Goal: Transaction & Acquisition: Purchase product/service

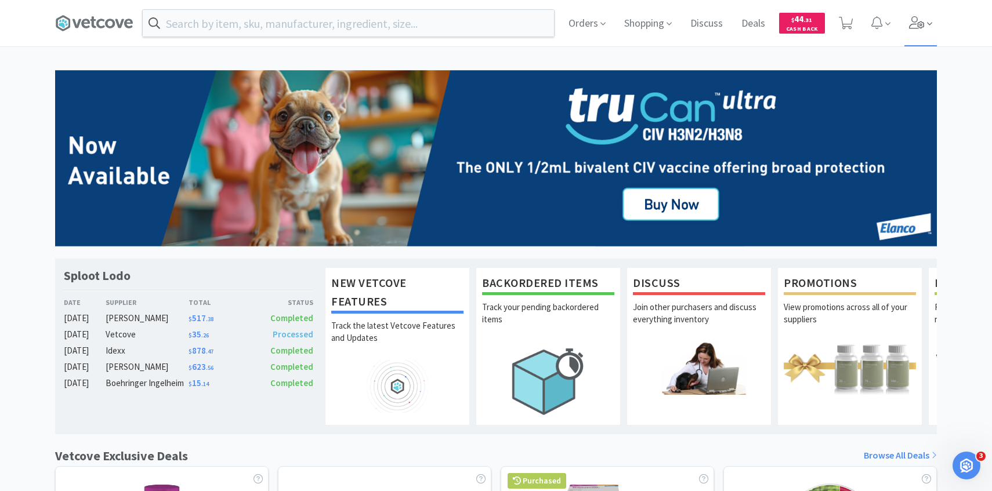
click at [921, 31] on span at bounding box center [920, 23] width 33 height 46
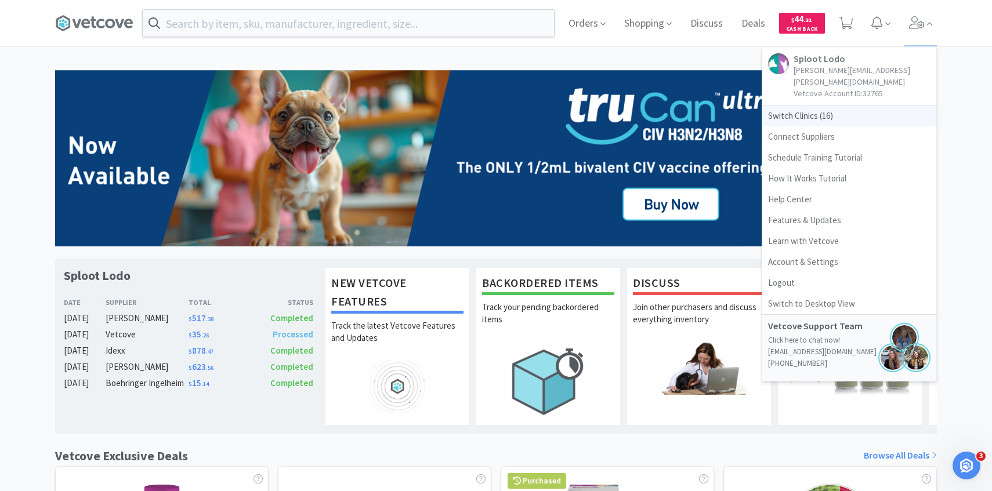
click at [861, 106] on span "Switch Clinics ( 16 )" at bounding box center [849, 116] width 174 height 21
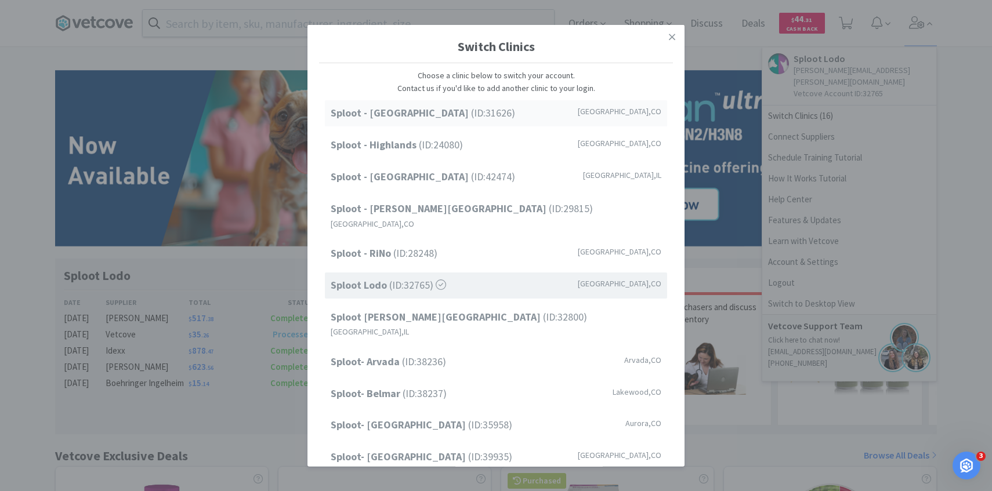
click at [438, 117] on span "Sploot - Cherry Creek (ID: 31626 )" at bounding box center [423, 113] width 184 height 17
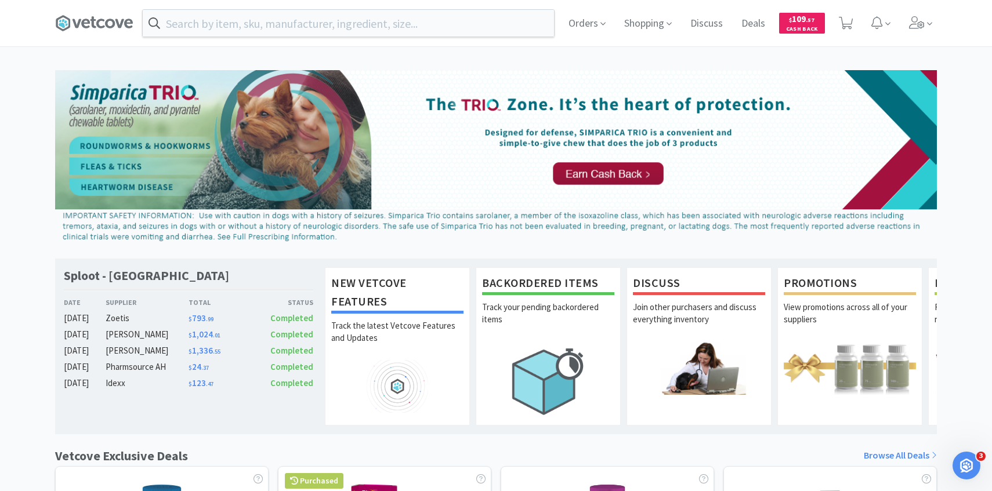
click at [900, 17] on div "Orders Shopping Discuss Discuss Deals Deals $ 109 . 57 Cash Back" at bounding box center [747, 23] width 377 height 46
click at [910, 23] on icon at bounding box center [917, 22] width 16 height 13
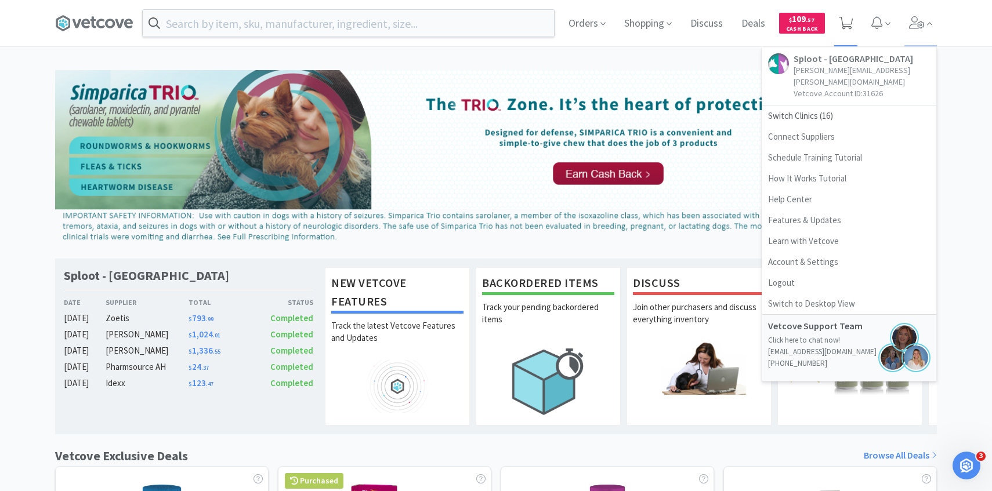
click at [837, 21] on span at bounding box center [846, 23] width 24 height 46
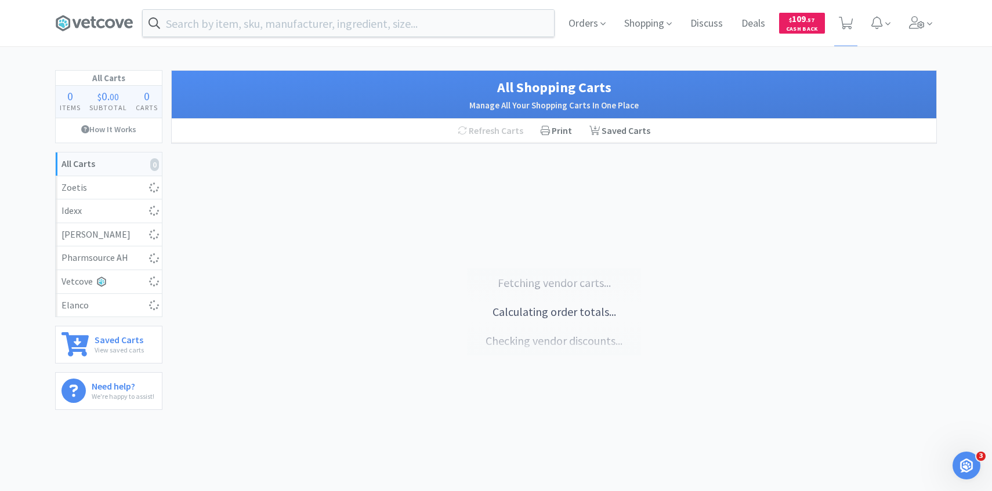
select select "4"
select select "1"
select select "4"
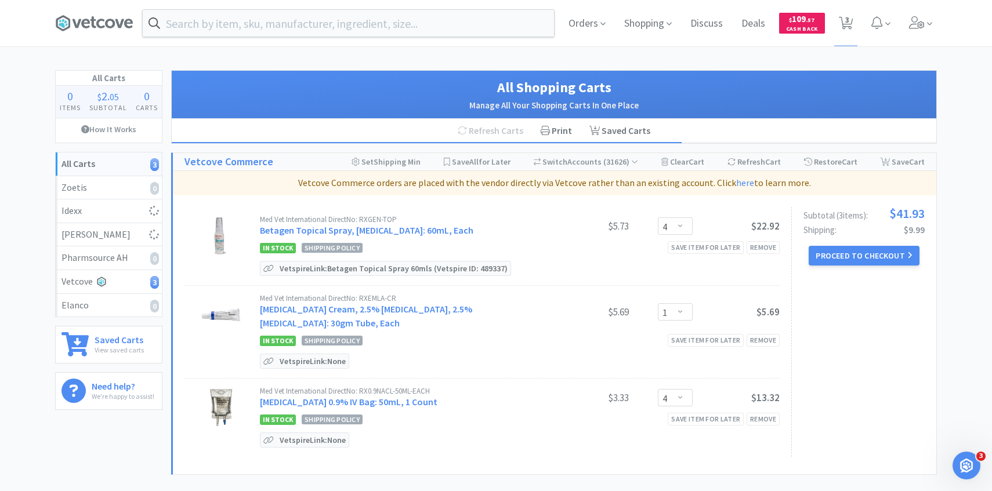
select select "2"
select select "1"
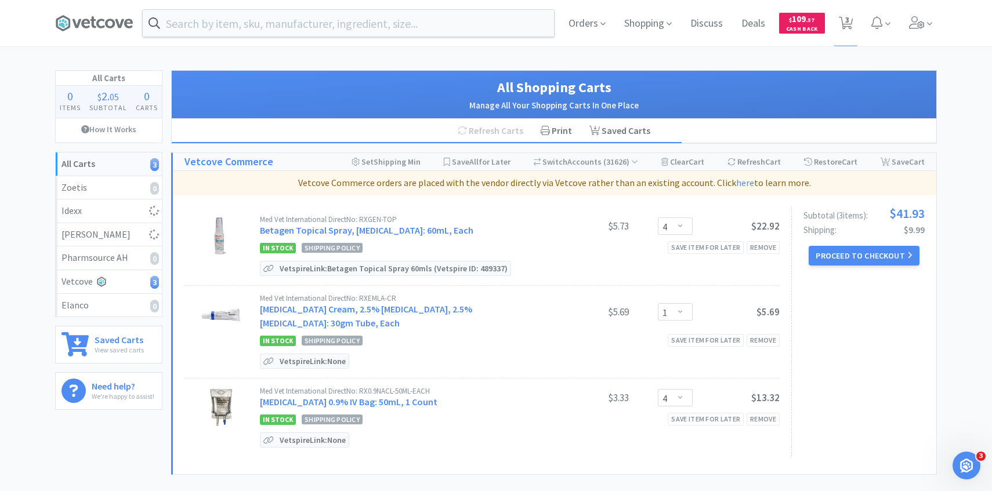
select select "1"
select select "2"
select select "1"
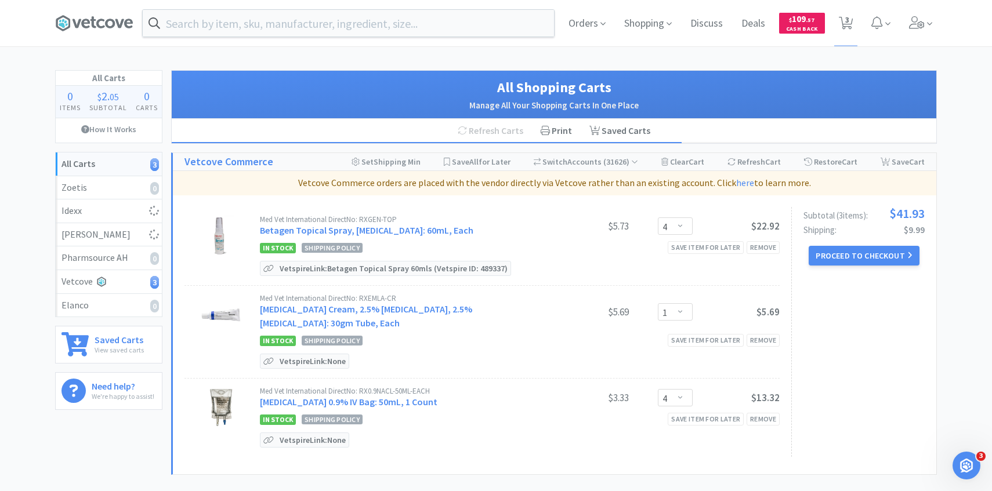
select select "2"
select select "1"
select select "2"
select select "1"
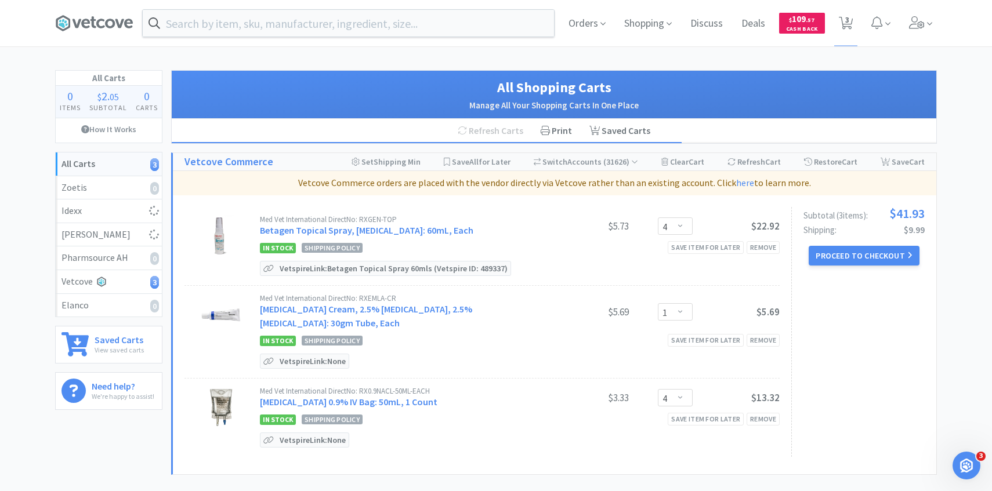
select select "3"
select select "2"
select select "1"
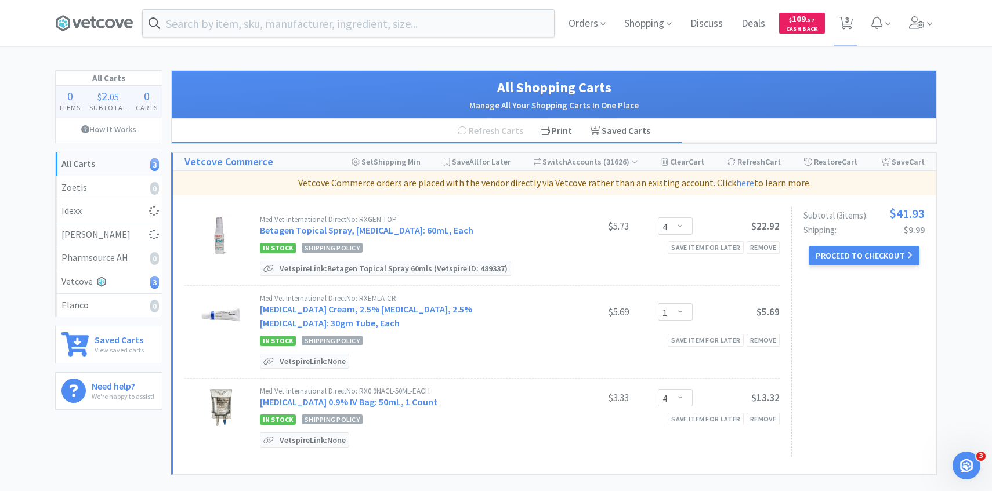
select select "2"
select select "1"
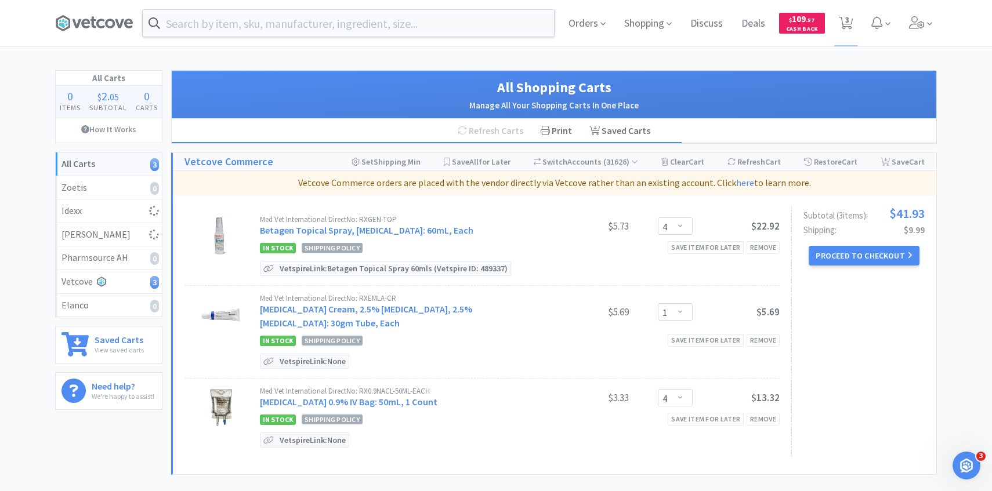
select select "1"
select select "2"
select select "1"
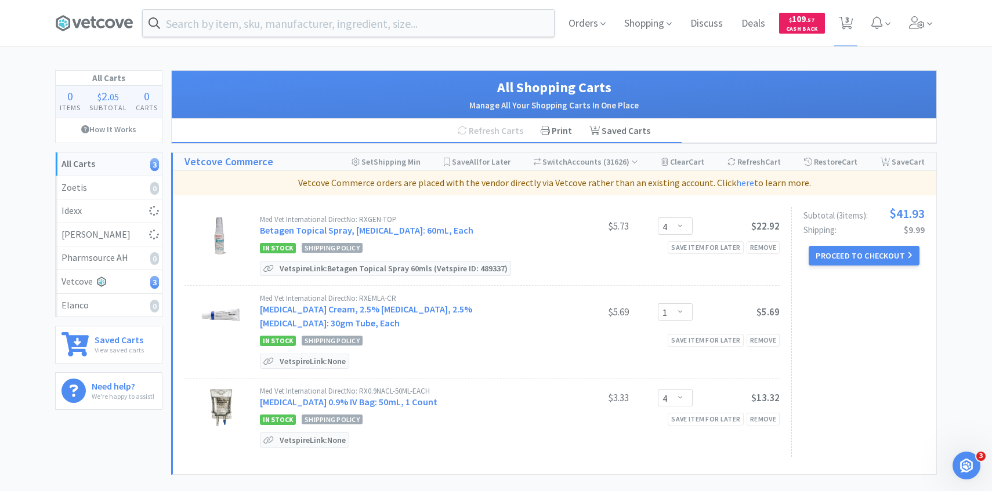
select select "1"
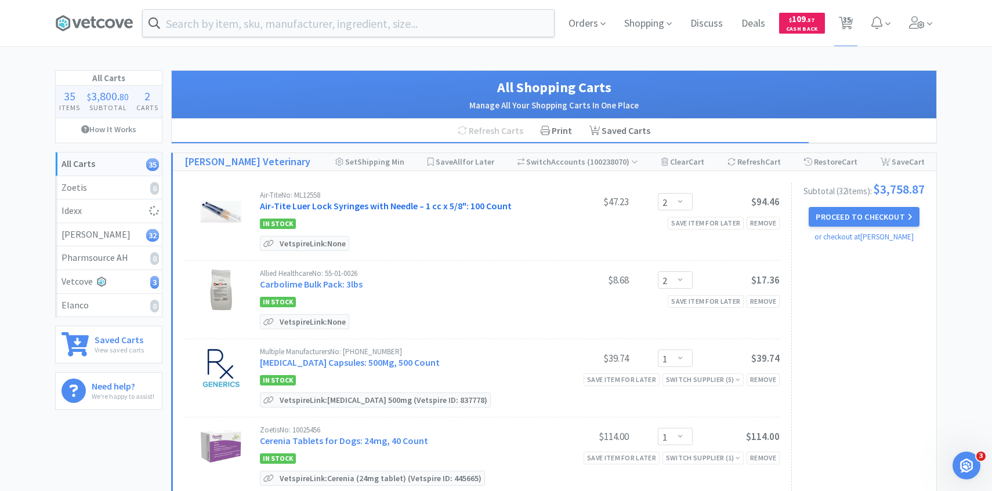
scroll to position [6, 0]
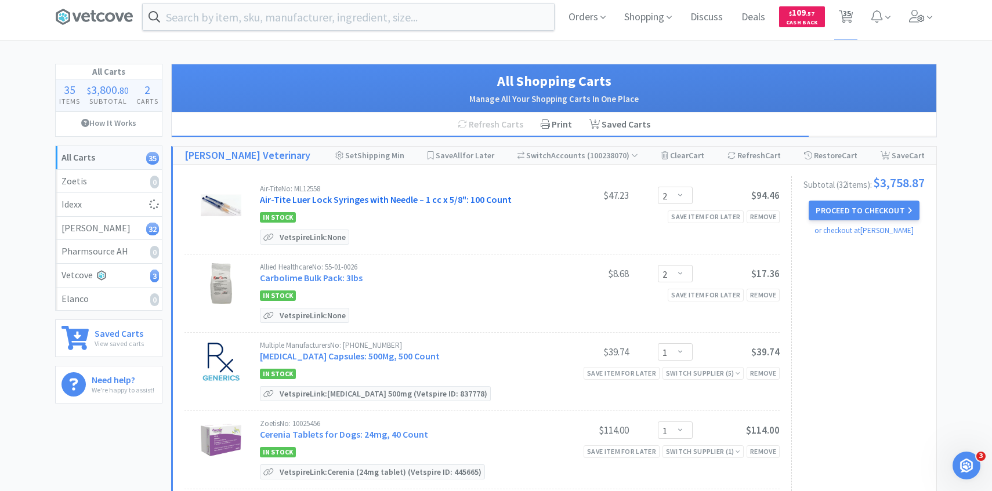
click at [420, 204] on link "Air-Tite Luer Lock Syringes with Needle – 1 cc x 5/8": 100 Count" at bounding box center [386, 200] width 252 height 12
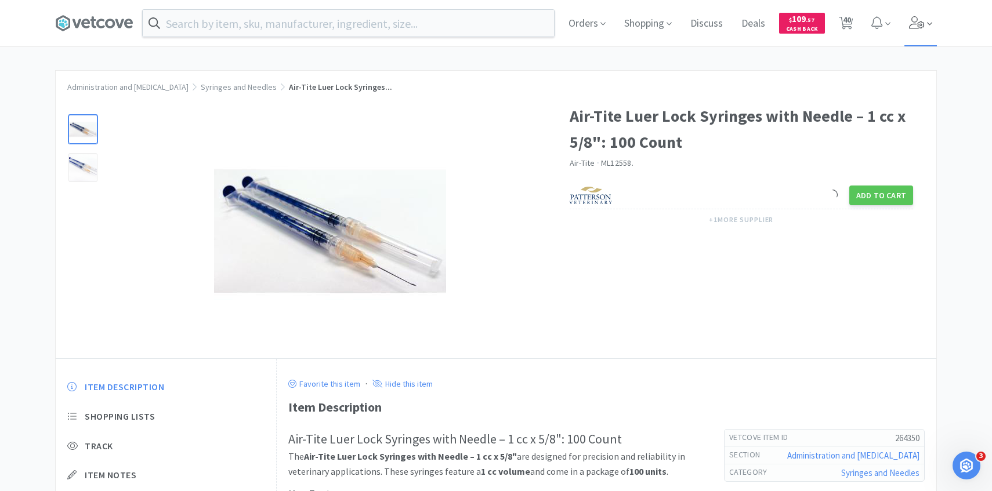
click at [917, 23] on icon at bounding box center [917, 22] width 16 height 13
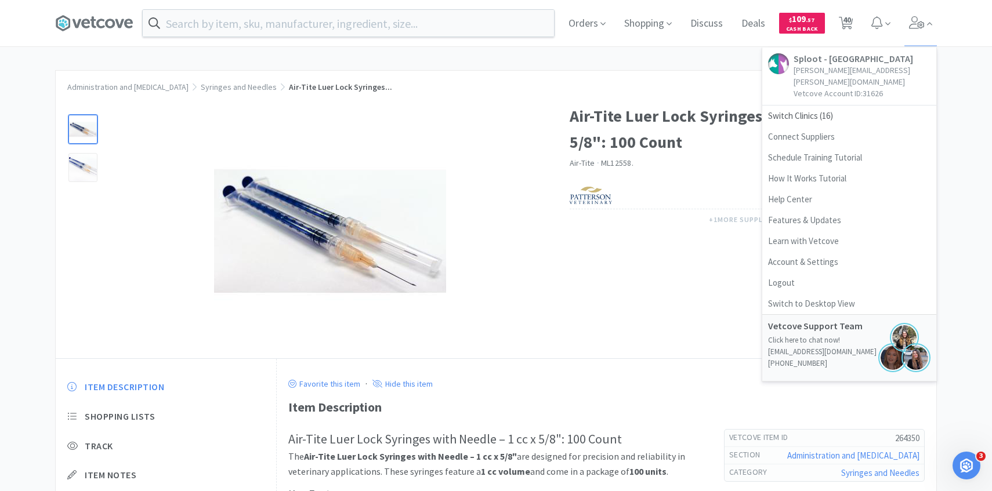
click at [617, 95] on div "Air-Tite Luer Lock Syringes with Needle – 1 cc x 5/8": 100 Count Air-Tite · ML1…" at bounding box center [752, 169] width 367 height 155
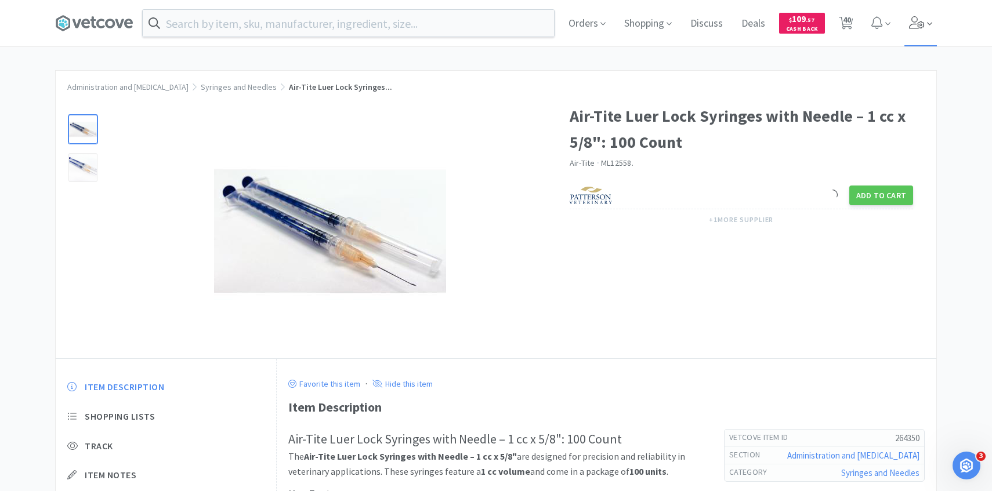
click at [917, 28] on icon at bounding box center [917, 22] width 16 height 13
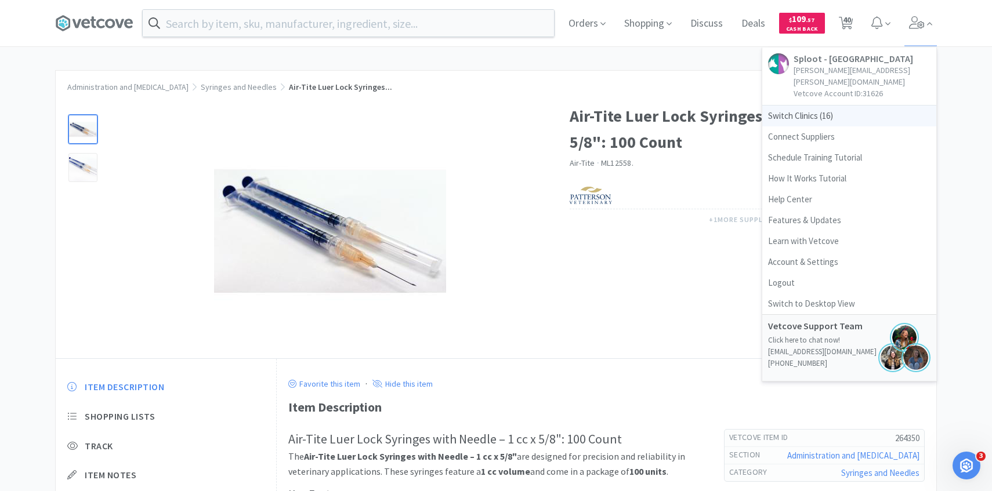
click at [851, 106] on span "Switch Clinics ( 16 )" at bounding box center [849, 116] width 174 height 21
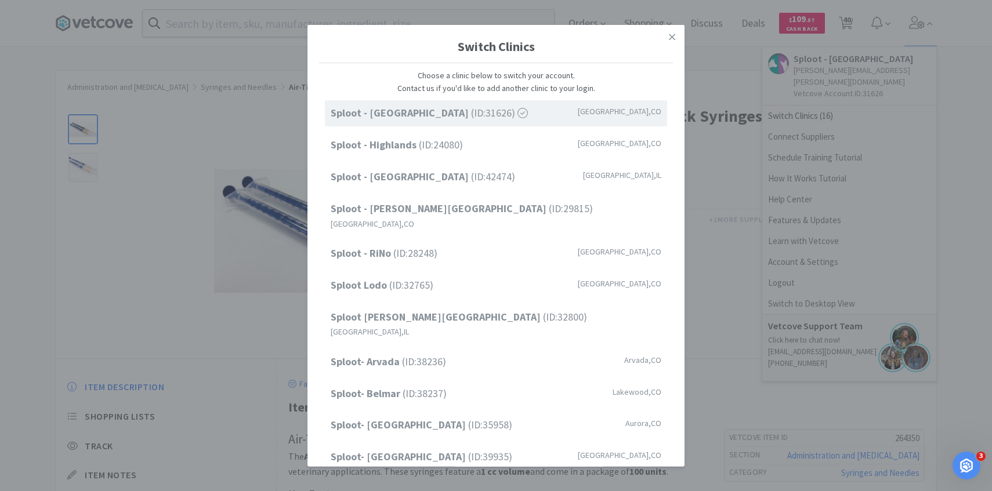
click at [711, 154] on div "Switch Clinics Choose a clinic below to switch your account. Contact us if you'…" at bounding box center [496, 245] width 992 height 491
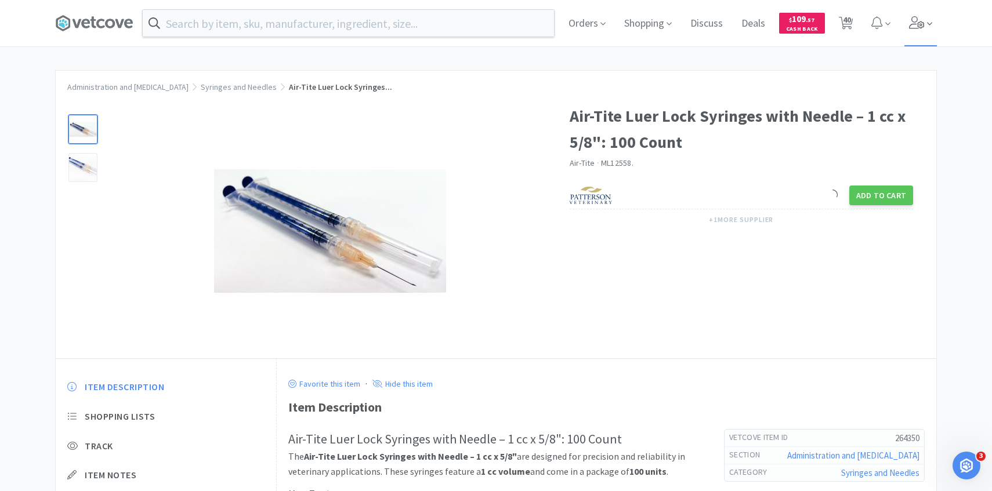
click at [916, 34] on span at bounding box center [920, 23] width 33 height 46
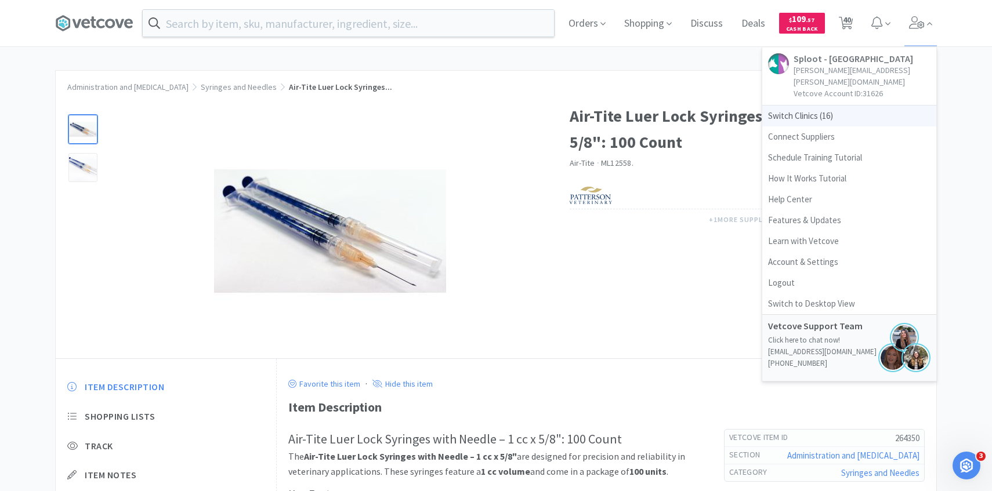
click at [829, 112] on span "Switch Clinics ( 16 )" at bounding box center [849, 116] width 174 height 21
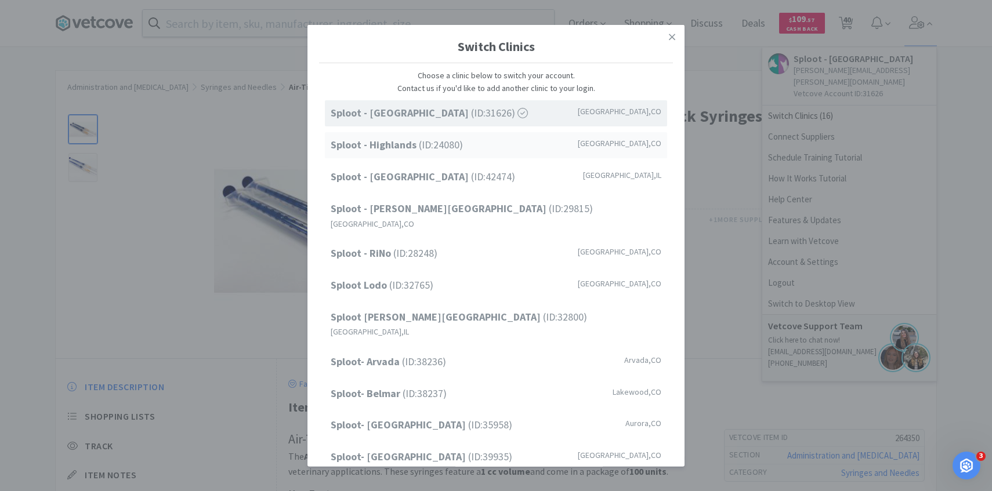
click at [455, 142] on span "Sploot - Highlands (ID: 24080 )" at bounding box center [397, 145] width 132 height 17
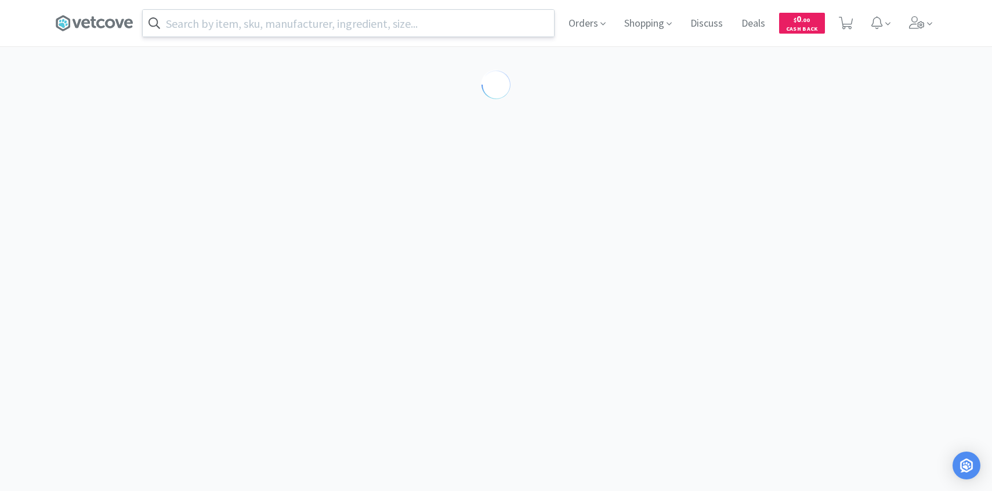
click at [376, 27] on input "text" at bounding box center [348, 23] width 411 height 27
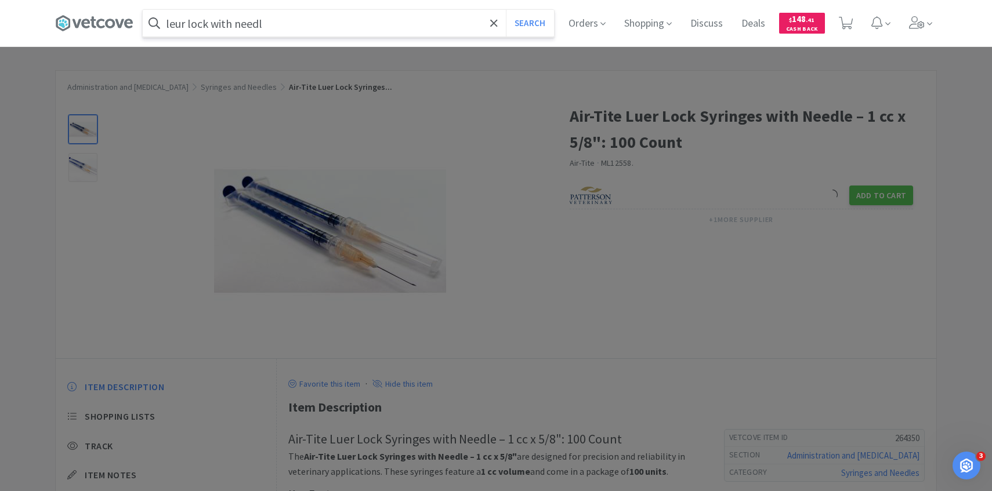
type input "leur lock with needl"
click at [506, 10] on button "Search" at bounding box center [530, 23] width 48 height 27
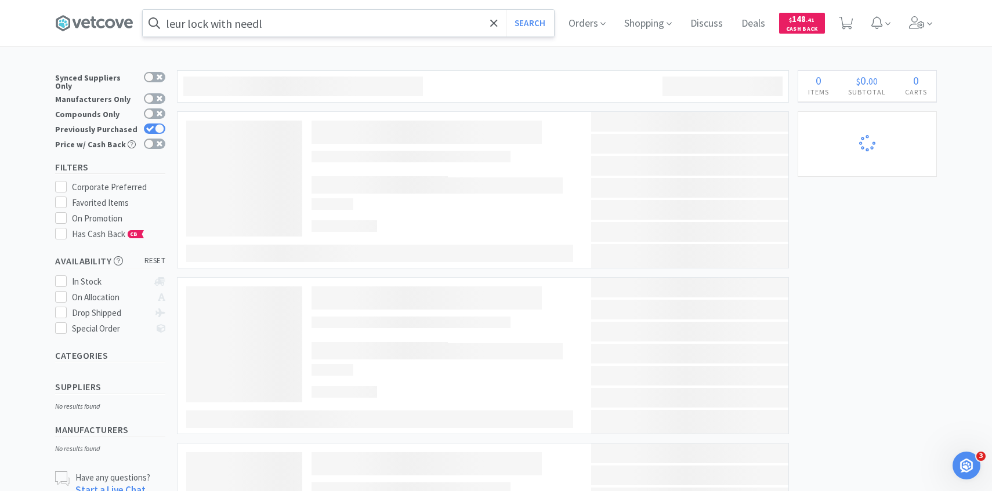
select select "10"
select select "1"
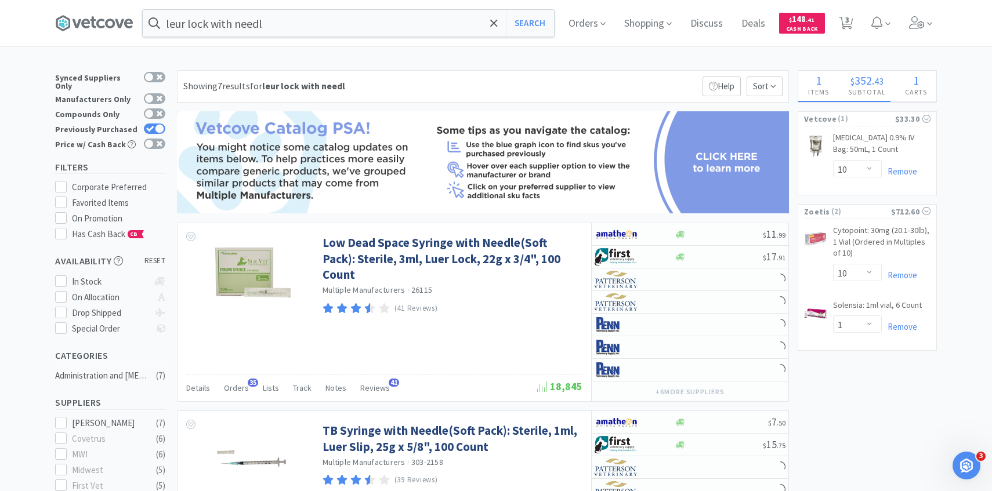
select select "1"
select select "6"
select select "1"
select select "2"
select select "6"
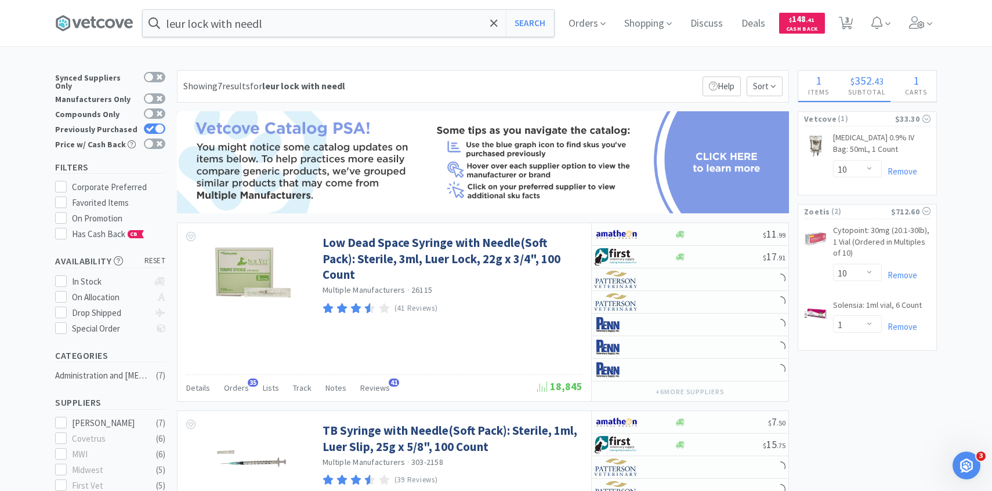
select select "2"
select select "1"
select select "10"
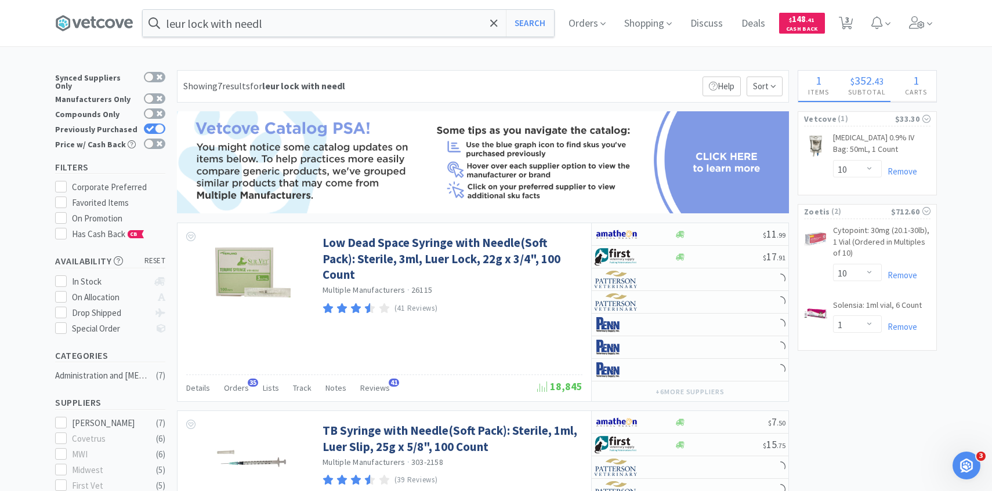
select select "10"
select select "2"
select select "5"
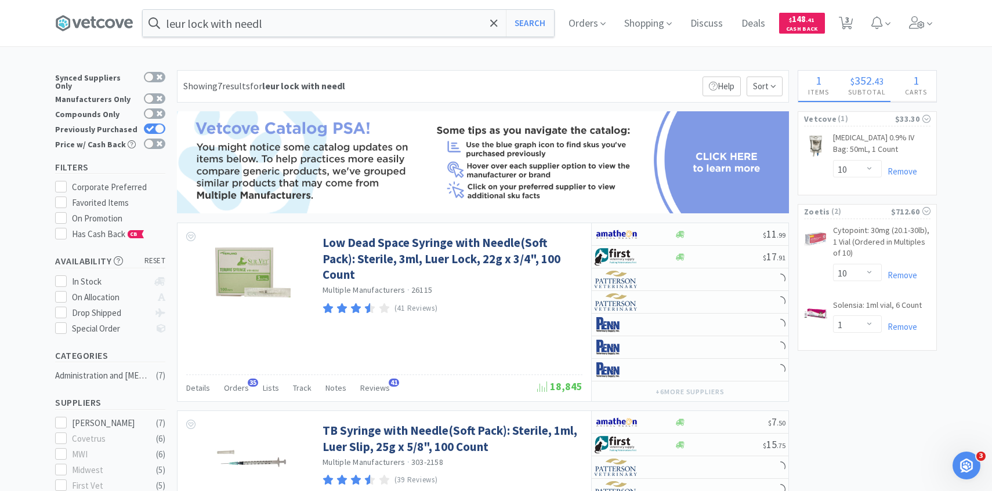
select select "1"
select select "2"
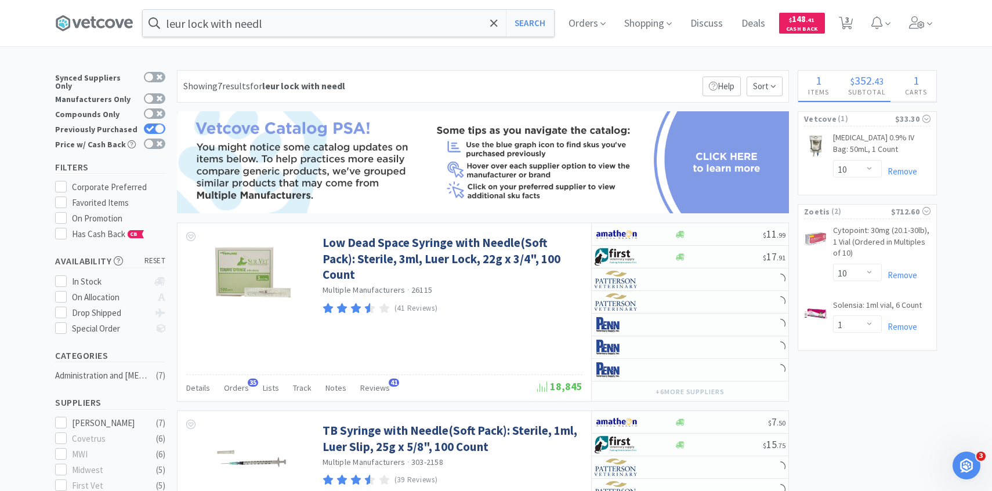
select select "1"
select select "4"
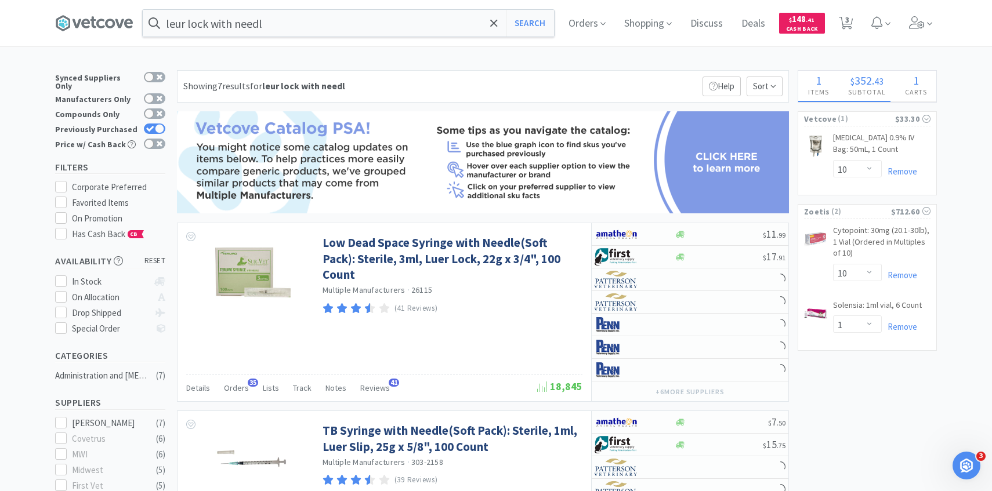
select select "1"
select select "4"
select select "2"
select select "1"
select select "4"
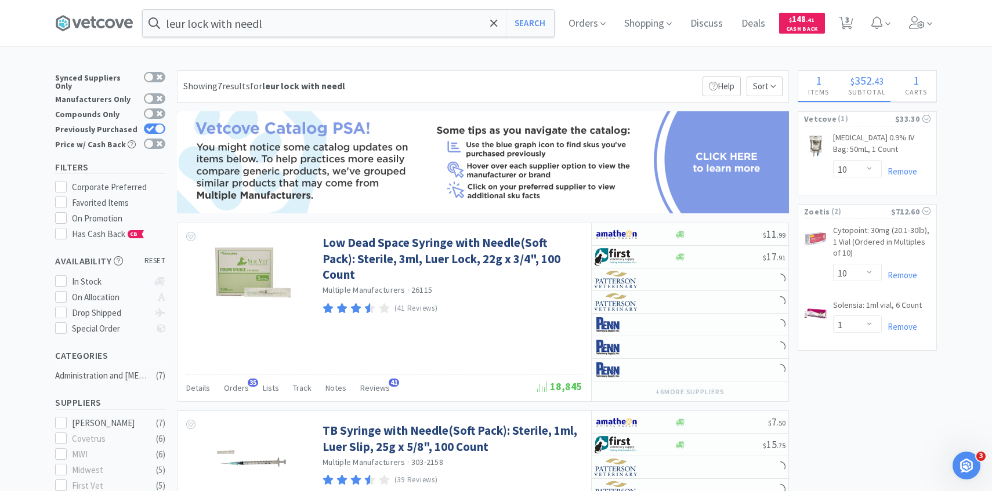
select select "5"
select select "2"
select select "3"
select select "100"
select select "1"
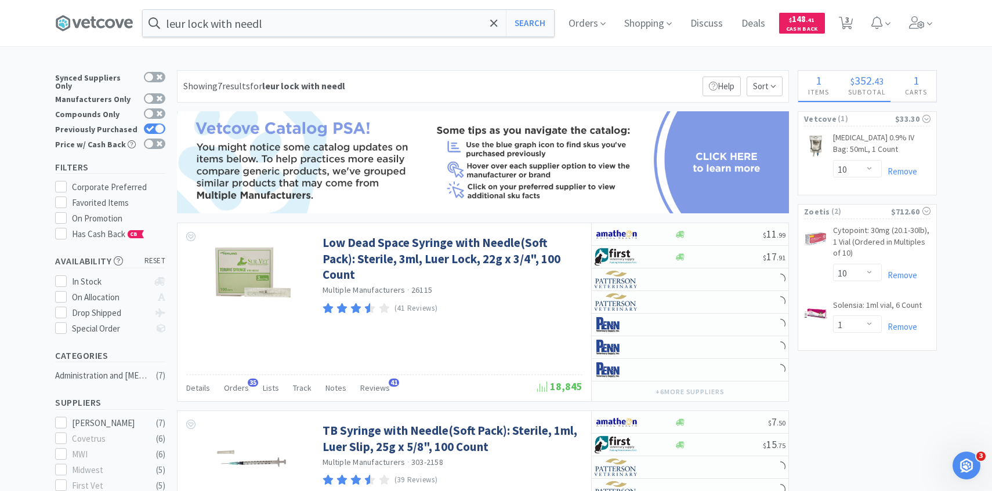
select select "1"
select select "2"
select select "1"
select select "100"
select select "2"
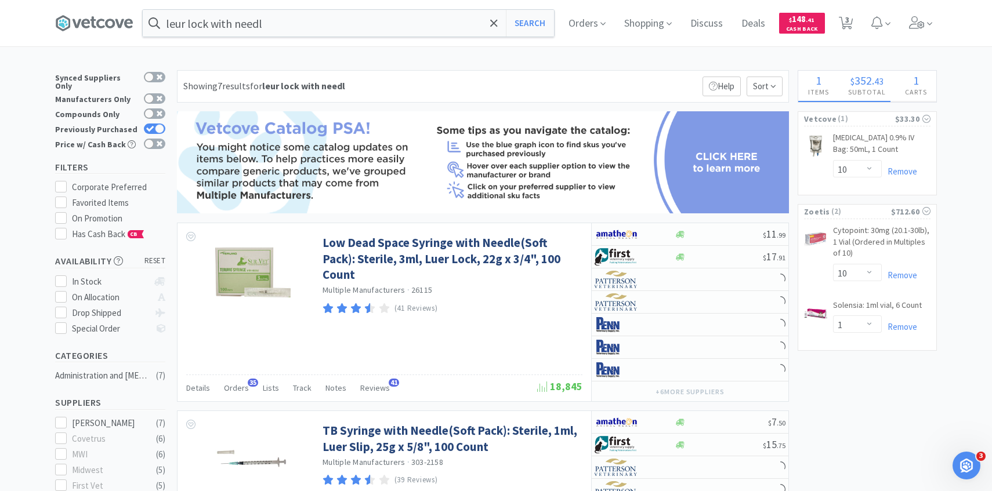
select select "3"
select select "1"
select select "2"
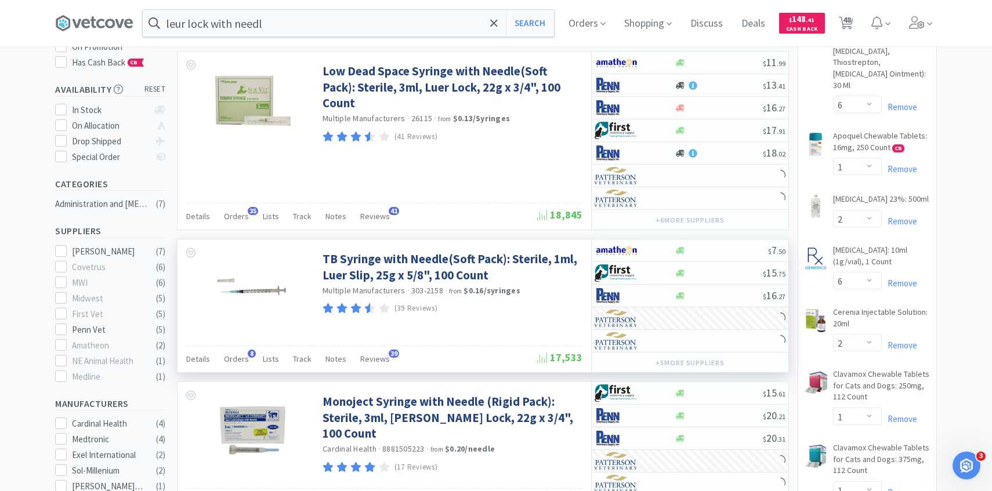
scroll to position [189, 0]
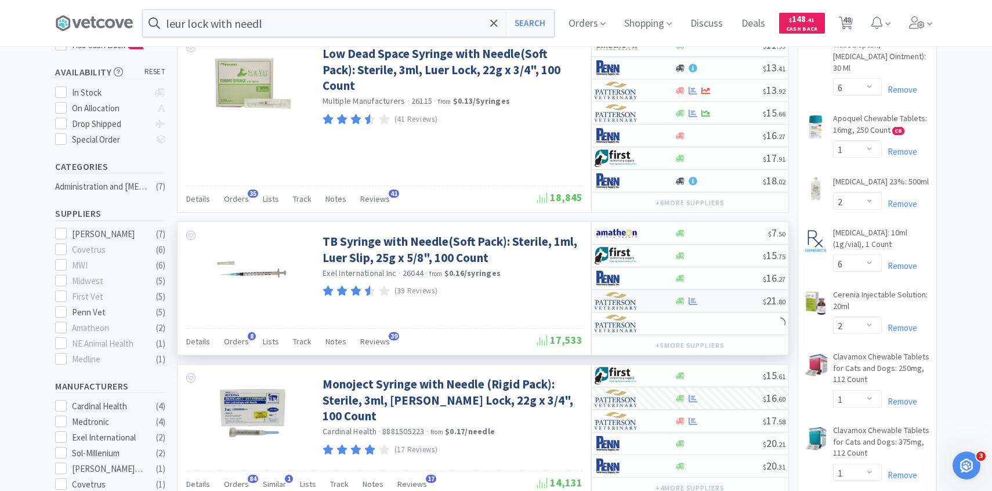
click at [634, 300] on img at bounding box center [615, 300] width 43 height 17
select select "1"
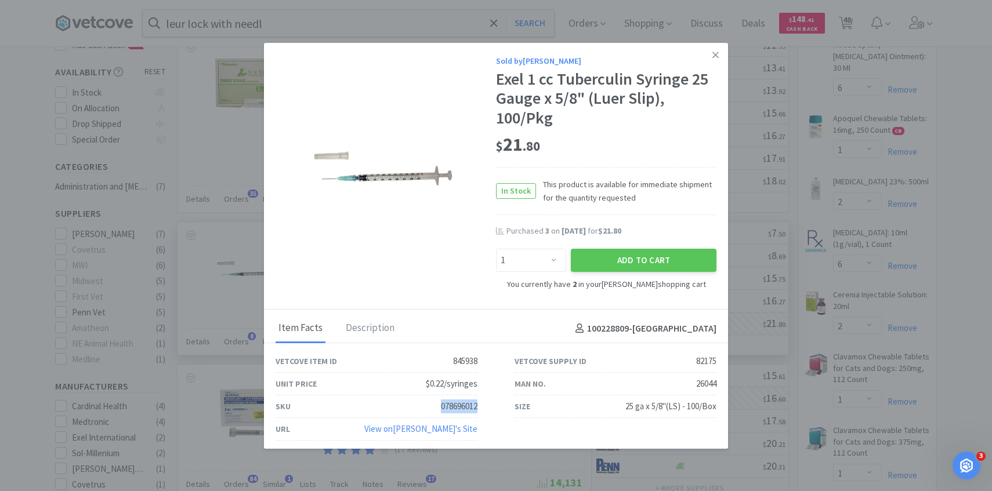
drag, startPoint x: 481, startPoint y: 405, endPoint x: 409, endPoint y: 405, distance: 71.3
click at [409, 405] on div "SKU 078696012" at bounding box center [376, 406] width 239 height 23
copy div "078696012"
select select "8"
select select "1"
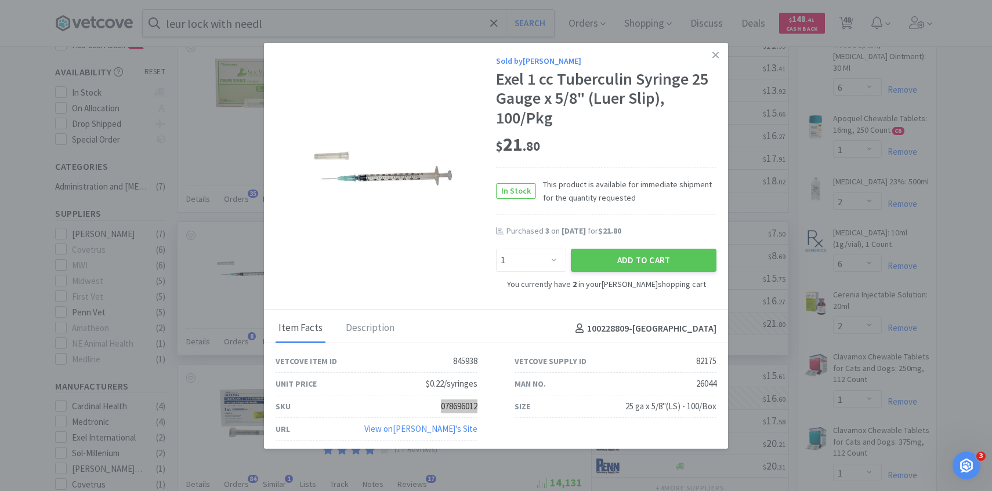
select select "6"
select select "100"
select select "4"
drag, startPoint x: 779, startPoint y: 282, endPoint x: 872, endPoint y: 30, distance: 269.0
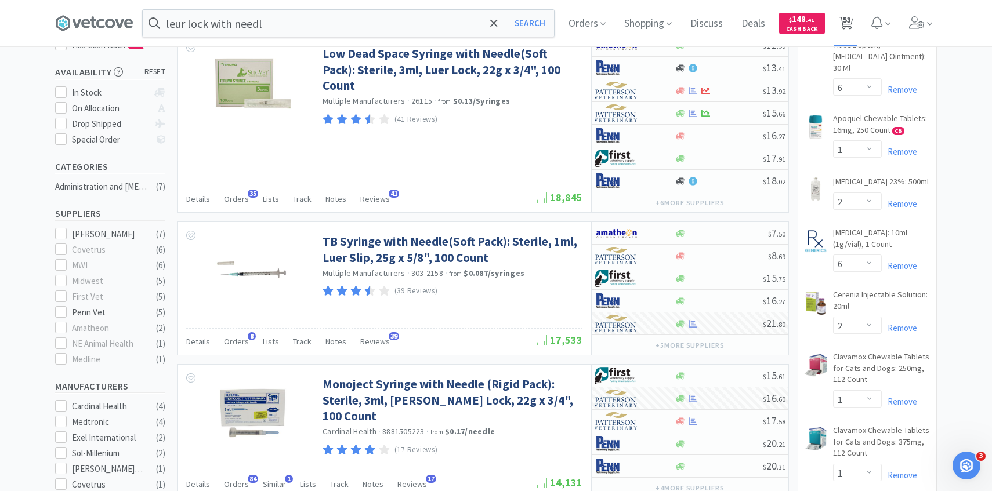
click at [845, 17] on span "53" at bounding box center [847, 20] width 8 height 46
select select "10"
select select "1"
select select "8"
select select "1"
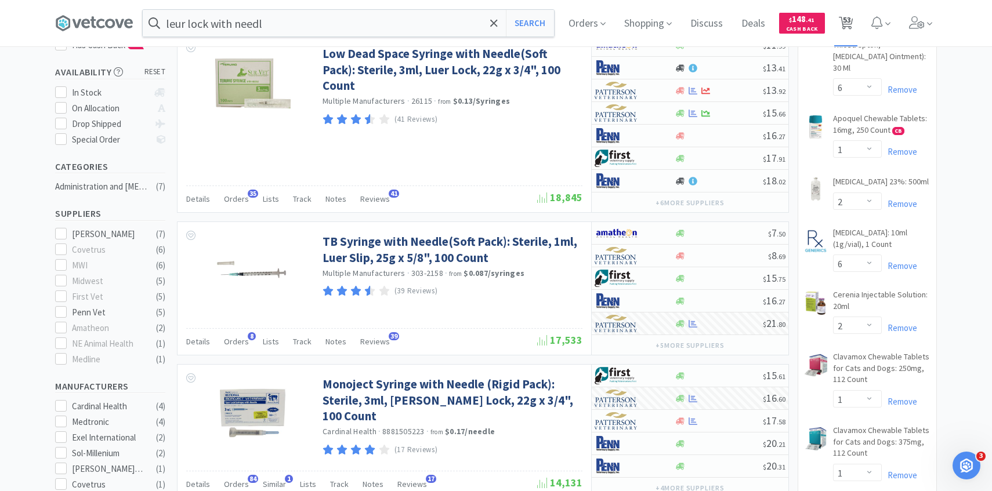
select select "6"
select select "100"
select select "4"
select select "1"
select select "6"
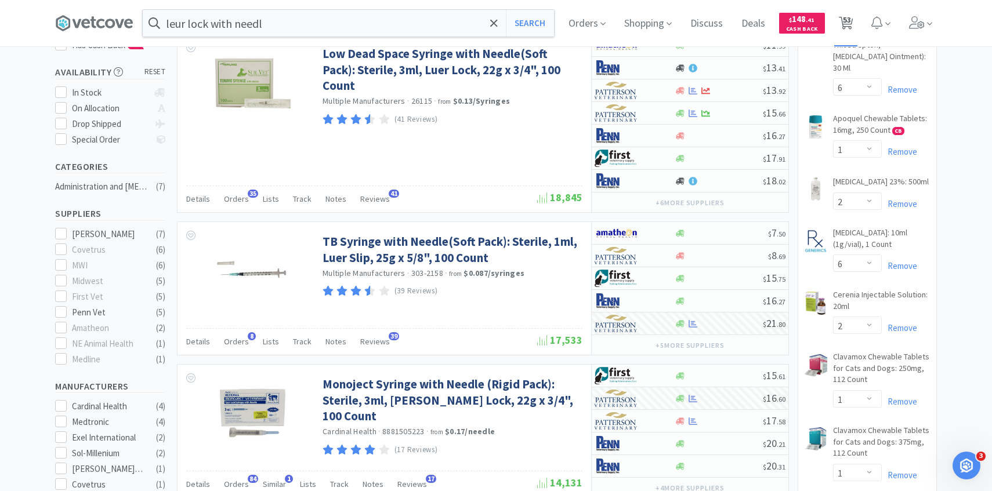
select select "1"
select select "2"
select select "6"
select select "2"
select select "1"
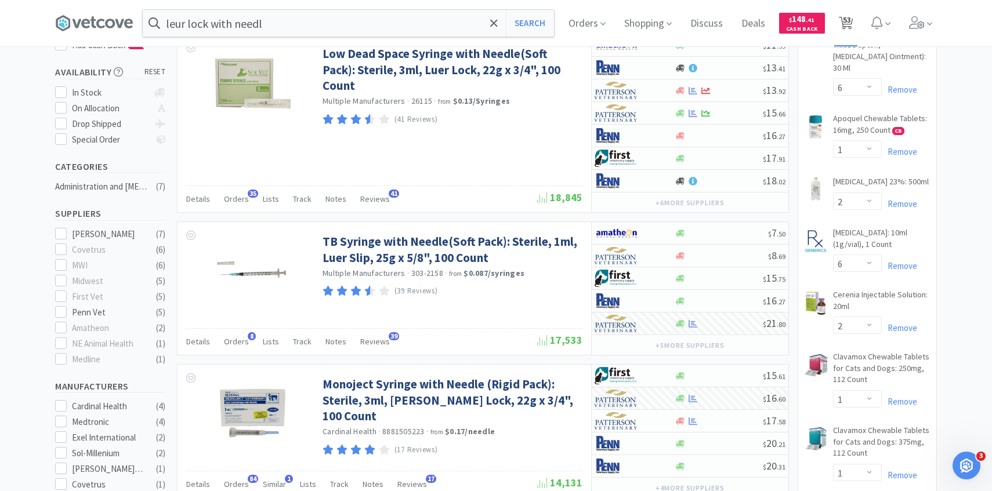
select select "1"
select select "10"
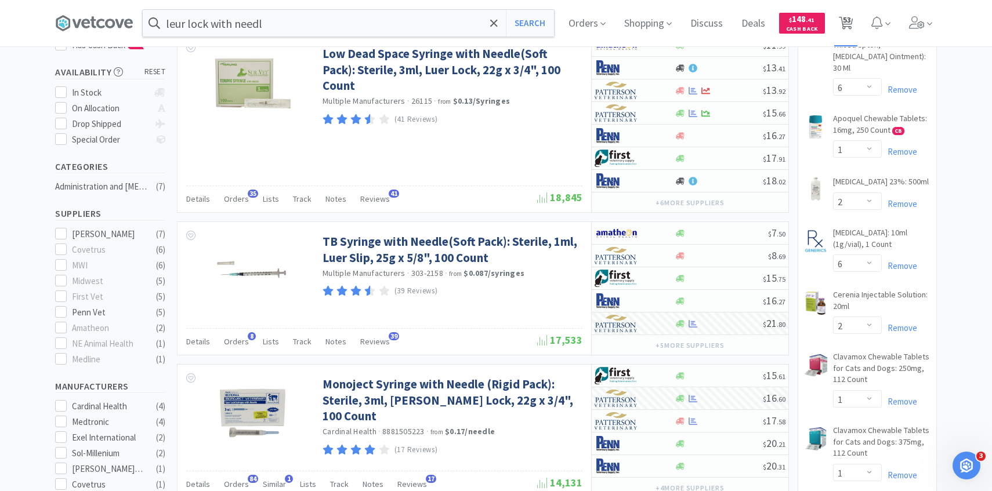
select select "10"
select select "2"
select select "5"
select select "1"
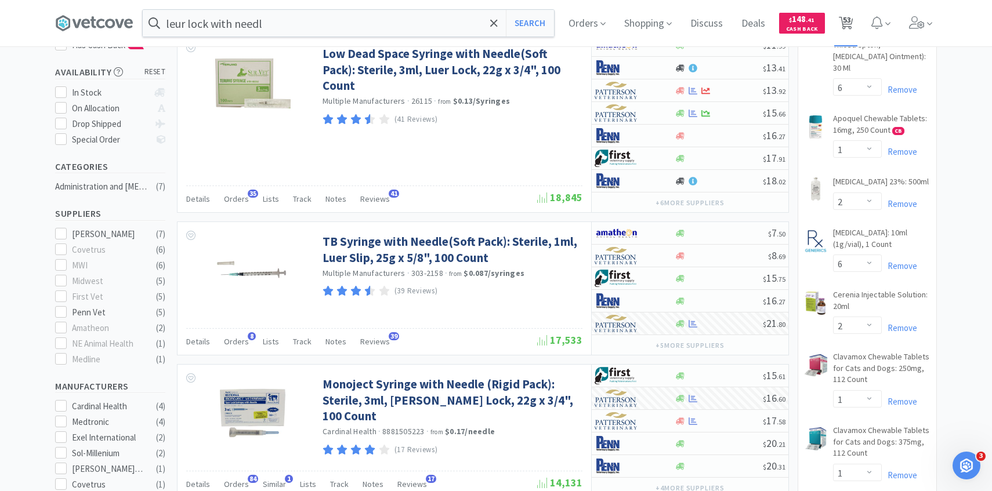
select select "2"
select select "1"
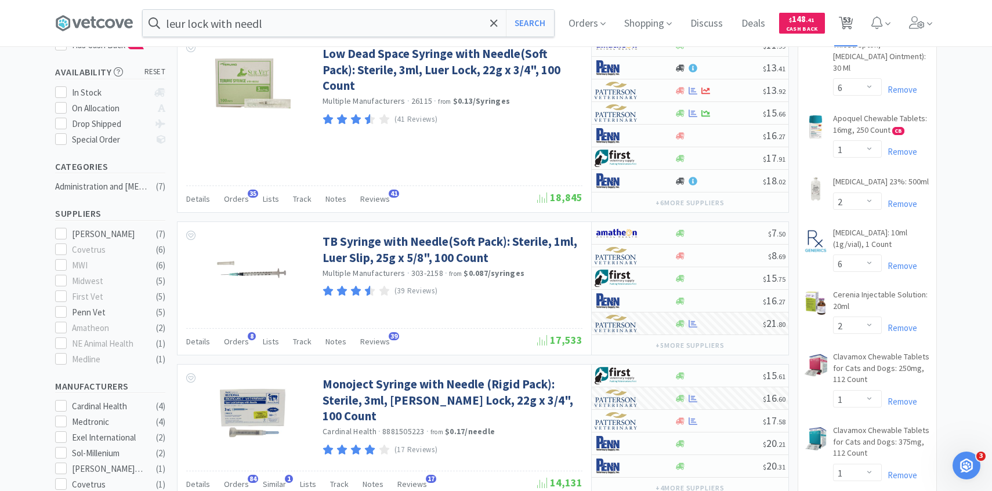
select select "1"
select select "4"
select select "1"
select select "4"
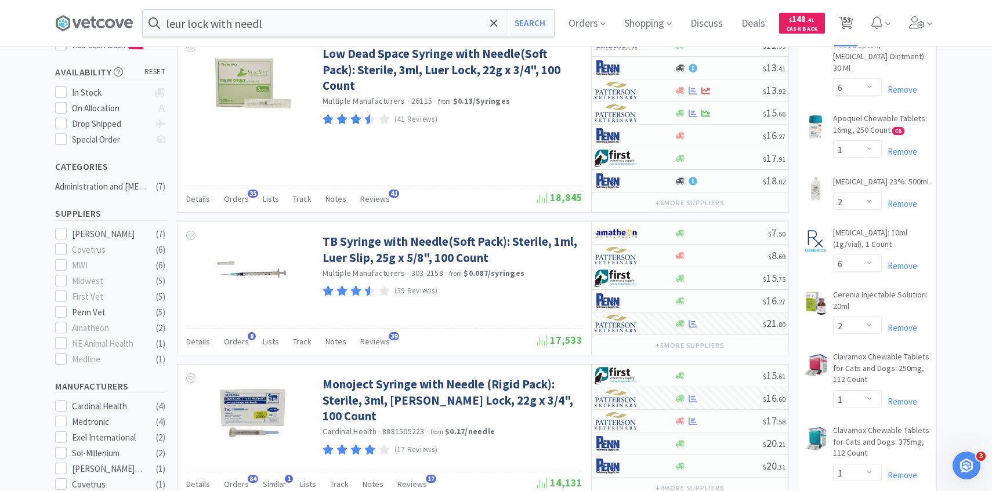
select select "2"
select select "1"
select select "4"
select select "5"
select select "2"
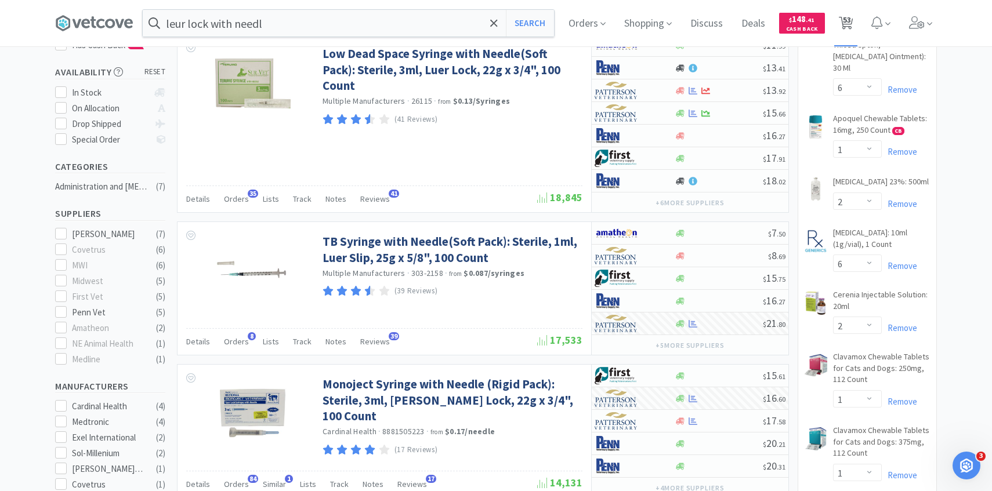
select select "3"
select select "100"
select select "1"
select select "2"
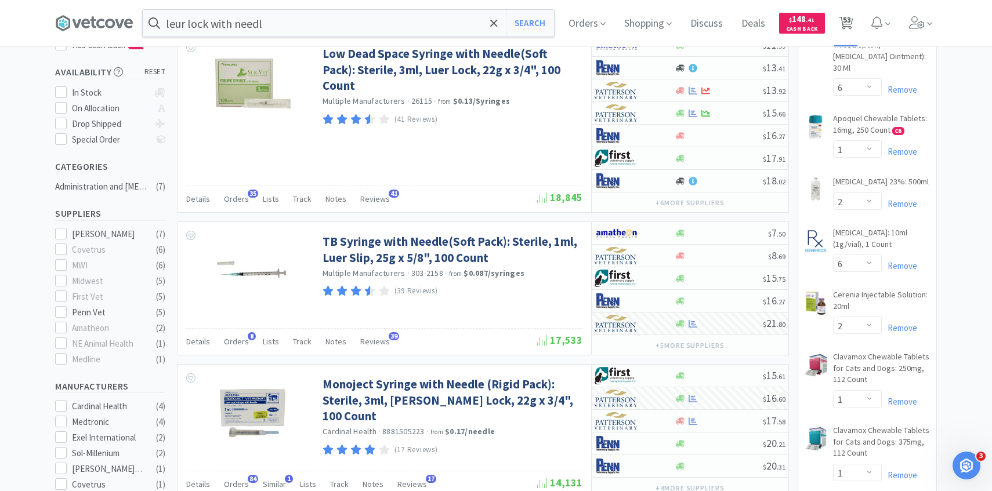
select select "1"
select select "100"
select select "2"
select select "3"
select select "1"
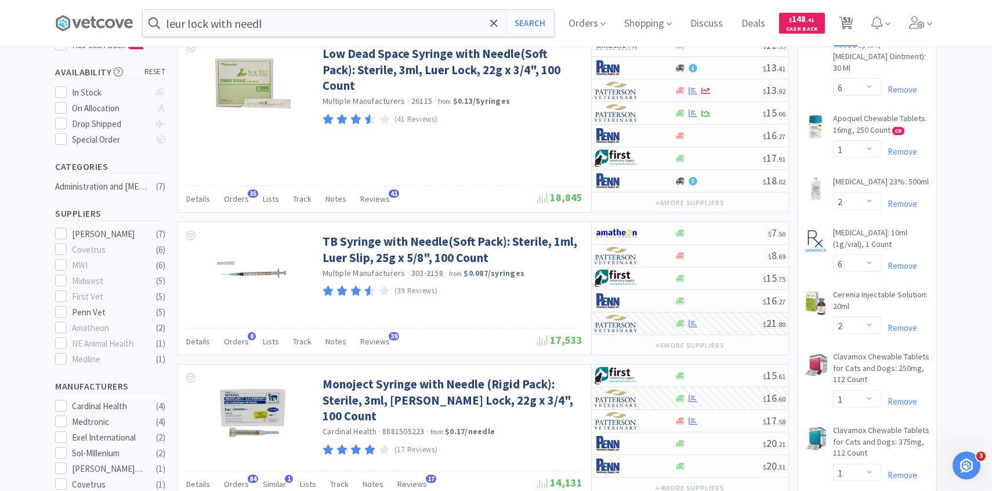
select select "1"
select select "2"
select select "10"
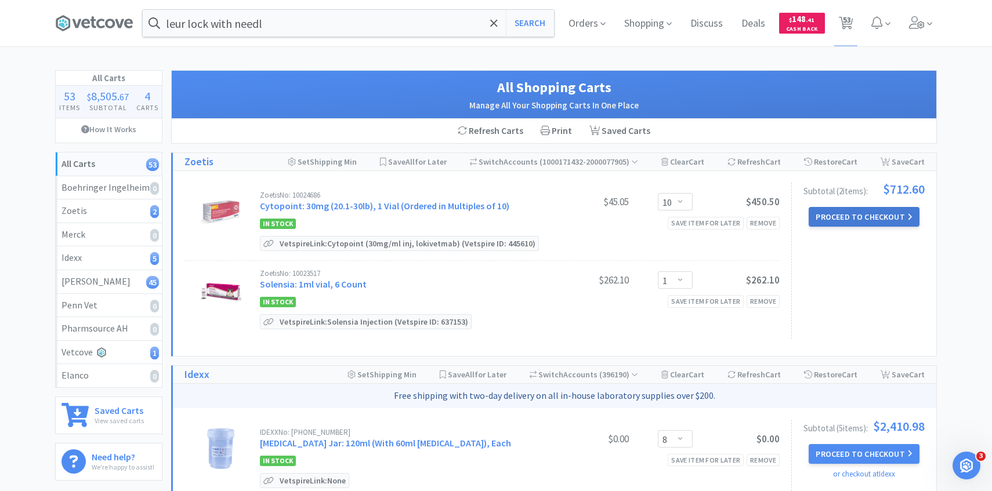
click at [836, 209] on button "Proceed to Checkout" at bounding box center [863, 217] width 110 height 20
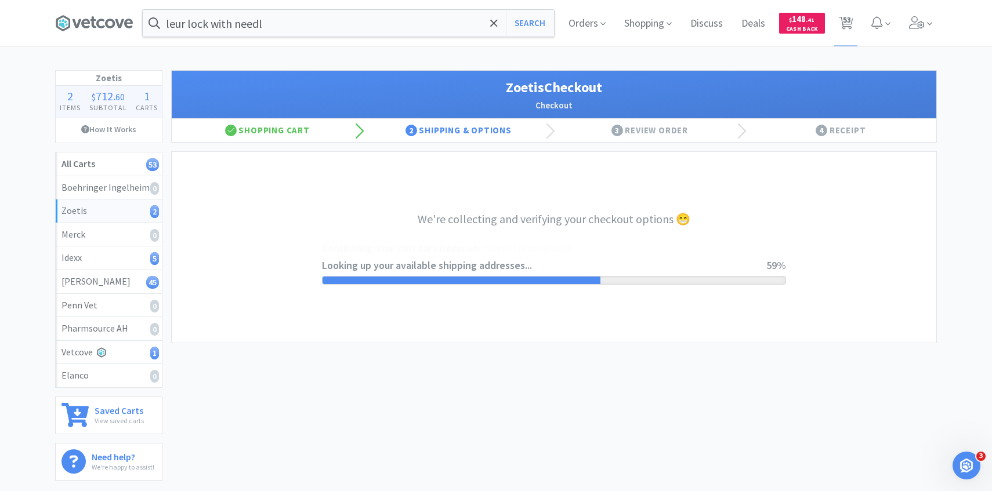
select select "invoice"
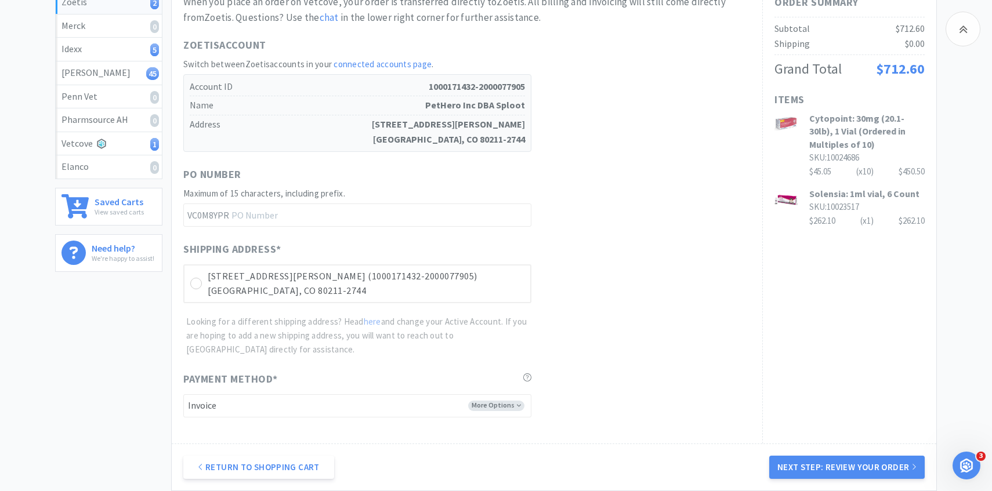
scroll to position [327, 0]
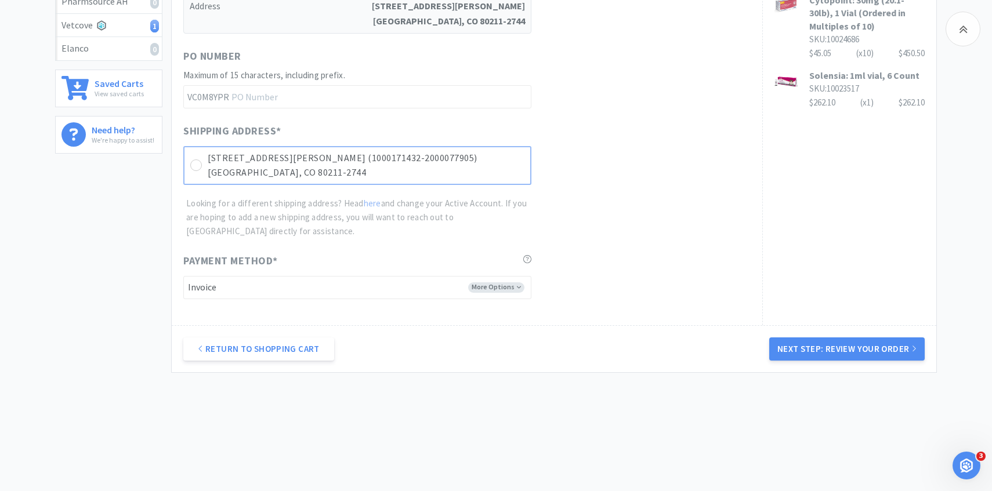
click at [486, 168] on p "Denver, CO 80211-2744" at bounding box center [366, 172] width 317 height 15
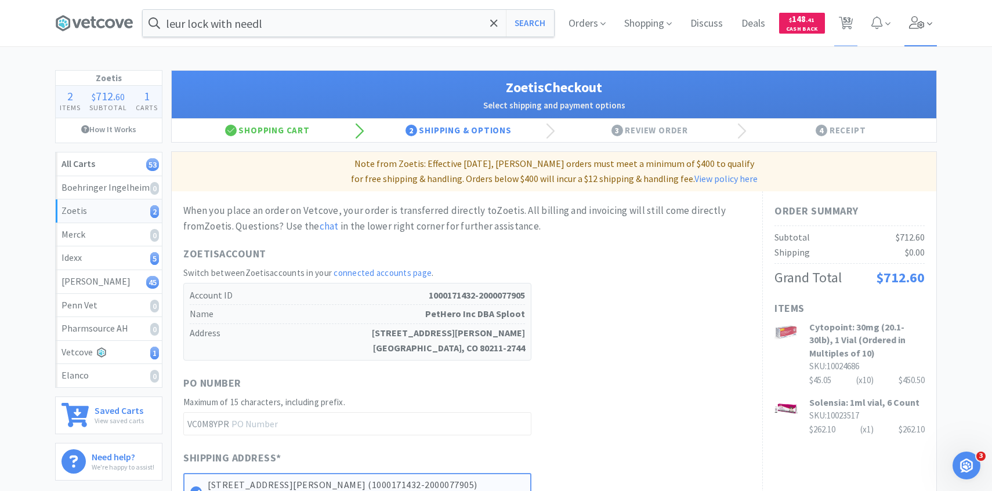
click at [925, 28] on span at bounding box center [920, 23] width 33 height 46
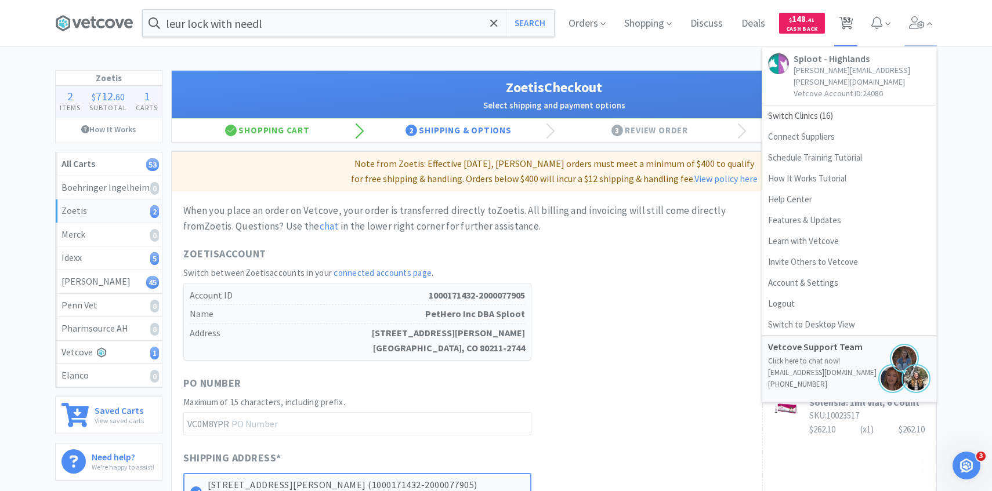
click at [849, 23] on span "53" at bounding box center [847, 20] width 8 height 46
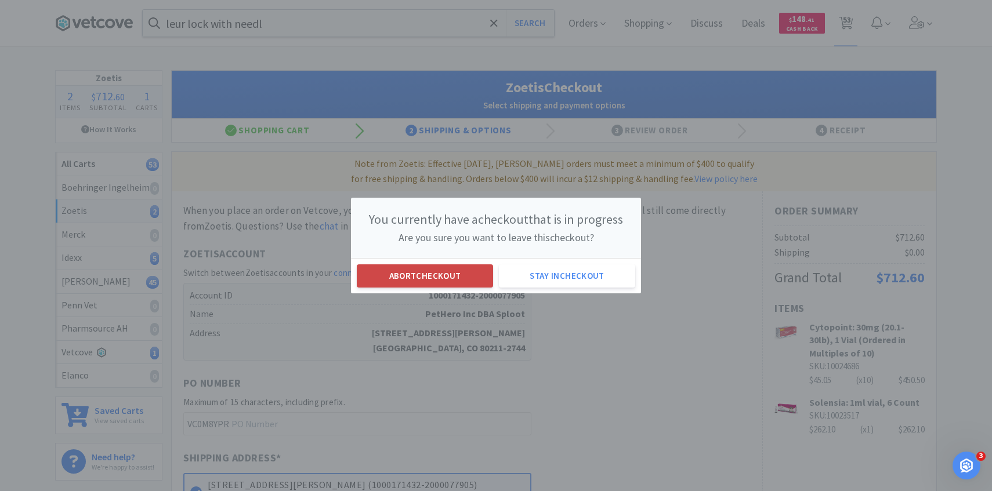
click at [468, 271] on button "Abort checkout" at bounding box center [425, 275] width 136 height 23
select select "10"
select select "1"
select select "8"
select select "1"
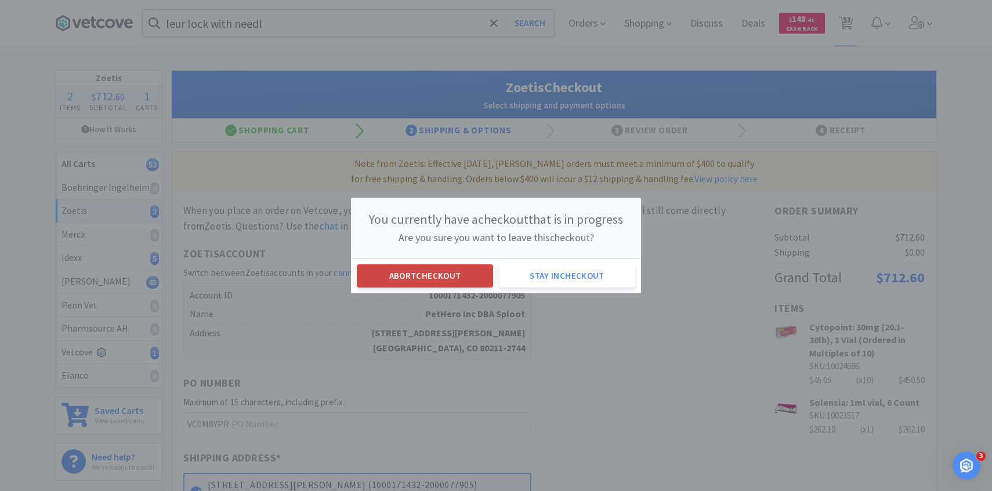
select select "6"
select select "100"
select select "4"
select select "1"
select select "6"
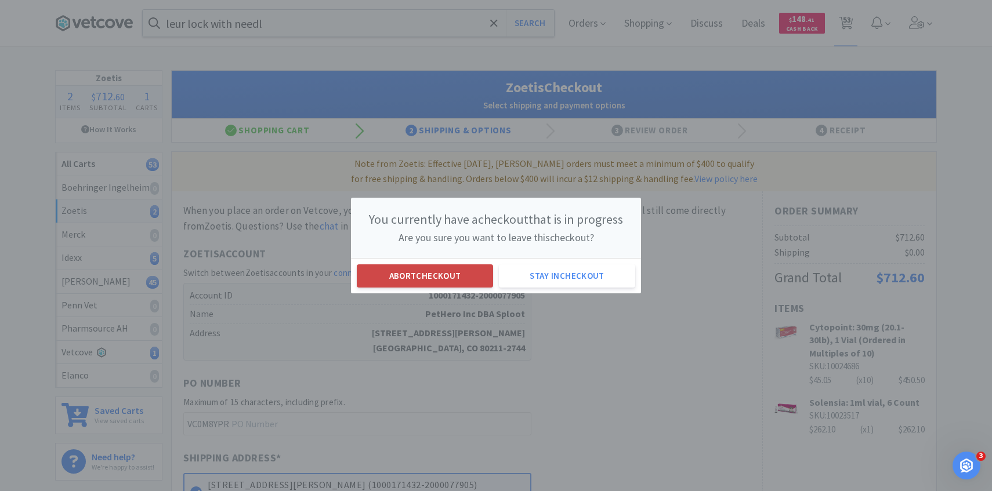
select select "1"
select select "2"
select select "6"
select select "2"
select select "1"
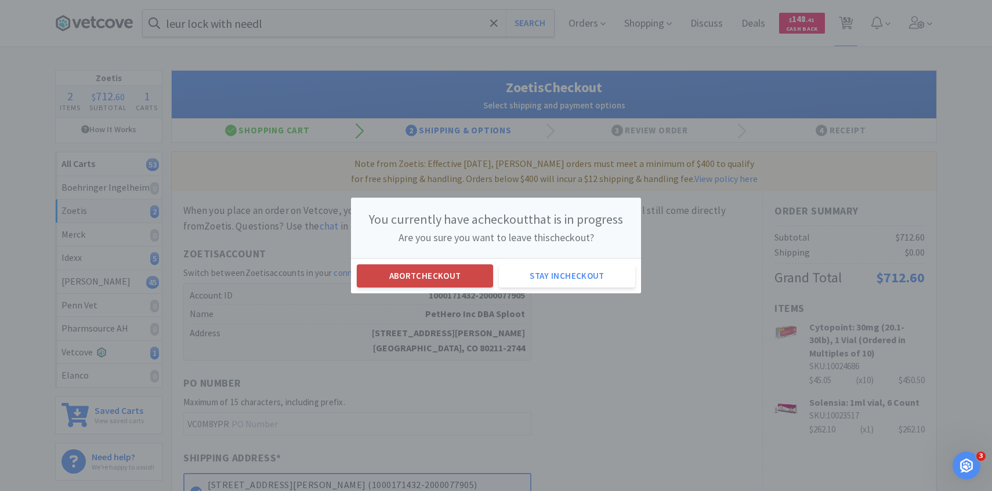
select select "1"
select select "10"
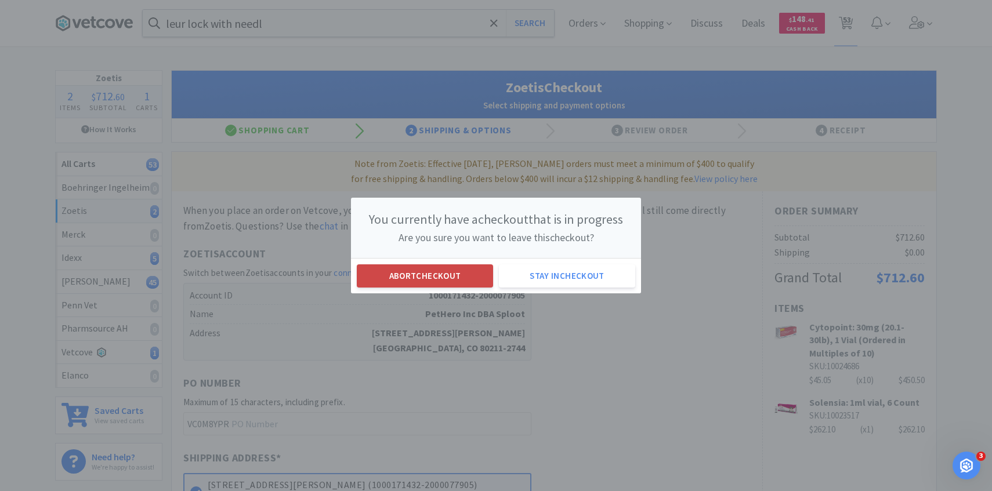
select select "10"
select select "2"
select select "5"
select select "1"
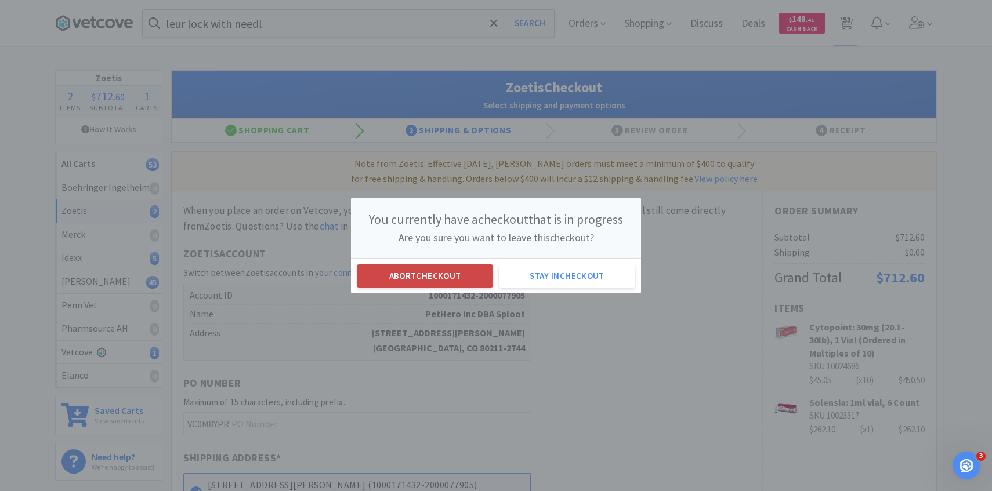
select select "2"
select select "1"
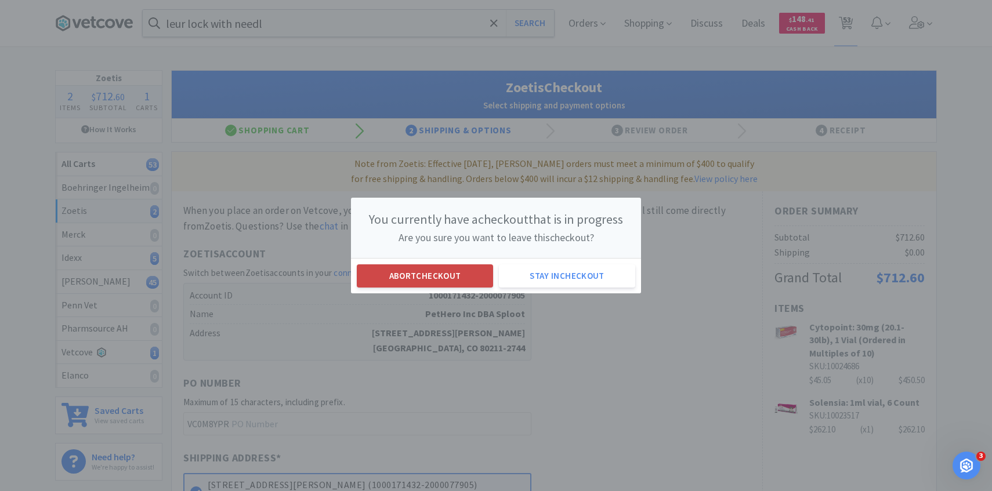
select select "1"
select select "4"
select select "1"
select select "4"
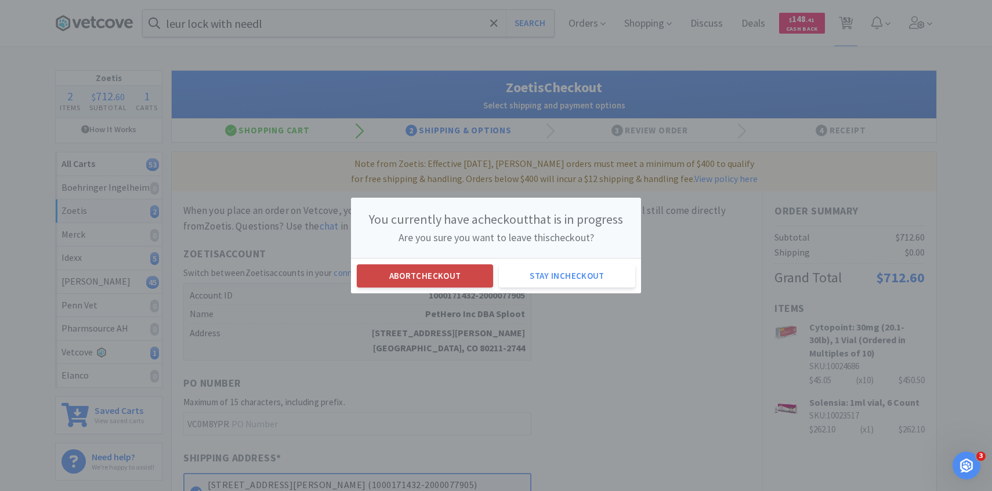
select select "2"
select select "1"
select select "4"
select select "5"
select select "2"
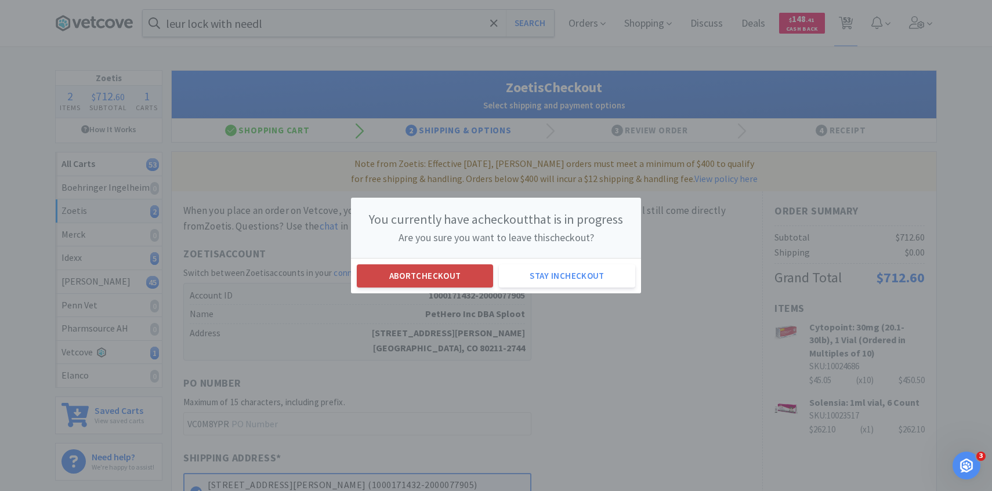
select select "3"
select select "100"
select select "1"
select select "2"
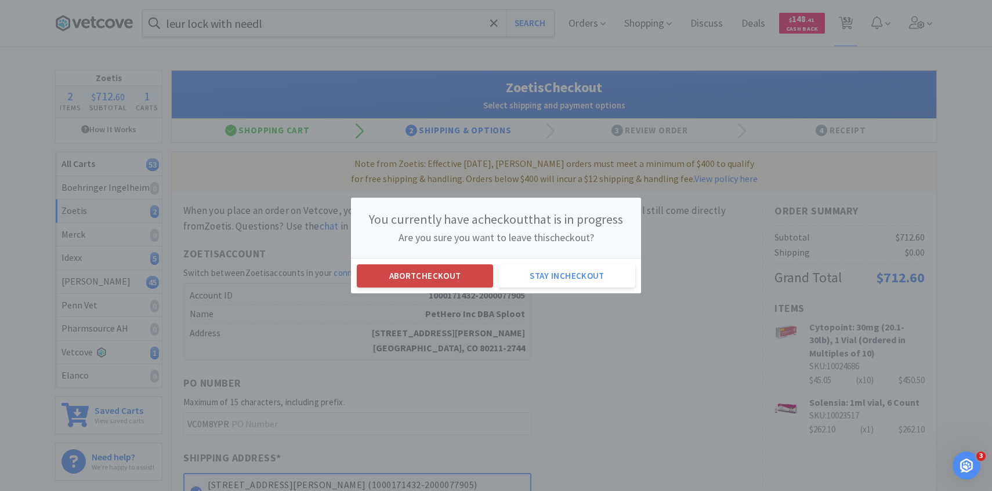
select select "1"
select select "100"
select select "2"
select select "3"
select select "1"
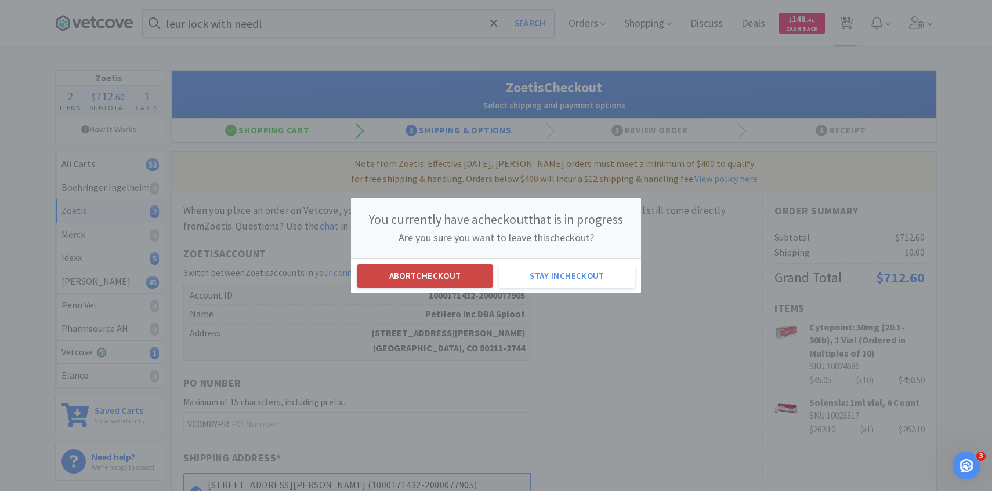
select select "1"
select select "2"
select select "10"
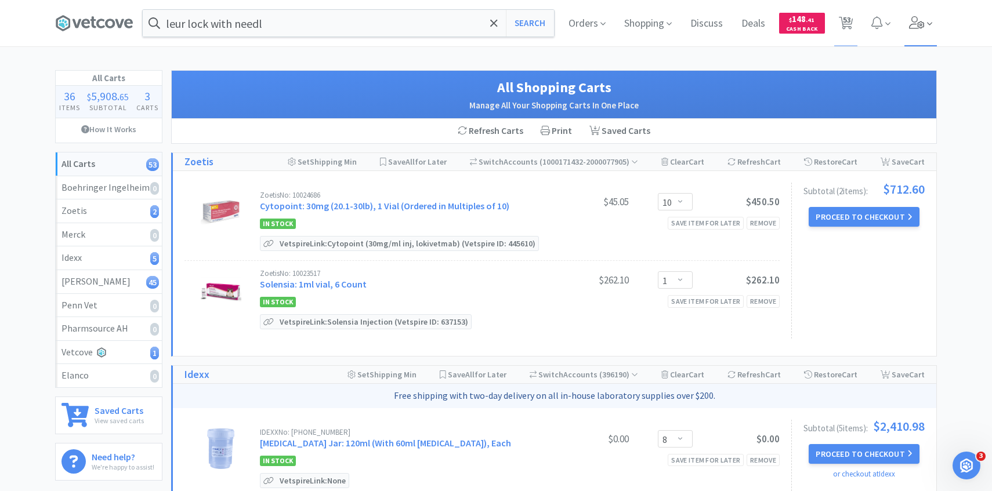
click at [910, 30] on span at bounding box center [920, 23] width 33 height 46
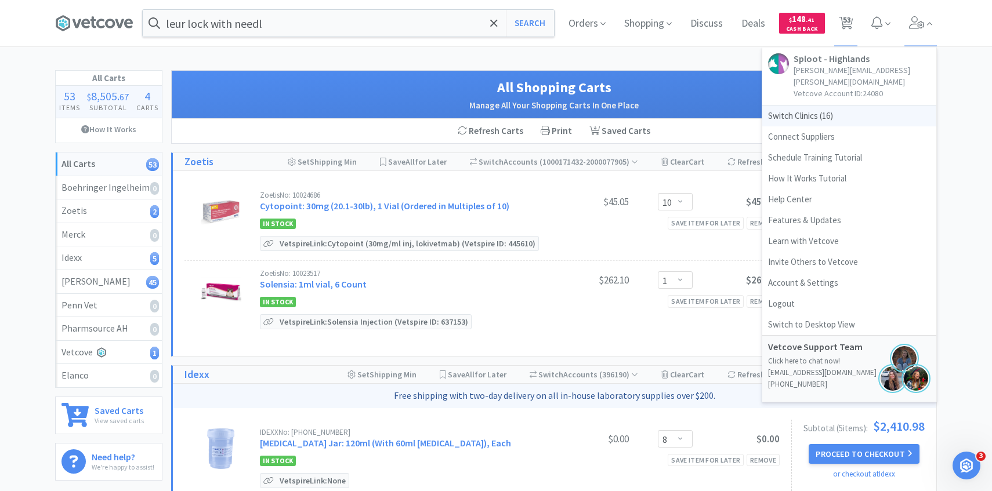
click at [810, 106] on span "Switch Clinics ( 16 )" at bounding box center [849, 116] width 174 height 21
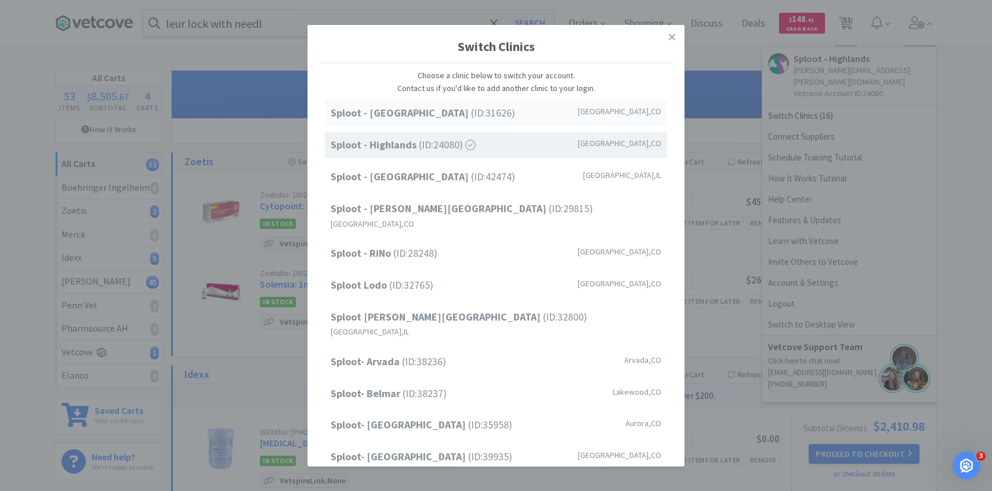
click at [488, 117] on div "Sploot - Cherry Creek (ID: 31626 ) Denver , CO" at bounding box center [496, 113] width 342 height 26
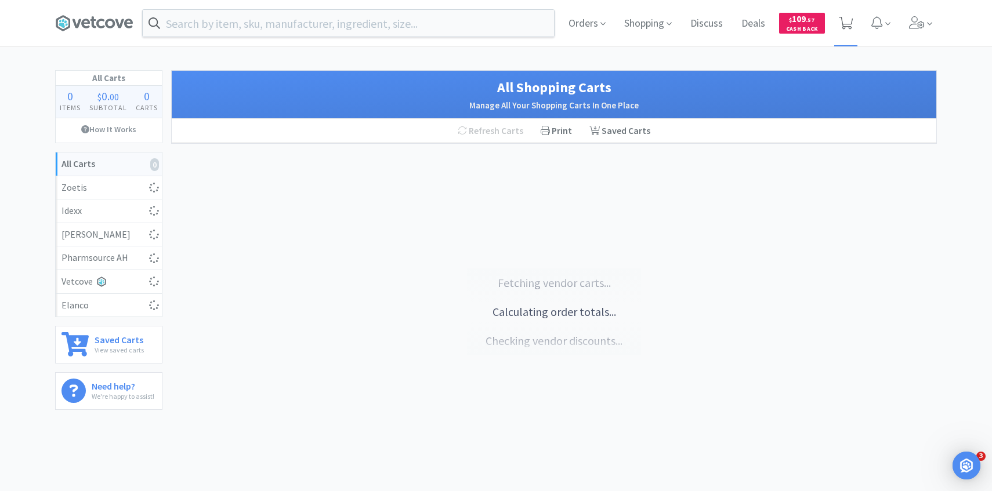
select select "50"
select select "1"
select select "2"
select select "1"
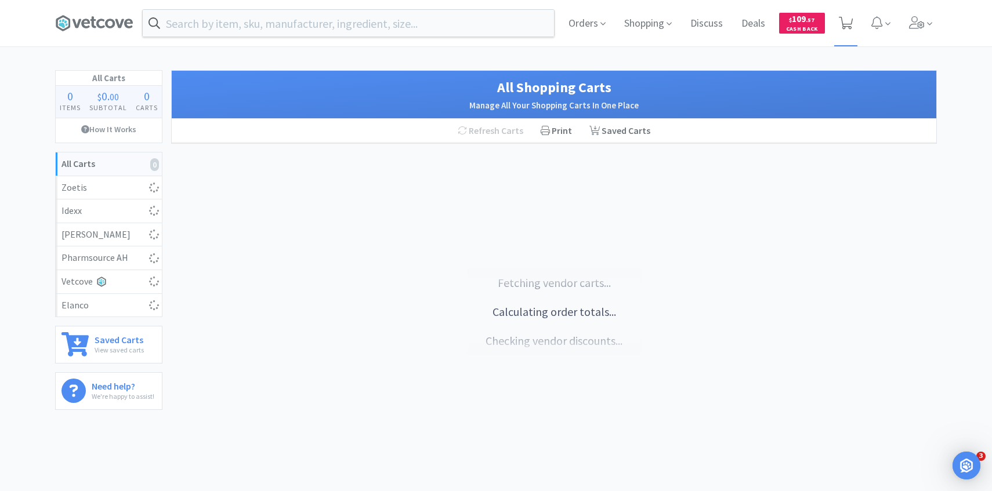
select select "2"
select select "1"
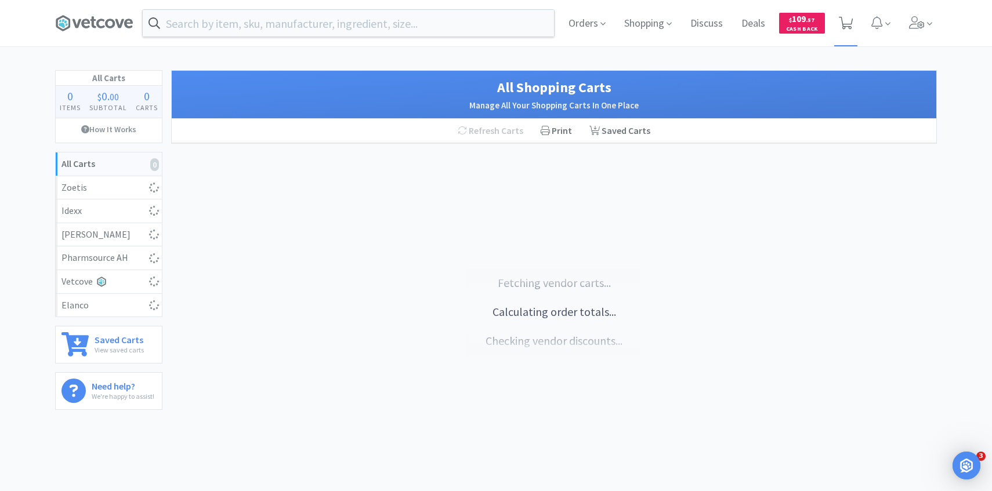
select select "1"
select select "2"
select select "1"
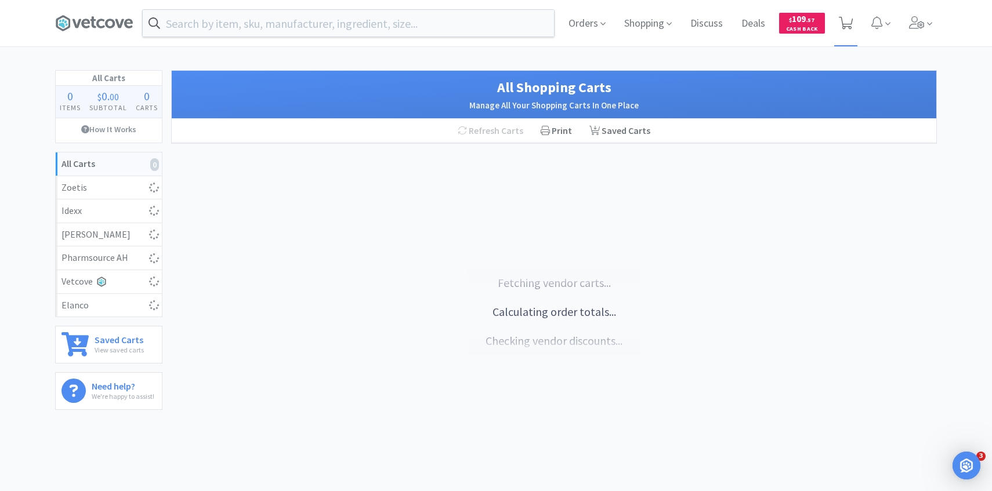
select select "2"
select select "1"
select select "2"
select select "1"
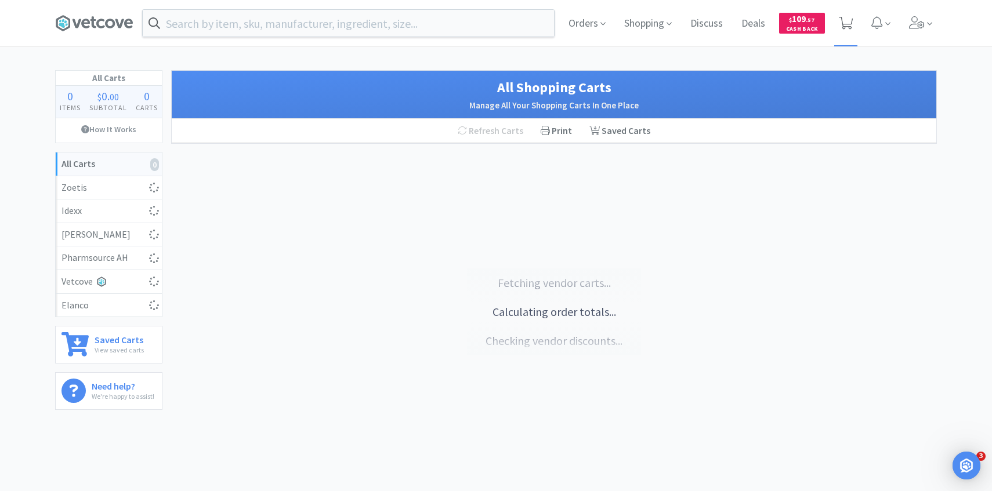
select select "3"
select select "2"
select select "1"
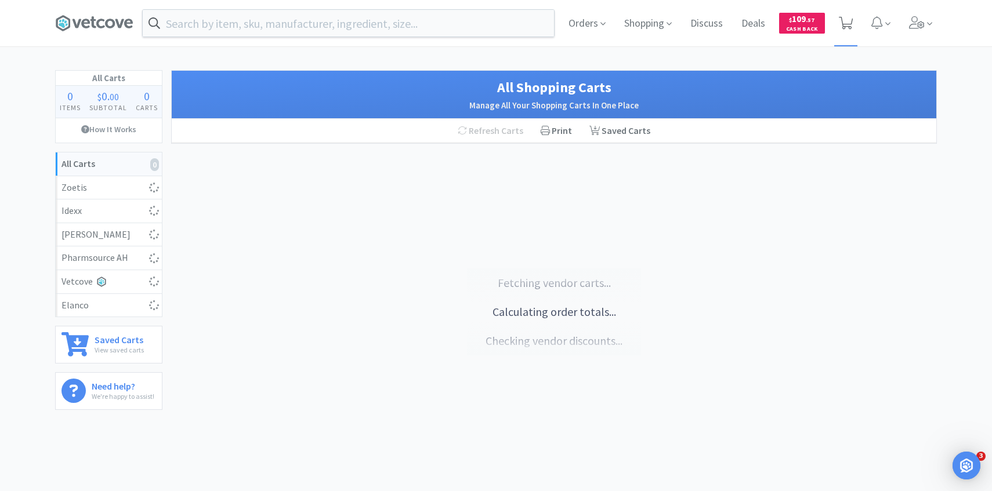
select select "2"
select select "1"
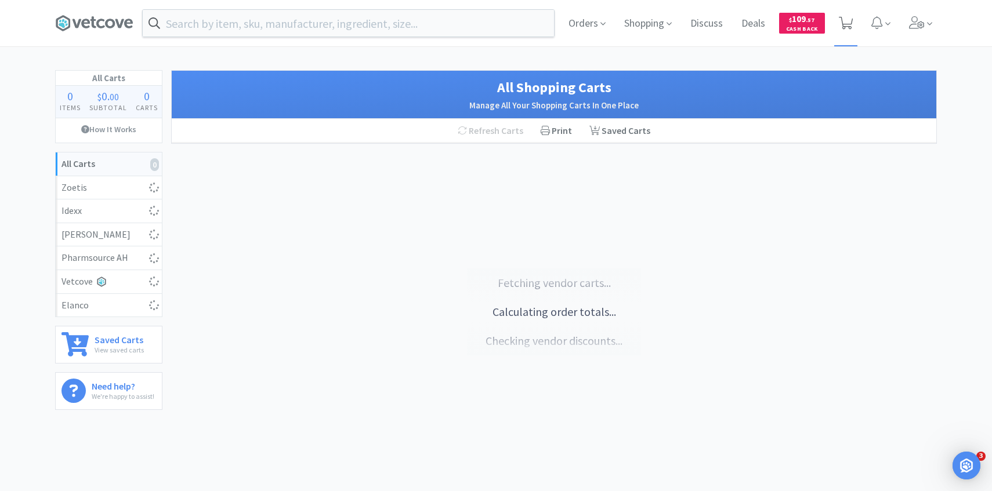
select select "1"
select select "2"
select select "1"
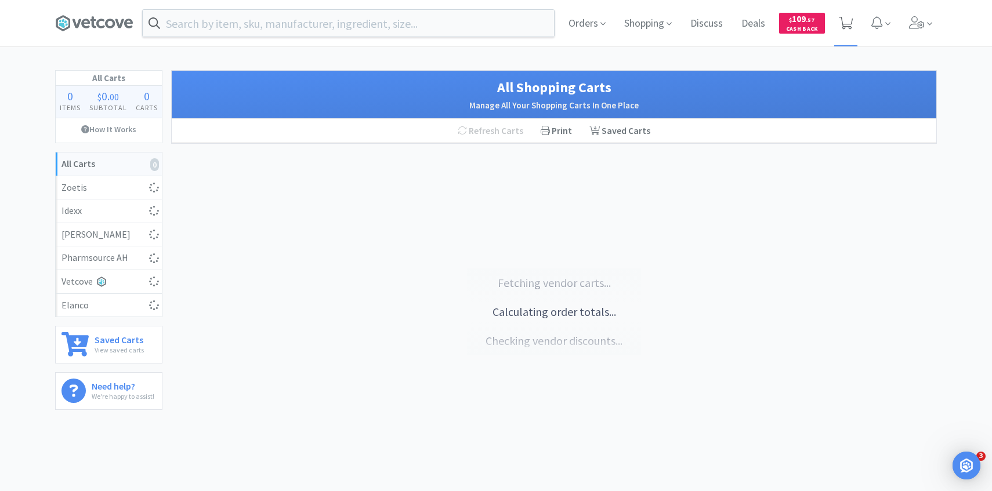
select select "1"
select select "4"
select select "1"
select select "4"
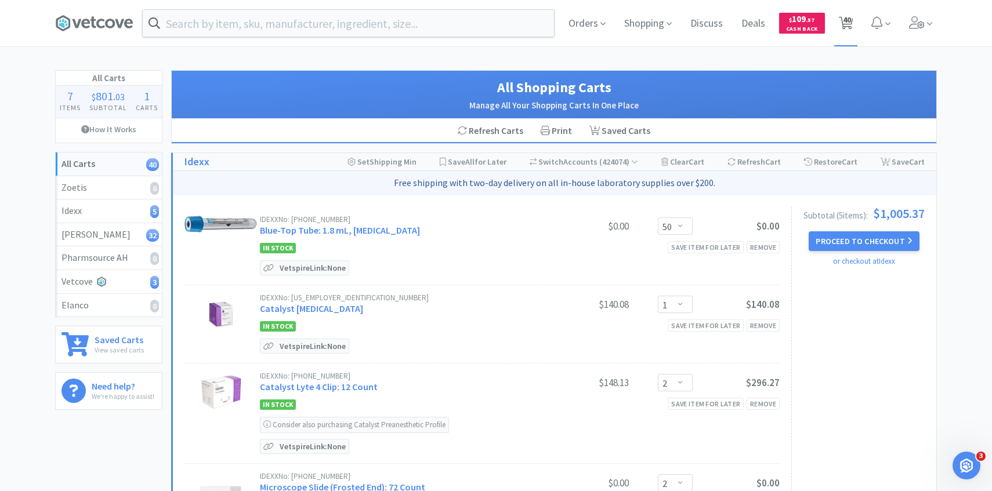
click at [851, 27] on icon at bounding box center [845, 23] width 14 height 13
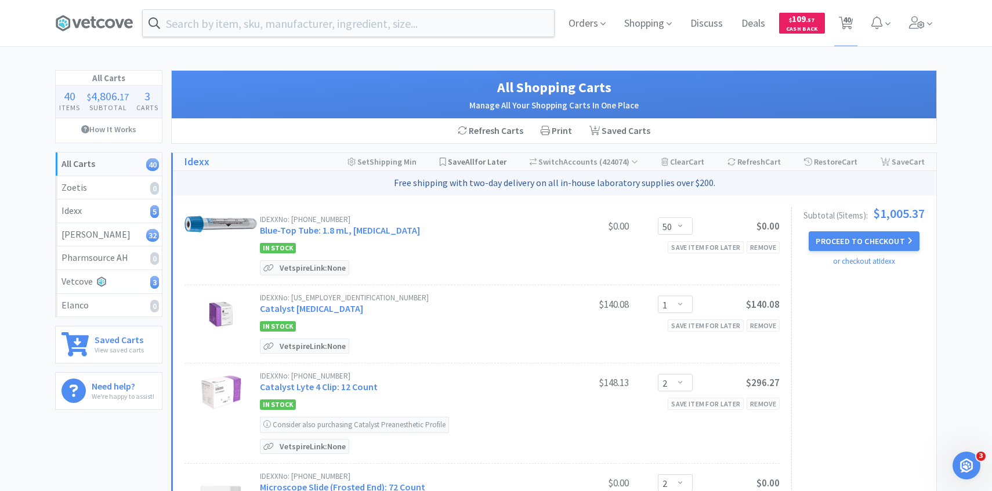
scroll to position [115, 0]
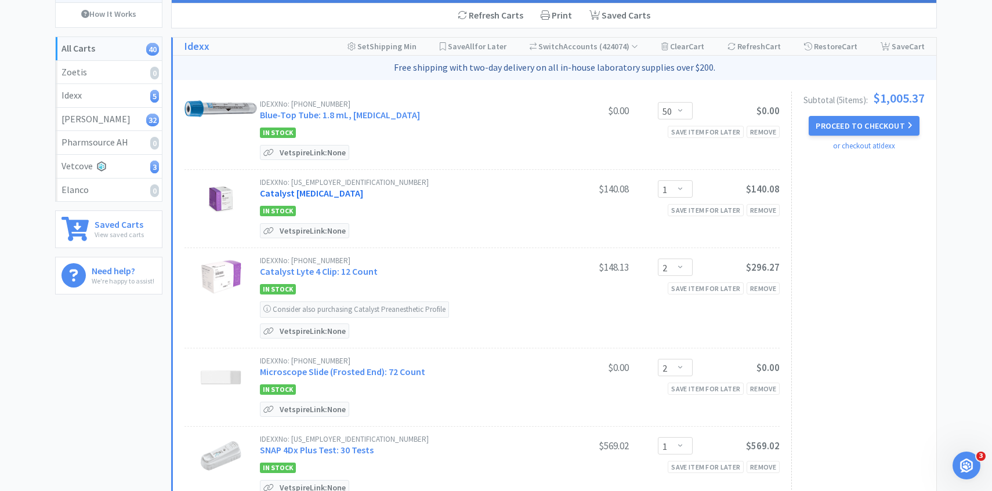
click at [329, 190] on link "Catalyst Cortisol Test" at bounding box center [311, 193] width 103 height 12
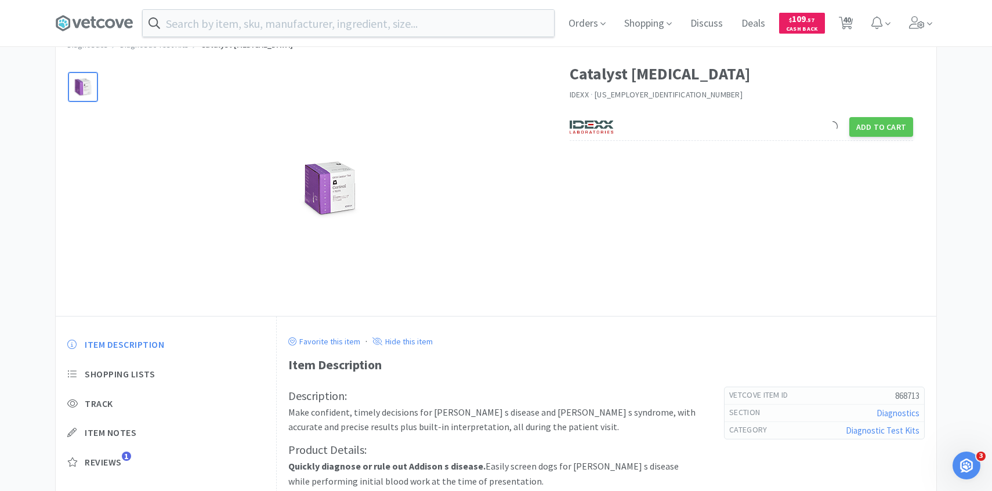
scroll to position [87, 0]
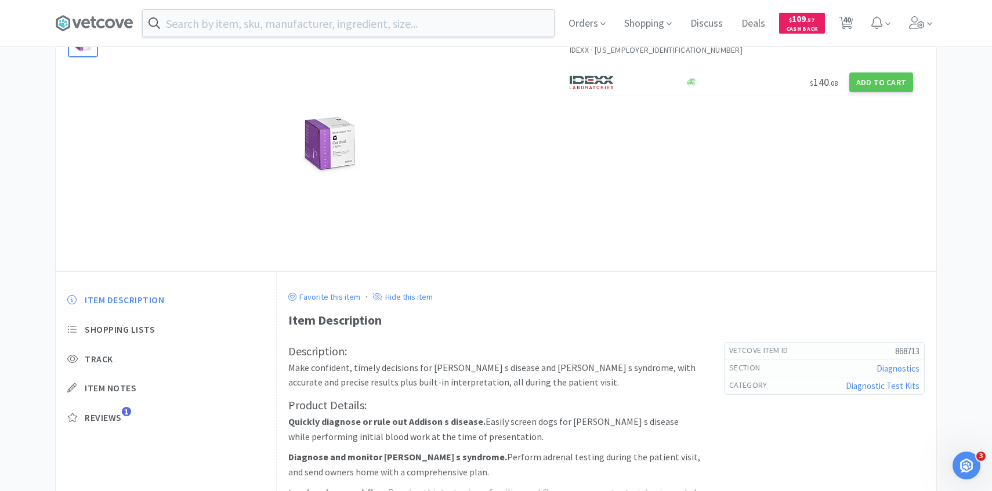
select select "50"
select select "1"
select select "2"
select select "1"
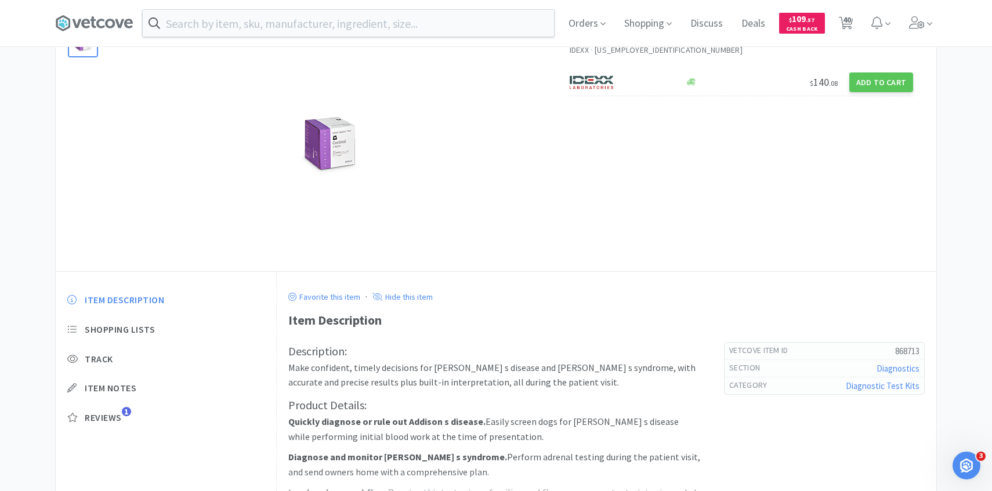
select select "2"
select select "1"
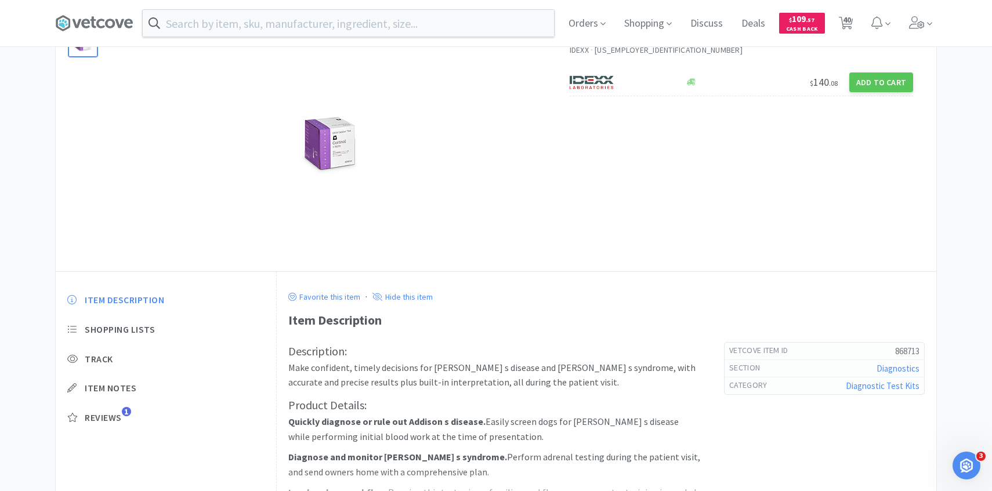
select select "1"
select select "2"
select select "1"
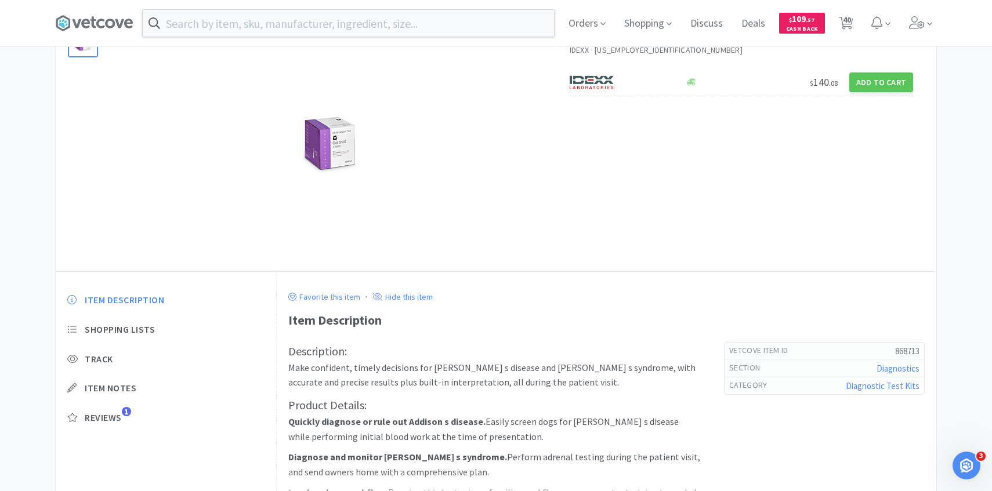
select select "2"
select select "1"
select select "2"
select select "1"
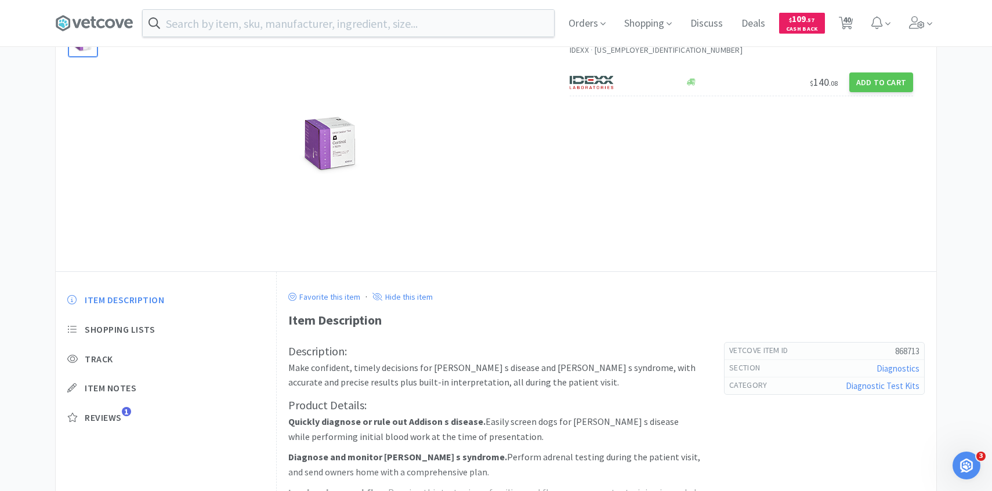
select select "3"
select select "2"
select select "1"
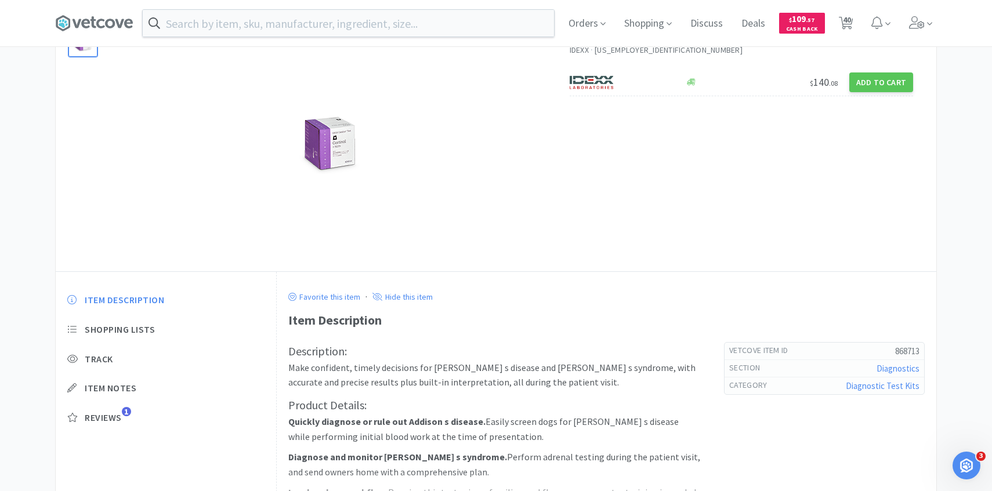
select select "2"
select select "1"
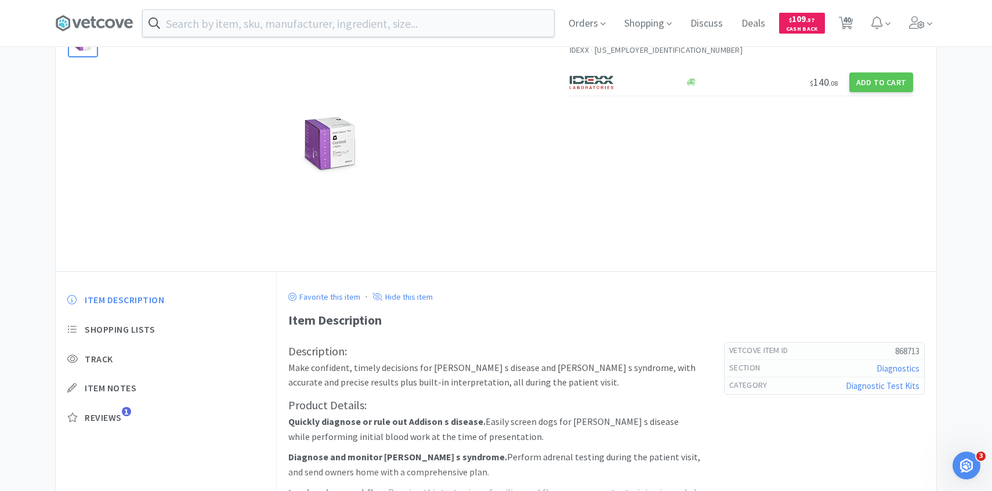
select select "1"
select select "2"
select select "1"
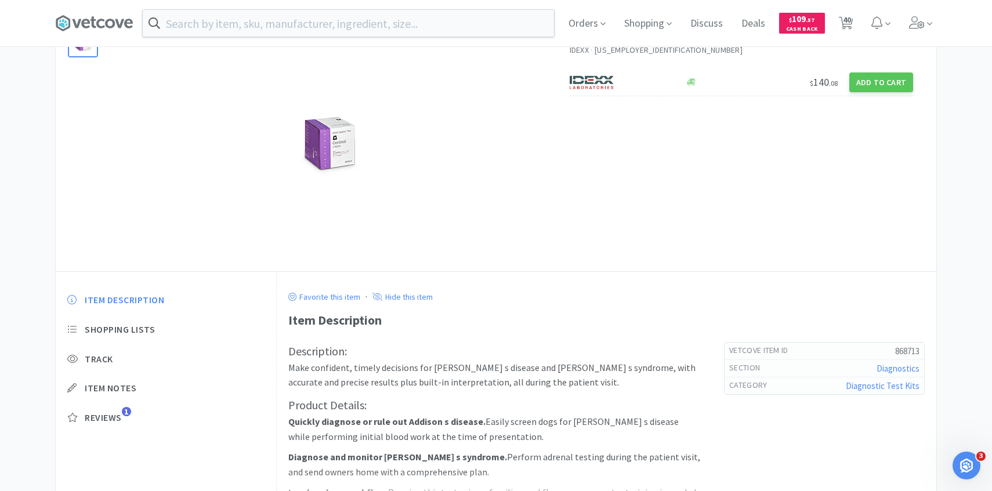
select select "1"
select select "4"
select select "1"
select select "4"
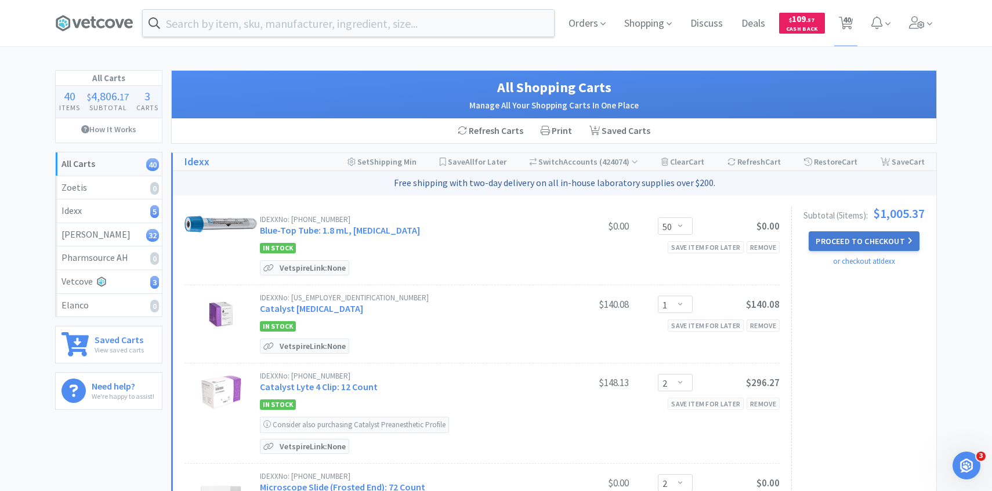
click at [886, 244] on button "Proceed to Checkout" at bounding box center [863, 241] width 110 height 20
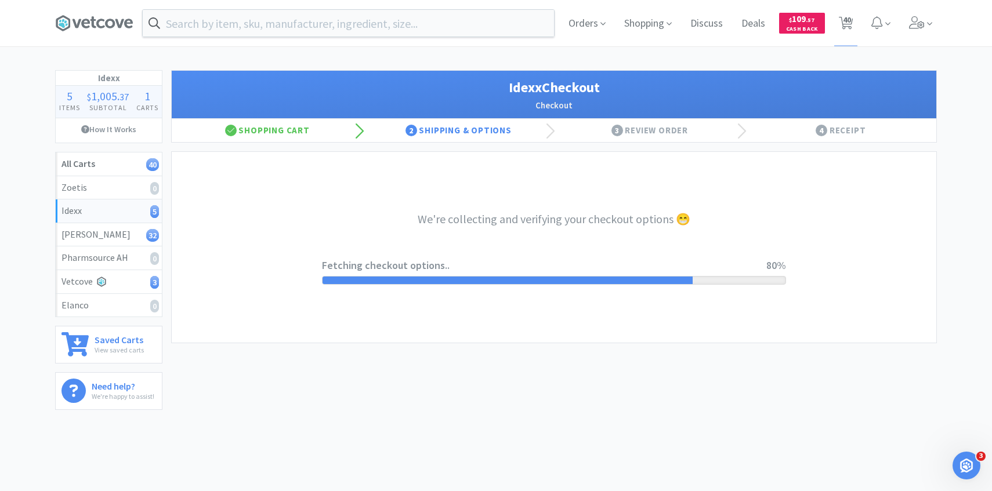
select select "904"
select select "003"
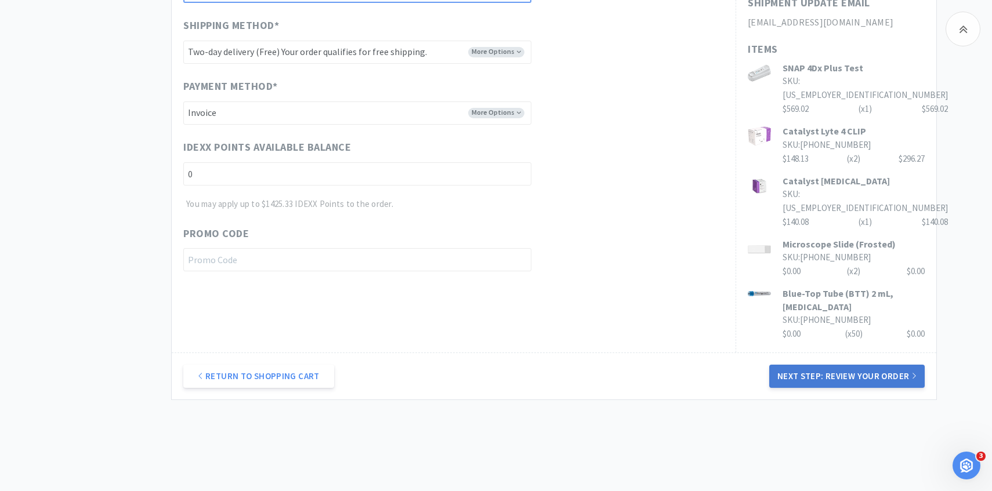
click at [791, 365] on button "Next Step: Review Your Order" at bounding box center [846, 376] width 155 height 23
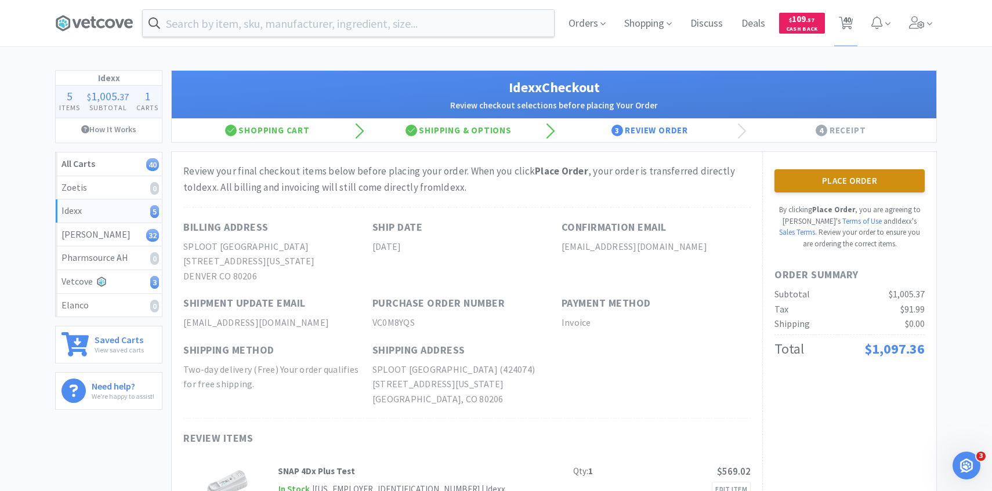
click at [853, 179] on button "Place Order" at bounding box center [849, 180] width 150 height 23
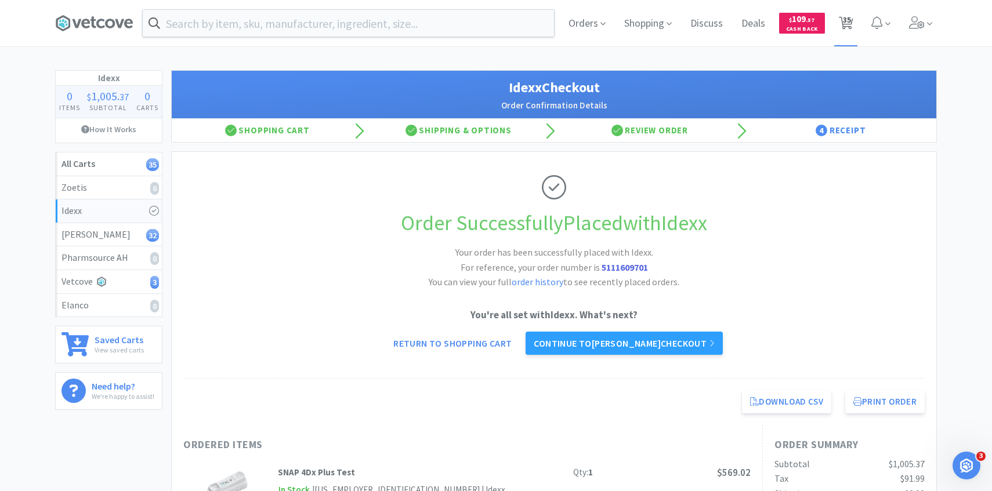
click at [847, 25] on span "35" at bounding box center [847, 20] width 8 height 46
select select "2"
select select "1"
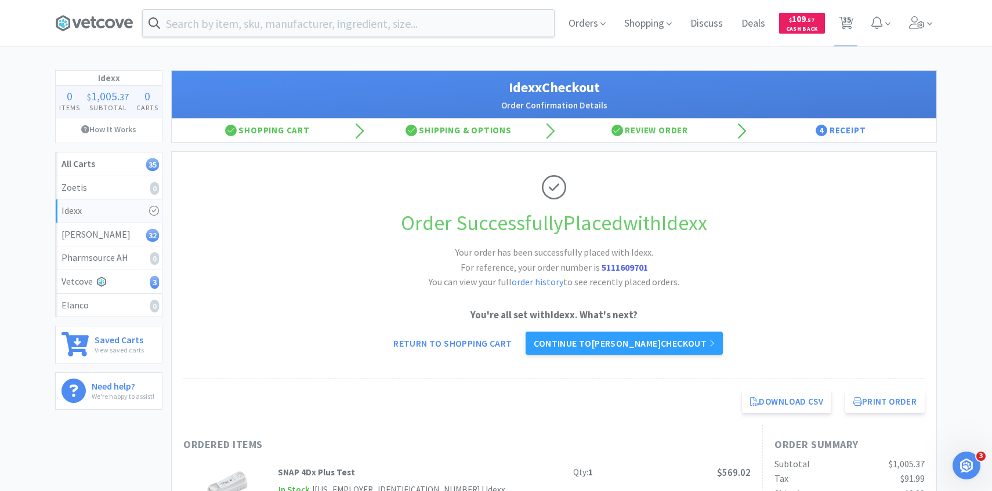
select select "1"
select select "2"
select select "1"
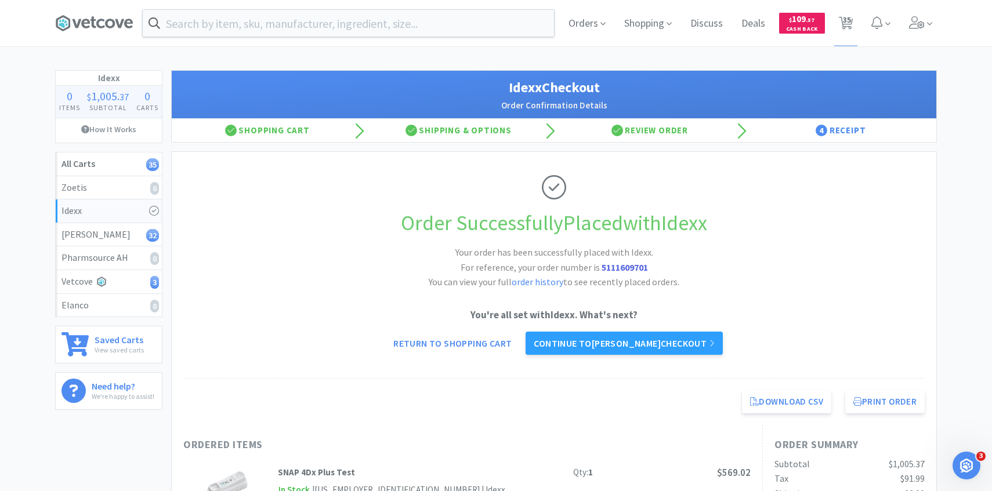
select select "1"
select select "2"
select select "1"
select select "2"
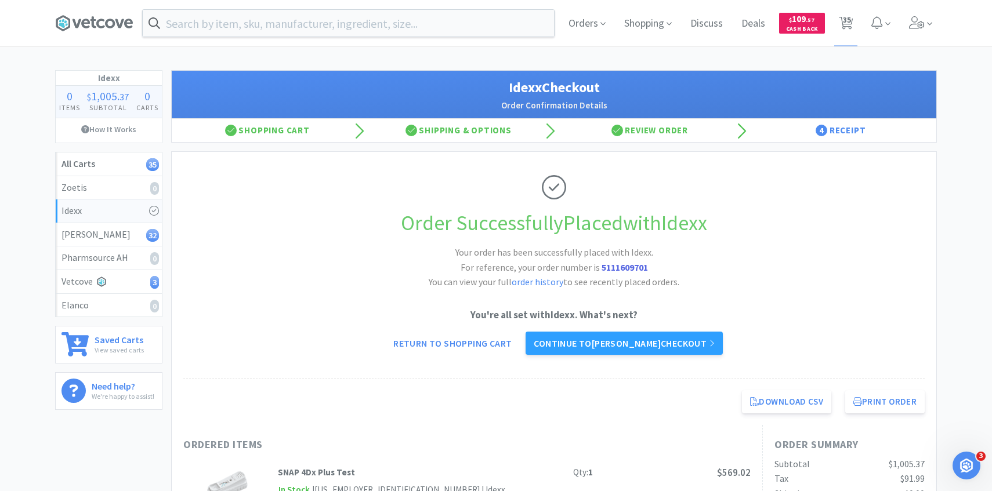
select select "1"
select select "3"
select select "2"
select select "1"
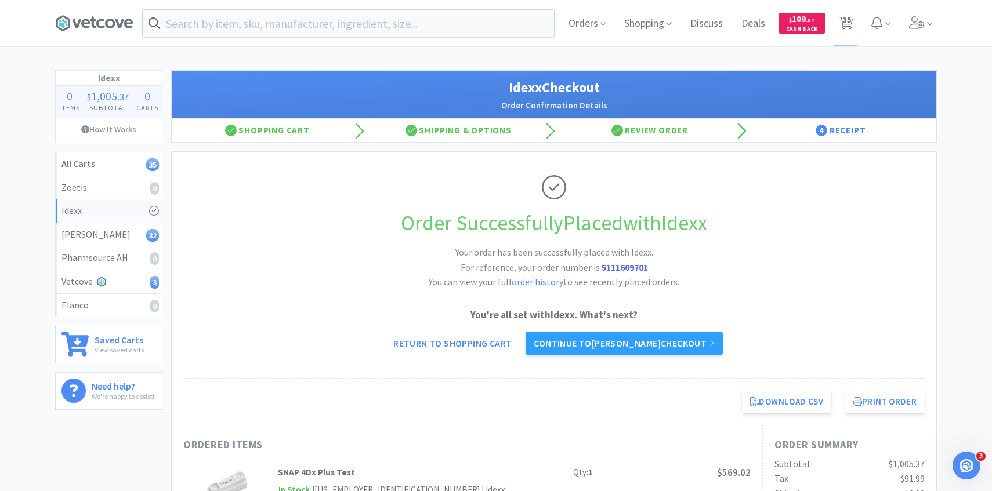
select select "1"
select select "2"
select select "1"
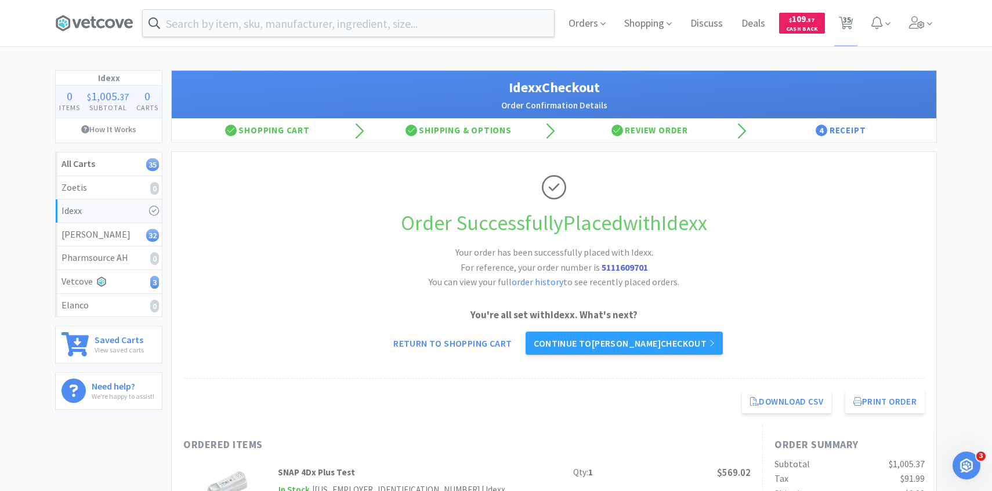
select select "1"
select select "2"
select select "1"
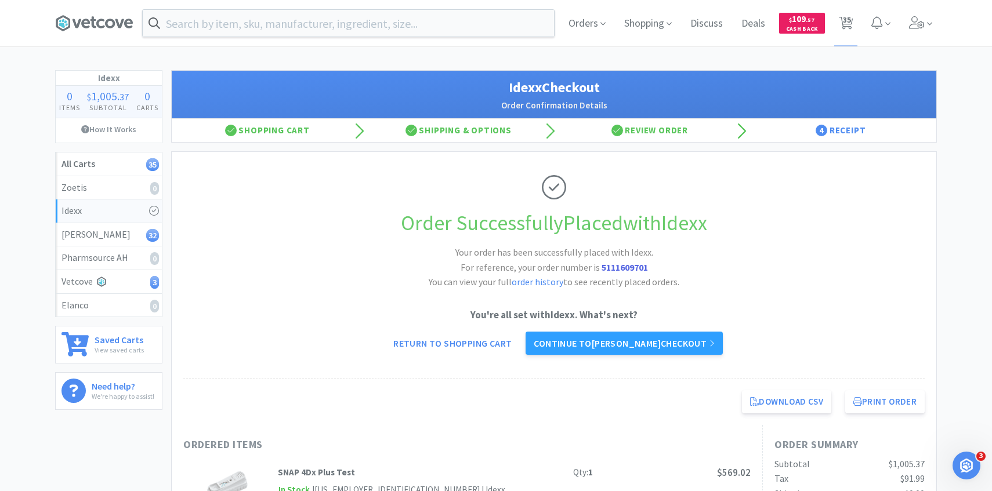
select select "1"
select select "4"
select select "1"
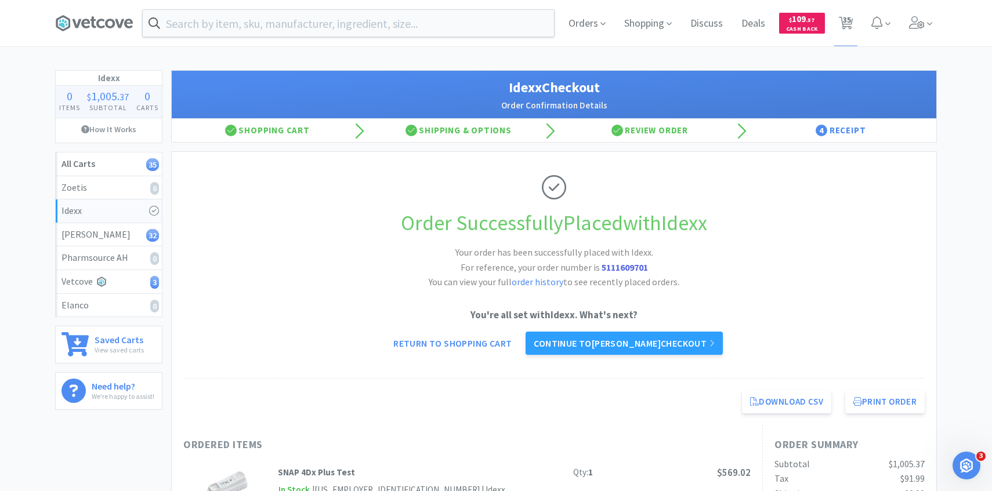
select select "4"
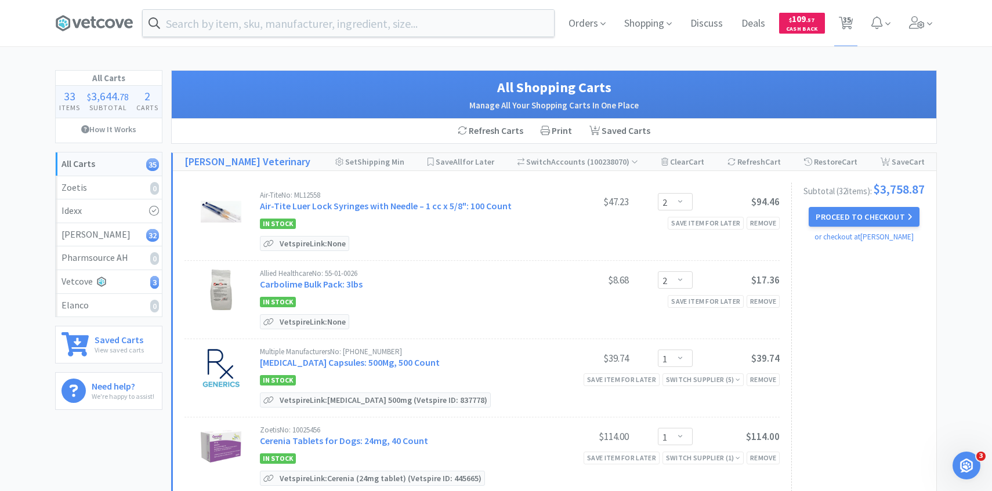
scroll to position [12, 0]
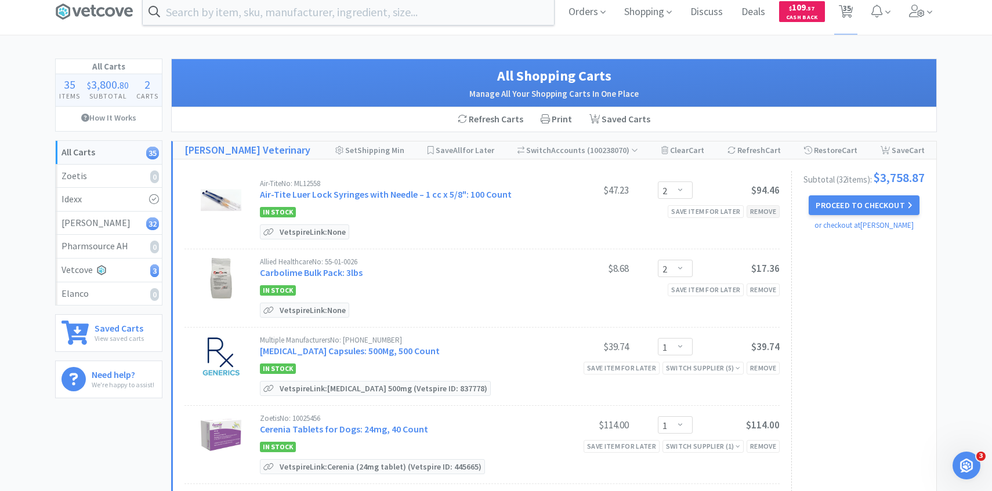
click at [773, 213] on div "Remove" at bounding box center [762, 211] width 33 height 12
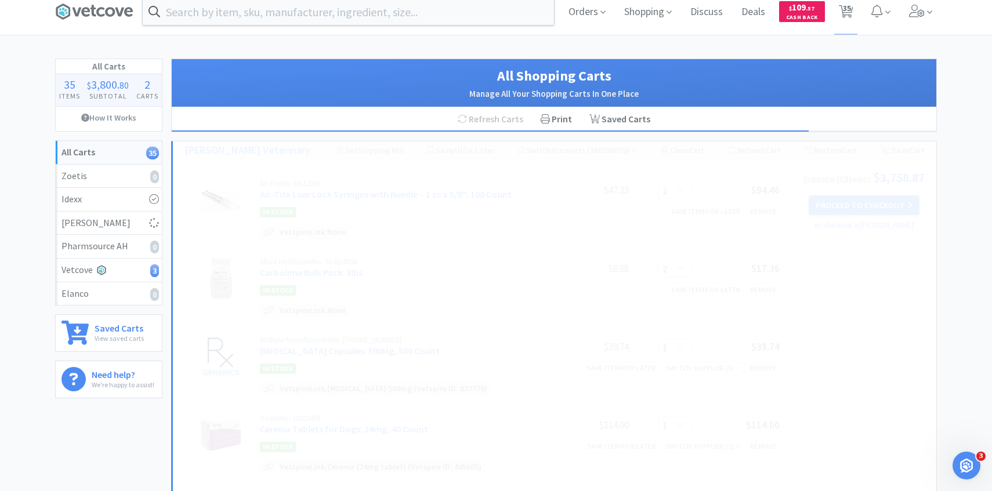
scroll to position [0, 0]
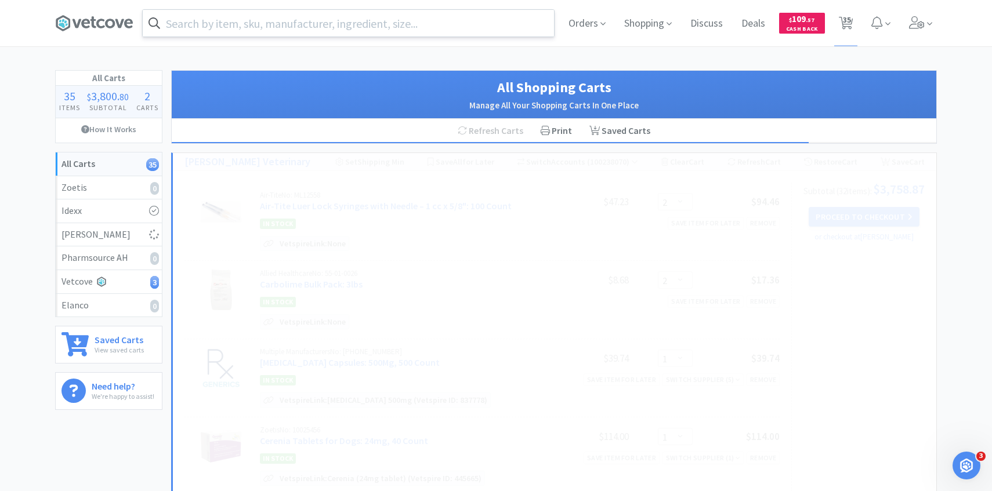
select select "1"
select select "2"
select select "1"
select select "2"
select select "1"
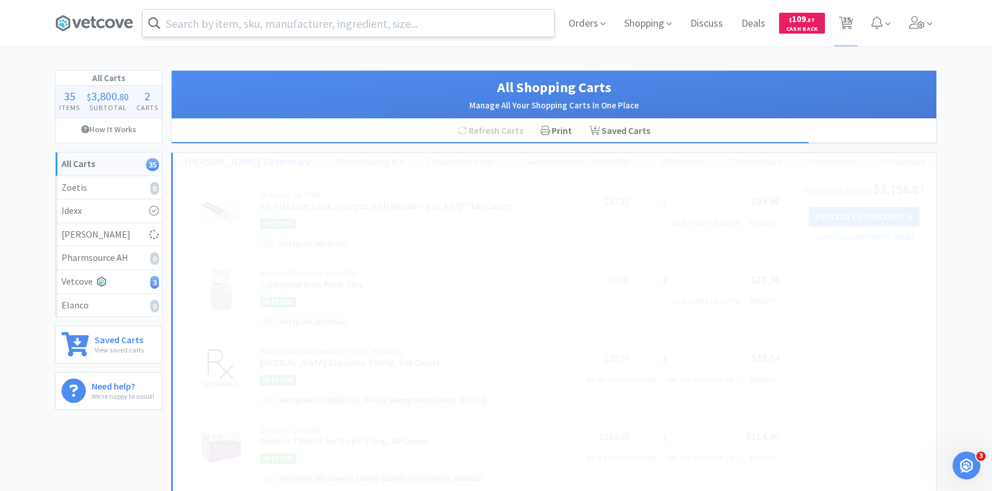
select select "2"
select select "1"
select select "3"
select select "2"
select select "1"
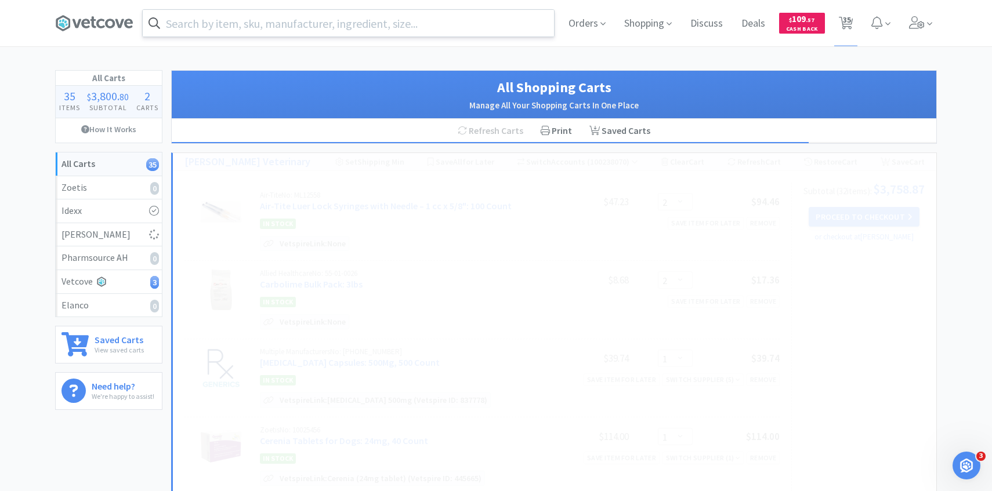
select select "2"
select select "1"
select select "2"
select select "1"
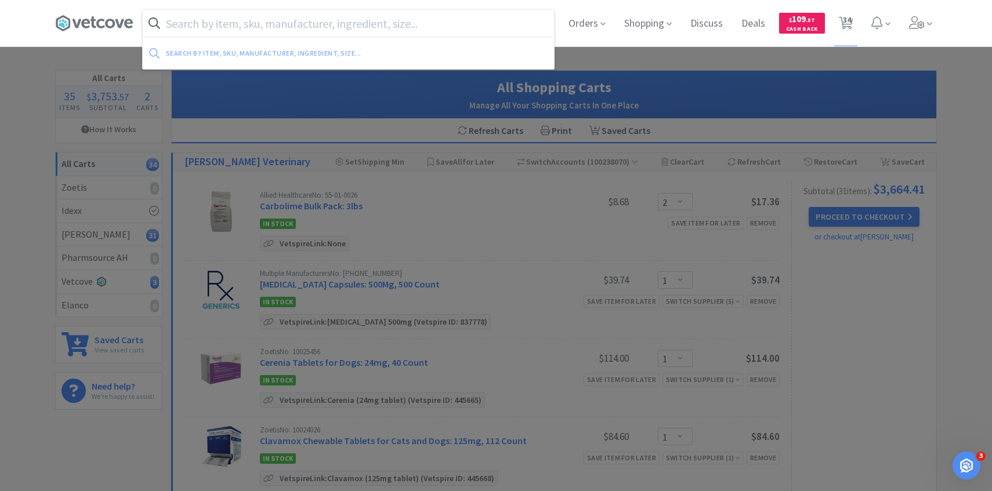
click at [250, 22] on input "text" at bounding box center [348, 23] width 411 height 27
paste input "078696012"
type input "078696012"
select select "2"
select select "1"
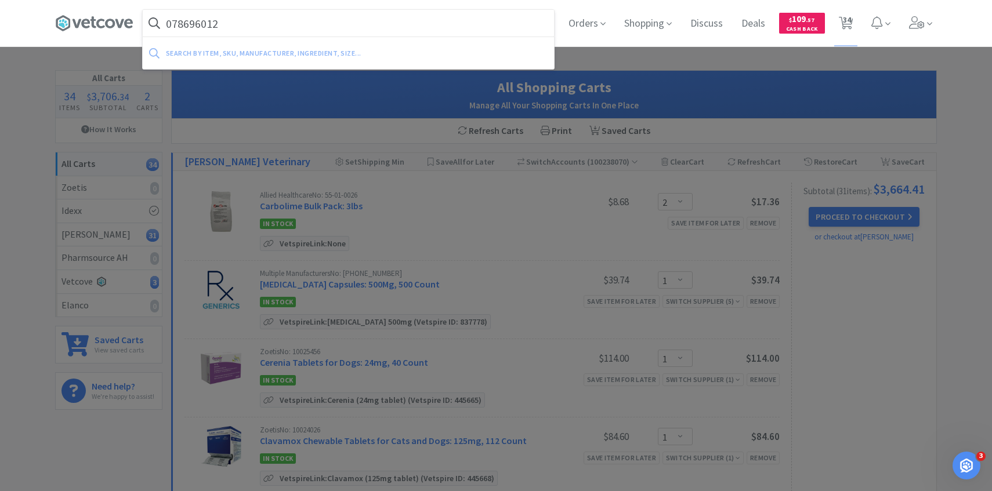
select select "1"
select select "2"
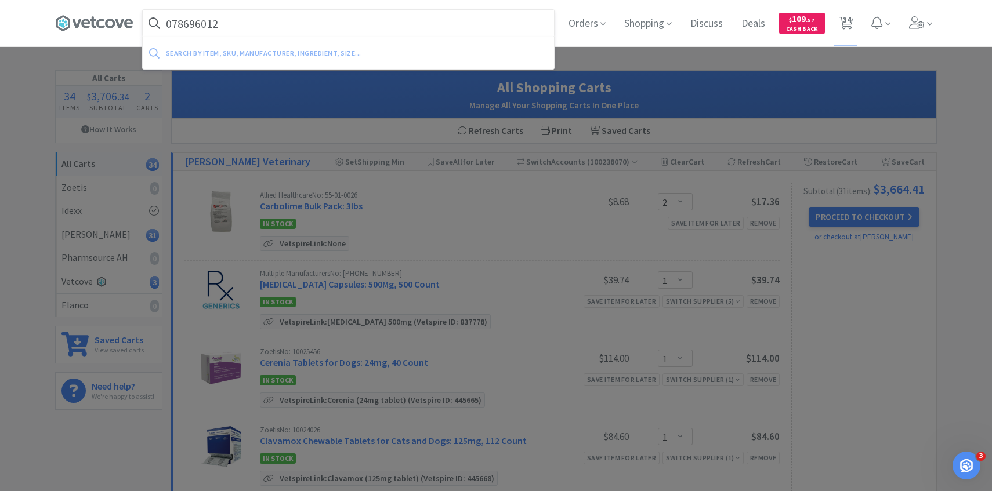
select select "1"
select select "2"
select select "1"
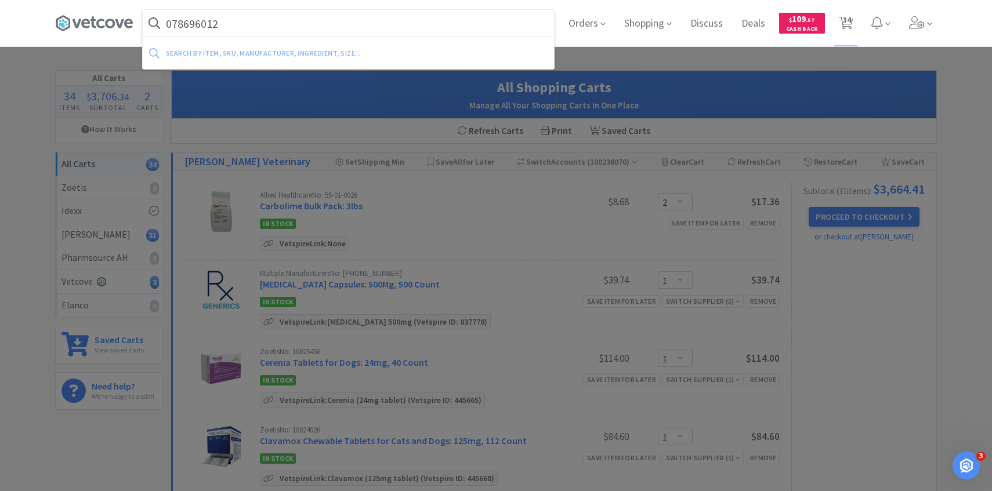
select select "2"
select select "1"
select select "3"
select select "2"
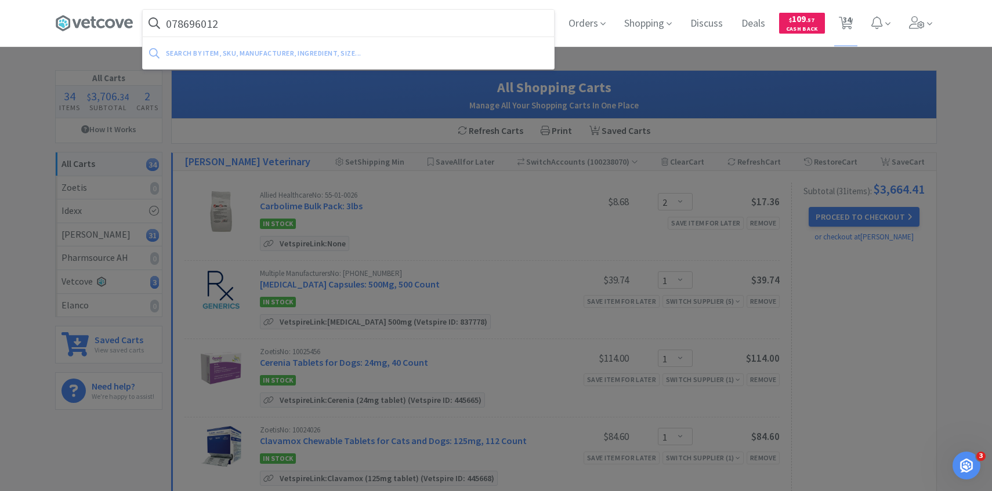
select select "1"
select select "2"
select select "1"
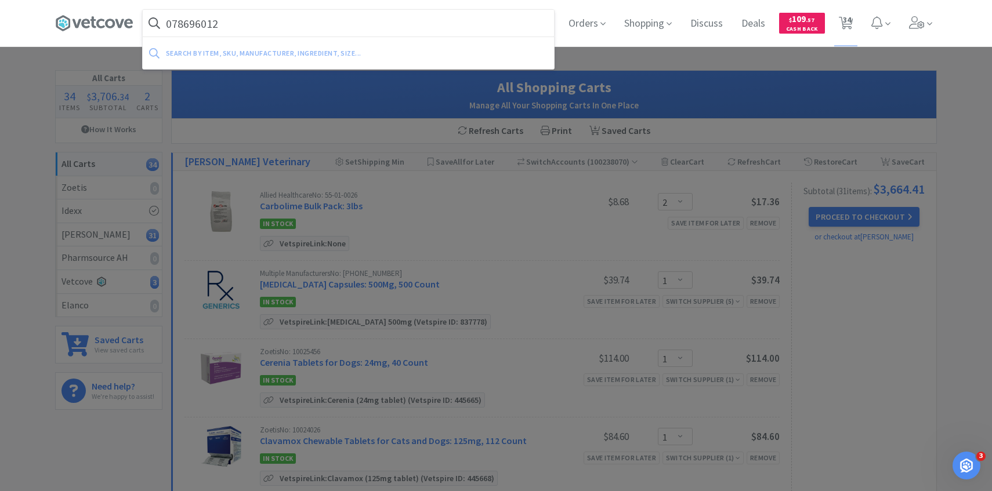
select select "1"
select select "2"
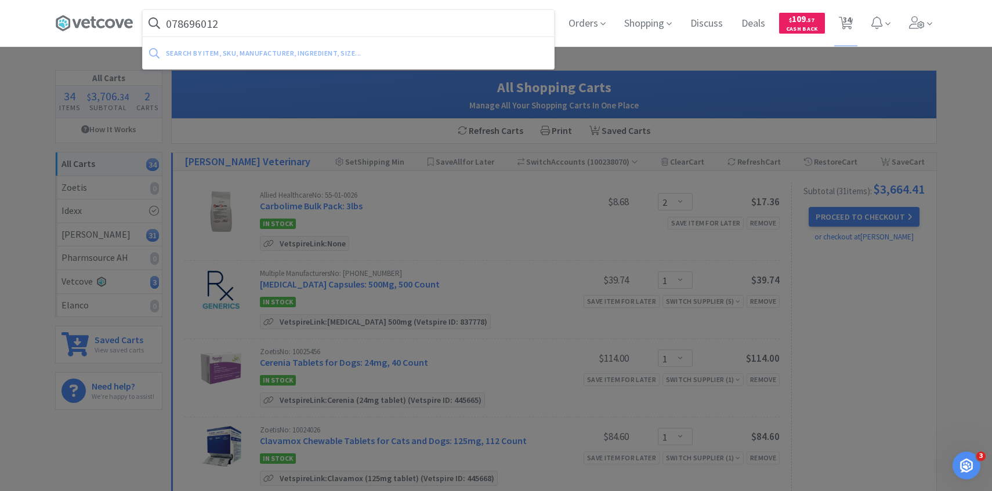
select select "1"
select select "4"
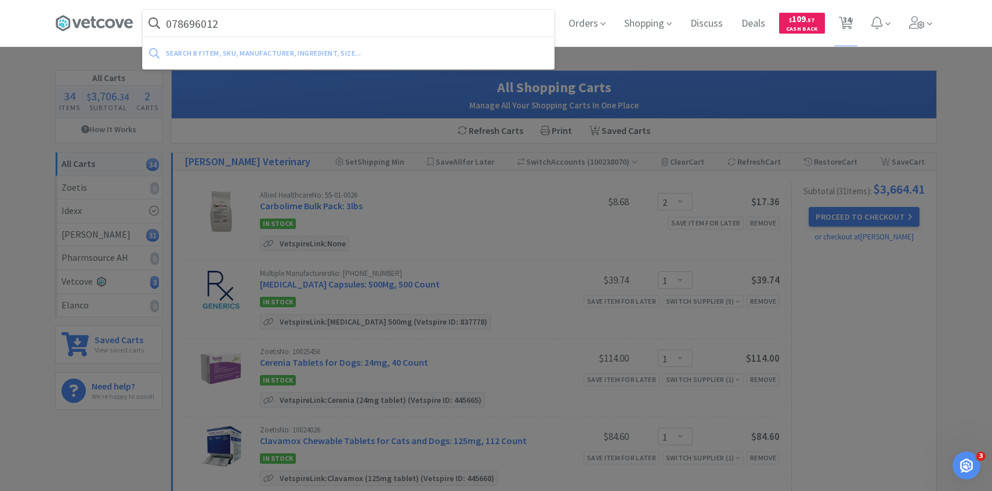
select select "1"
select select "4"
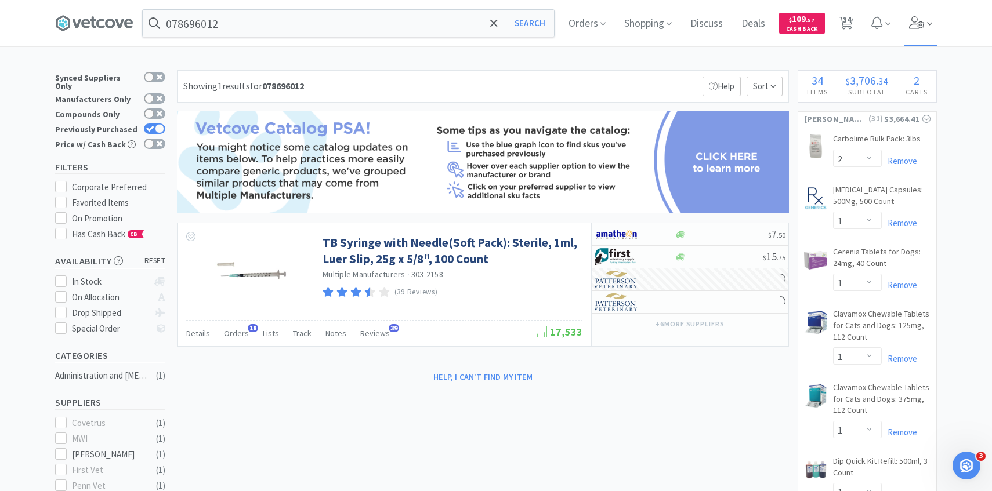
click at [917, 18] on icon at bounding box center [917, 22] width 16 height 13
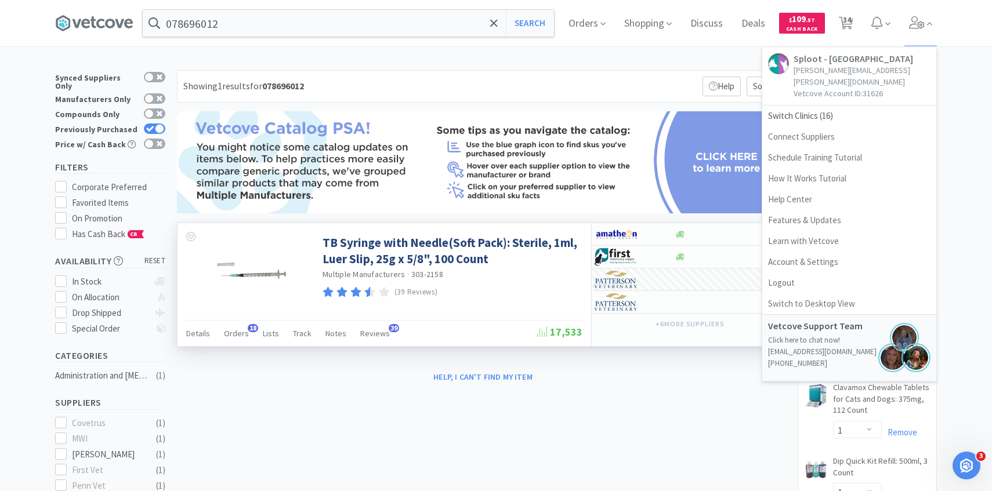
click at [252, 340] on div "Details Orders 18 Lists Track Notes Reviews 39" at bounding box center [361, 335] width 351 height 22
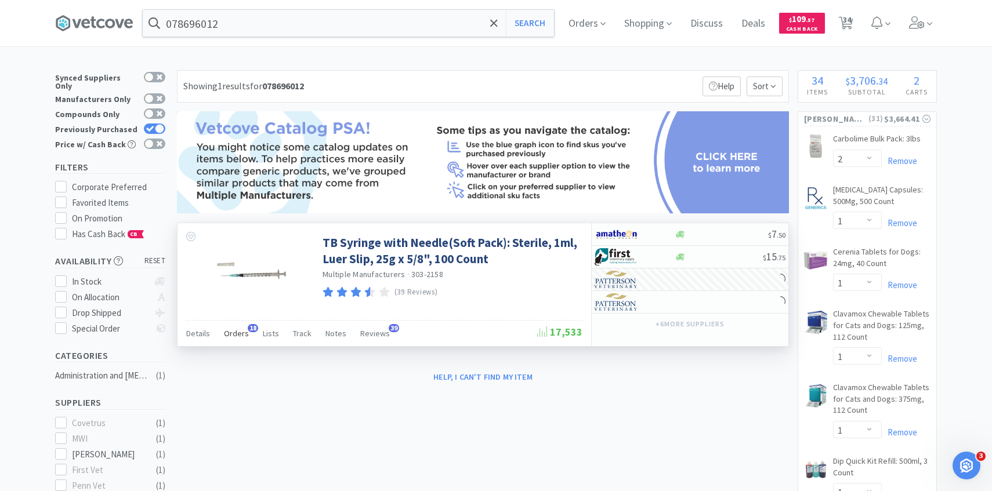
click at [238, 335] on span "Orders" at bounding box center [236, 333] width 25 height 10
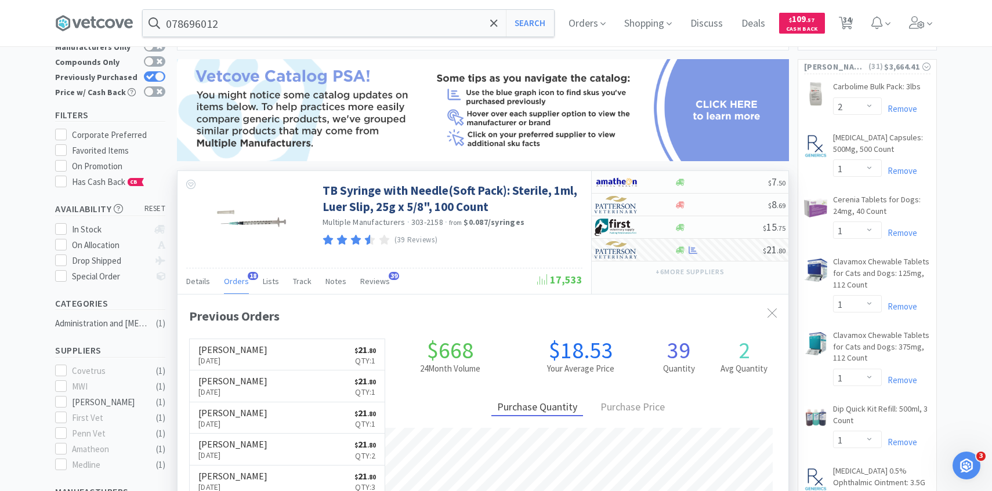
scroll to position [311, 611]
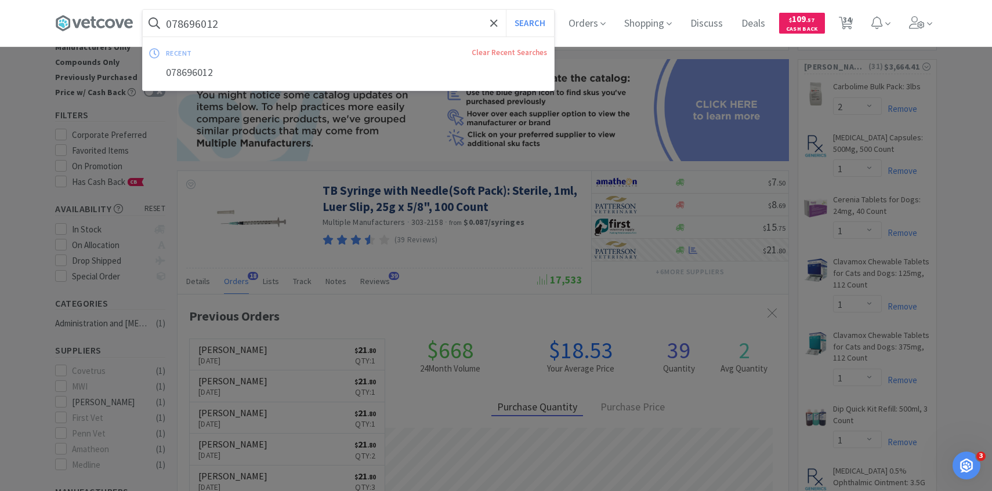
click at [274, 28] on input "078696012" at bounding box center [348, 23] width 411 height 27
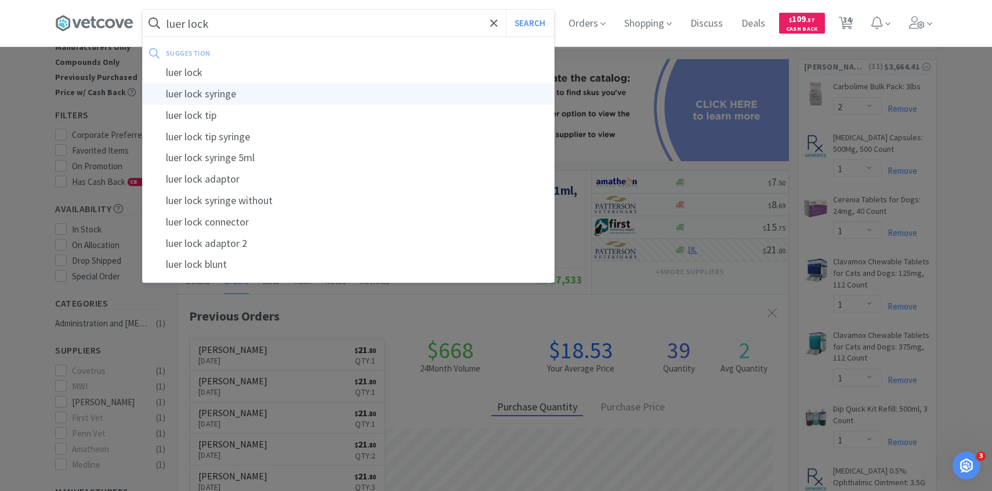
click at [260, 88] on div "luer lock syringe" at bounding box center [348, 93] width 411 height 21
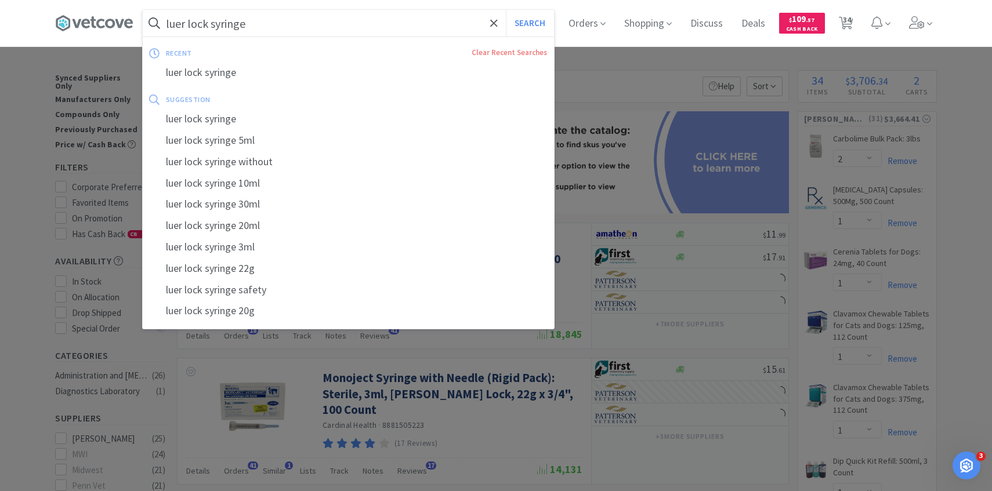
click at [279, 29] on input "luer lock syringe" at bounding box center [348, 23] width 411 height 27
click at [278, 27] on input "luer lock syringe" at bounding box center [348, 23] width 411 height 27
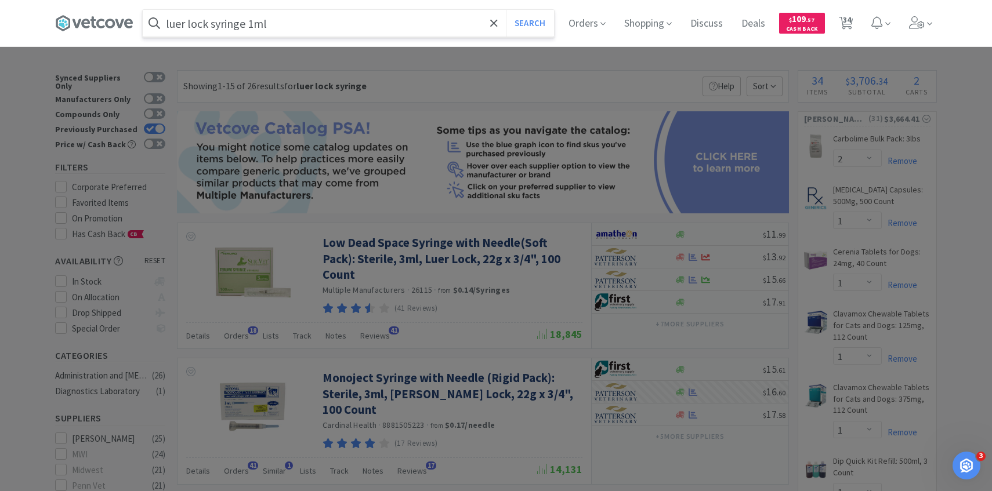
type input "luer lock syringe 1ml"
click at [506, 10] on button "Search" at bounding box center [530, 23] width 48 height 27
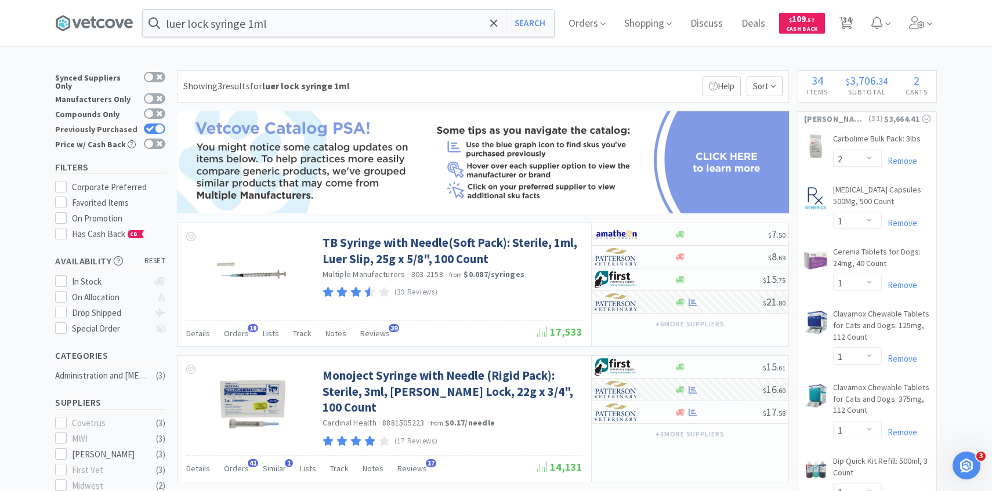
click at [154, 124] on div at bounding box center [154, 129] width 21 height 10
checkbox input "false"
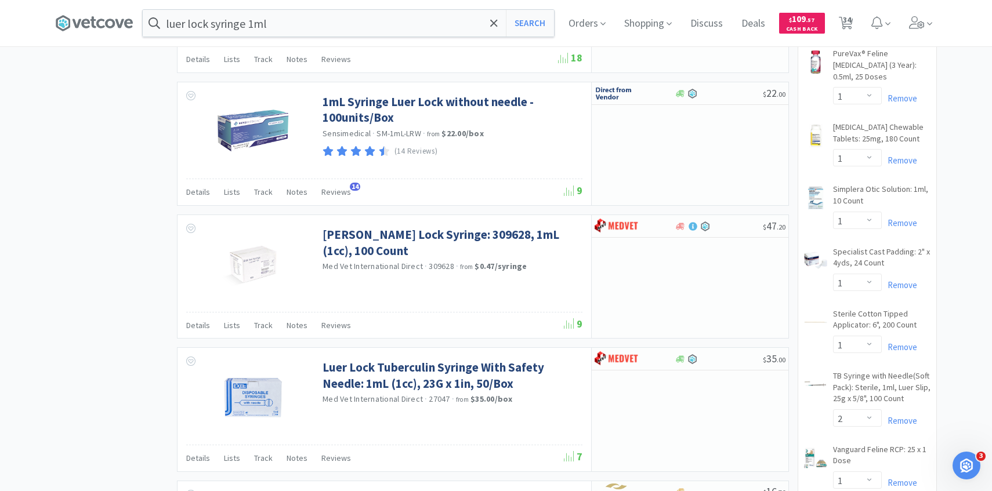
scroll to position [626, 0]
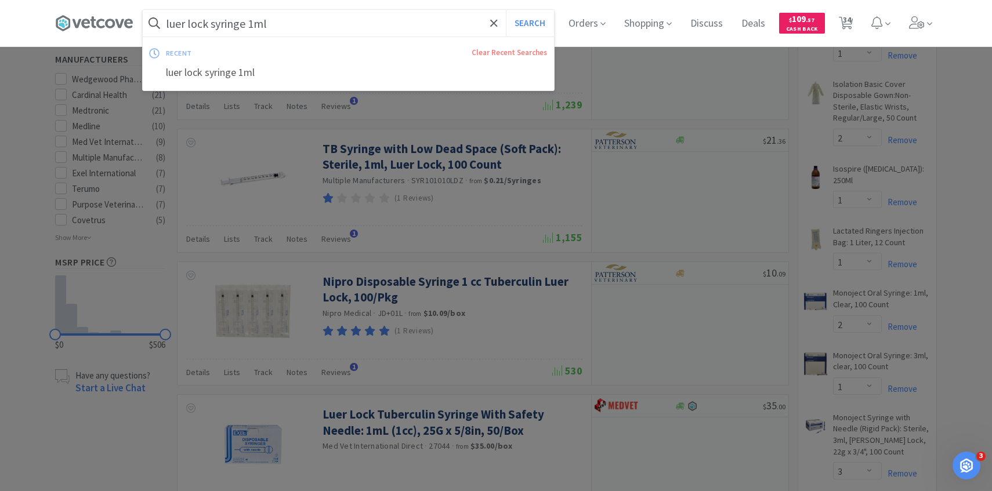
click at [369, 31] on input "luer lock syringe 1ml" at bounding box center [348, 23] width 411 height 27
click at [351, 27] on input "luer lock syringe 1ml" at bounding box center [348, 23] width 411 height 27
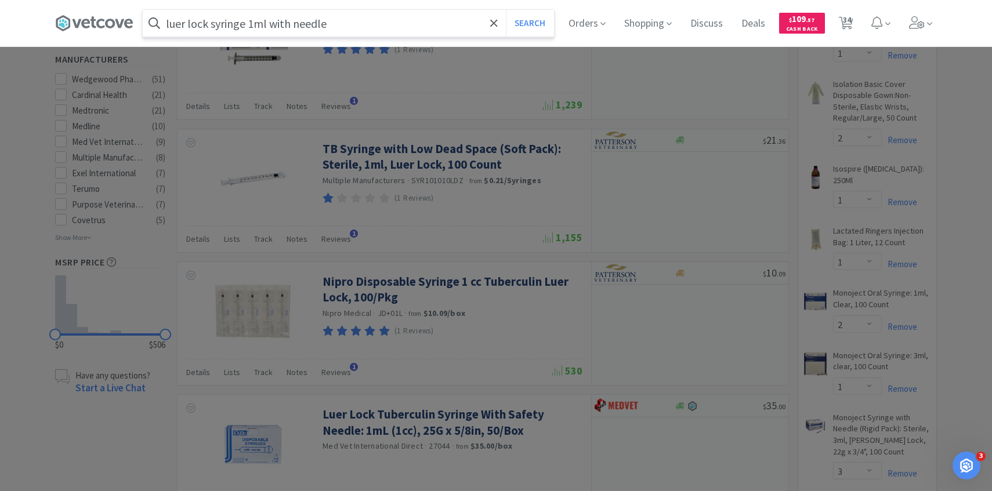
type input "luer lock syringe 1ml with needle"
click at [506, 10] on button "Search" at bounding box center [530, 23] width 48 height 27
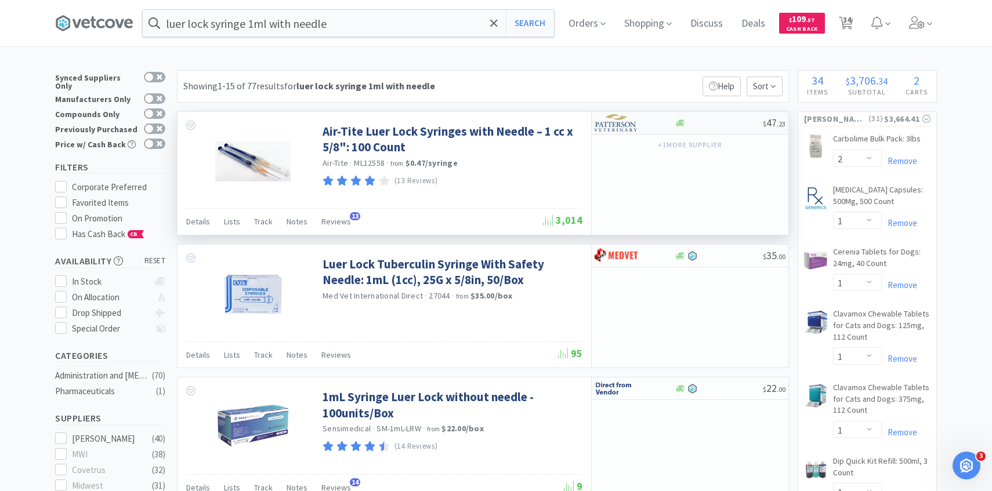
click at [624, 129] on img at bounding box center [615, 122] width 43 height 17
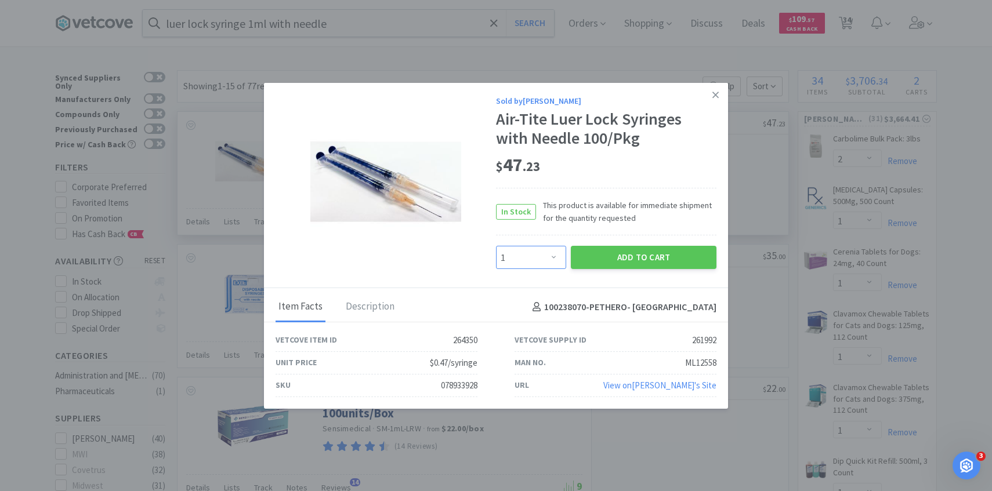
click at [527, 257] on select "Enter Quantity 1 2 3 4 5 6 7 8 9 10 11 12 13 14 15 16 17 18 19 20 Enter Quantity" at bounding box center [531, 257] width 70 height 23
select select "2"
click at [496, 246] on select "Enter Quantity 1 2 3 4 5 6 7 8 9 10 11 12 13 14 15 16 17 18 19 20 Enter Quantity" at bounding box center [531, 257] width 70 height 23
drag, startPoint x: 527, startPoint y: 257, endPoint x: 620, endPoint y: 248, distance: 93.2
click at [618, 242] on div "Sold by Patterson Air-Tite Luer Lock Syringes with Needle 100/Pkg $ 47 . 23 In …" at bounding box center [606, 181] width 220 height 175
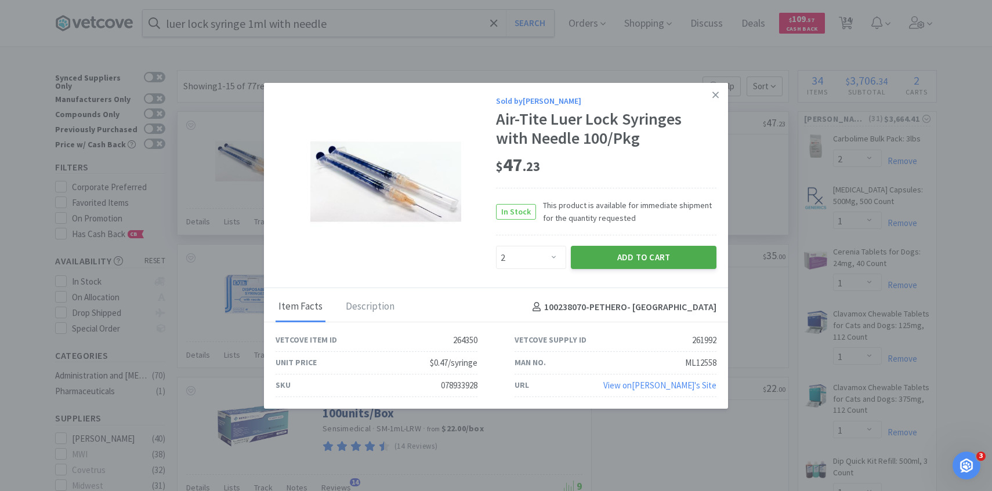
click at [620, 251] on button "Add to Cart" at bounding box center [644, 257] width 146 height 23
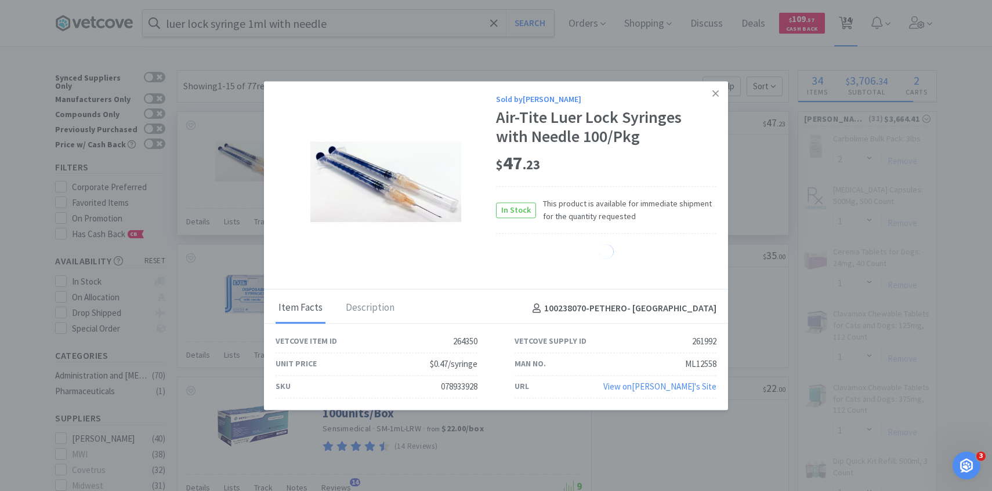
select select "2"
select select "1"
select select "2"
select select "1"
select select "2"
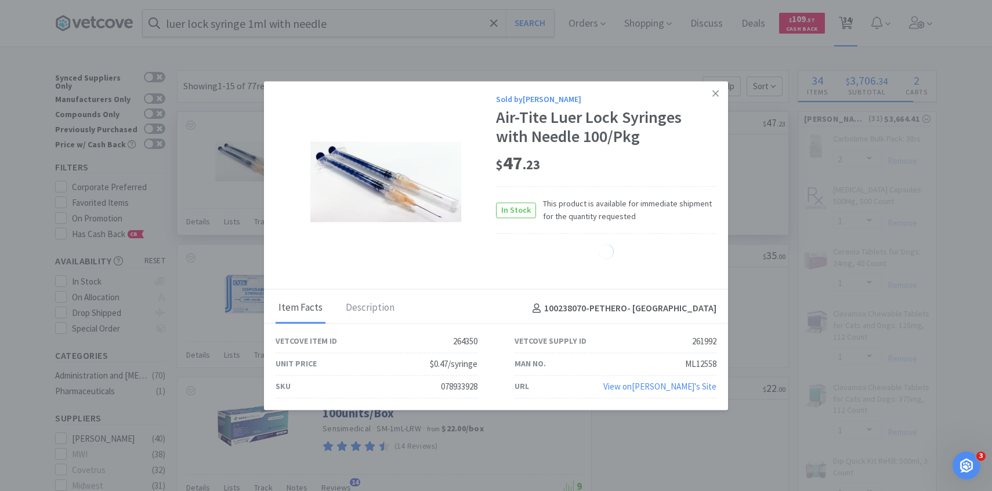
select select "1"
select select "2"
select select "1"
select select "3"
select select "2"
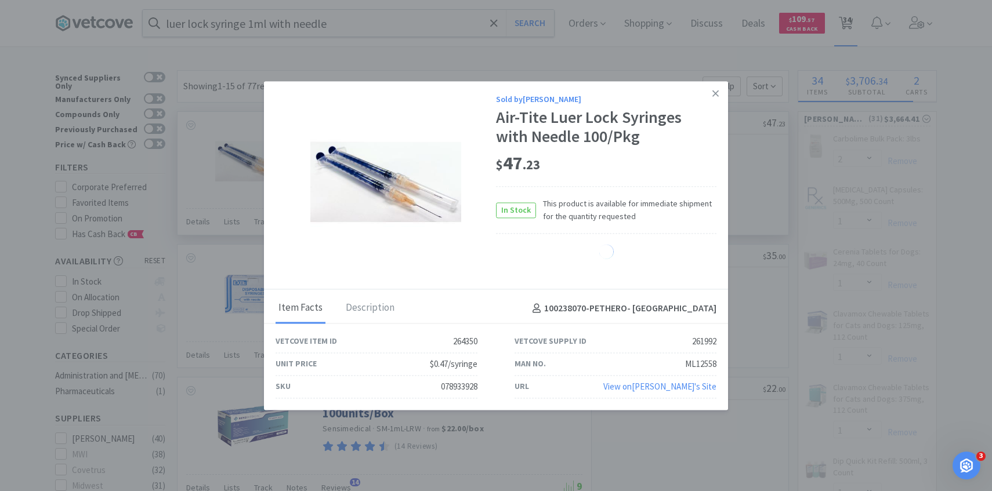
select select "1"
select select "2"
select select "1"
select select "2"
select select "1"
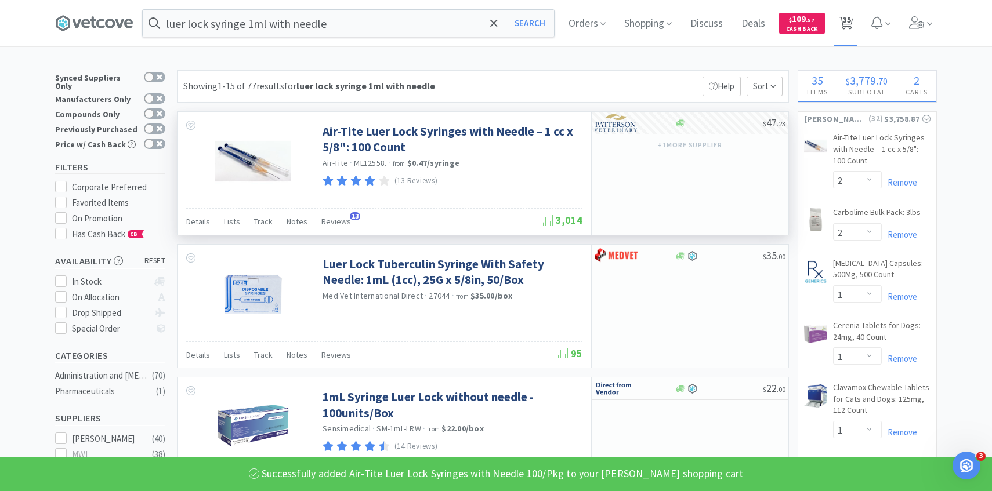
click at [848, 36] on span "35" at bounding box center [847, 20] width 8 height 46
select select "2"
select select "1"
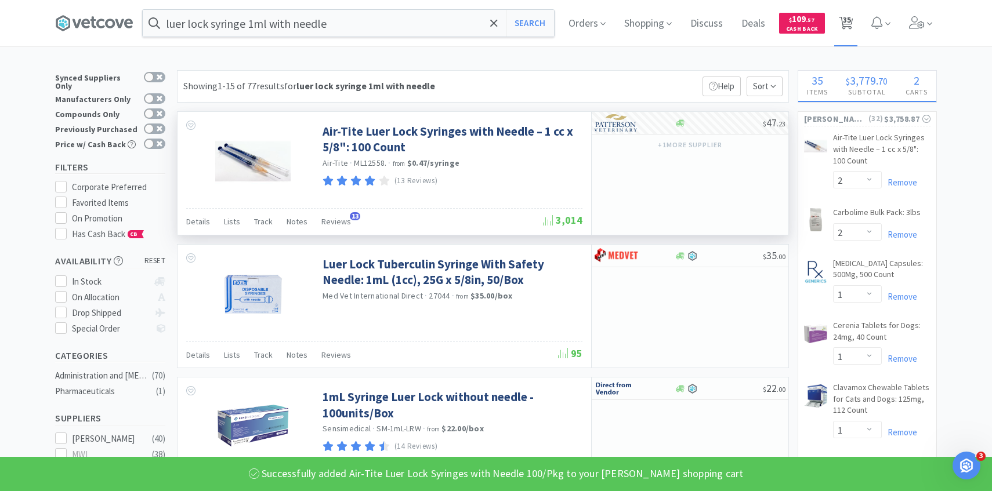
select select "1"
select select "2"
select select "1"
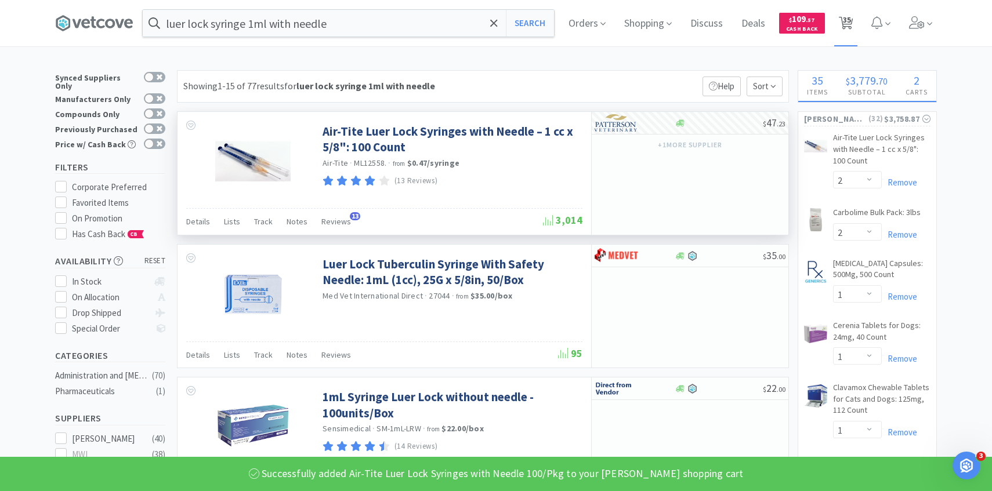
select select "1"
select select "2"
select select "1"
select select "2"
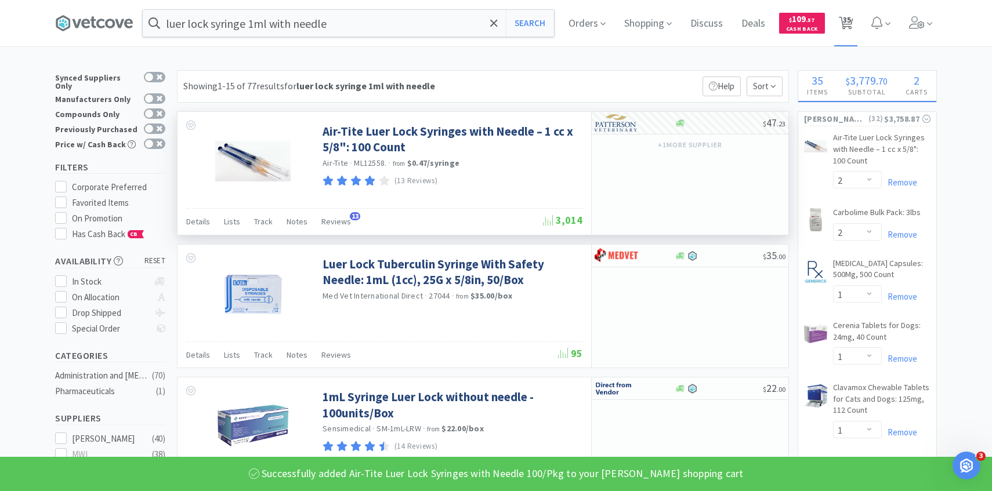
select select "1"
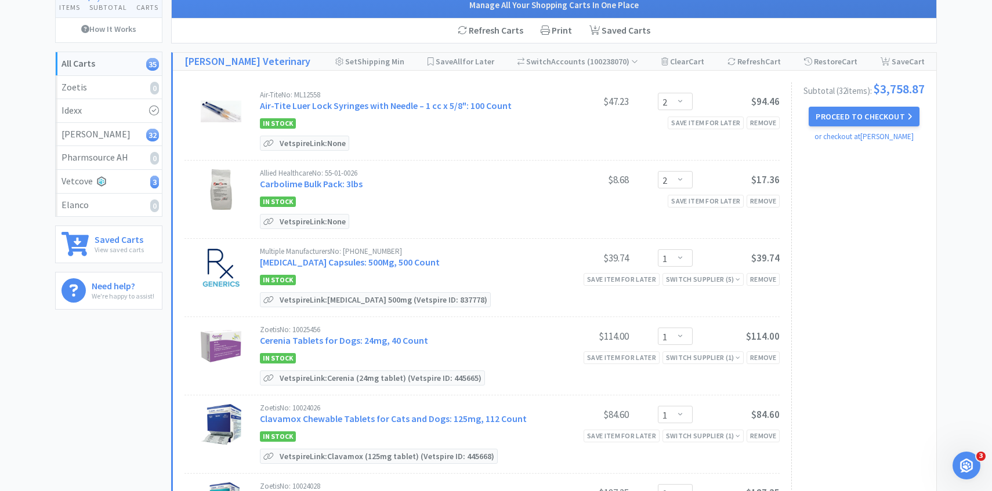
scroll to position [108, 0]
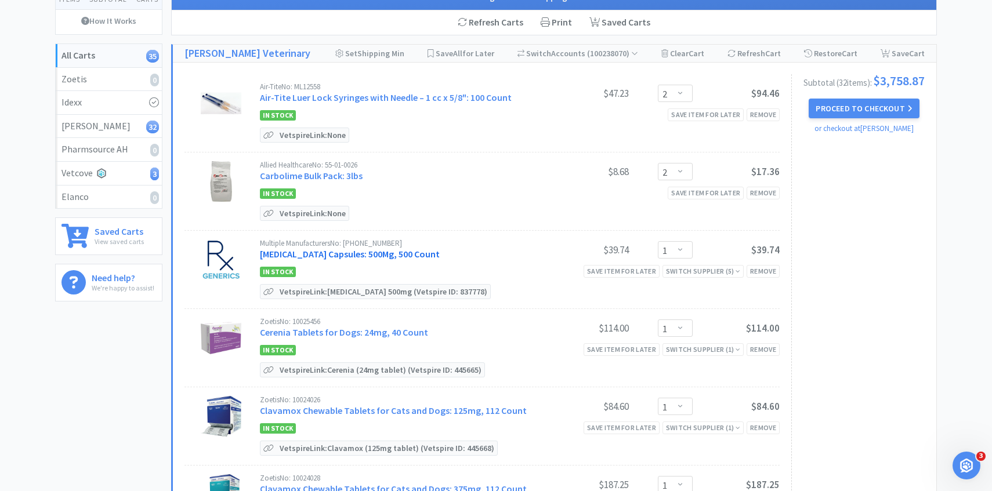
click at [382, 249] on link "[MEDICAL_DATA] Capsules: 500Mg, 500 Count" at bounding box center [350, 254] width 180 height 12
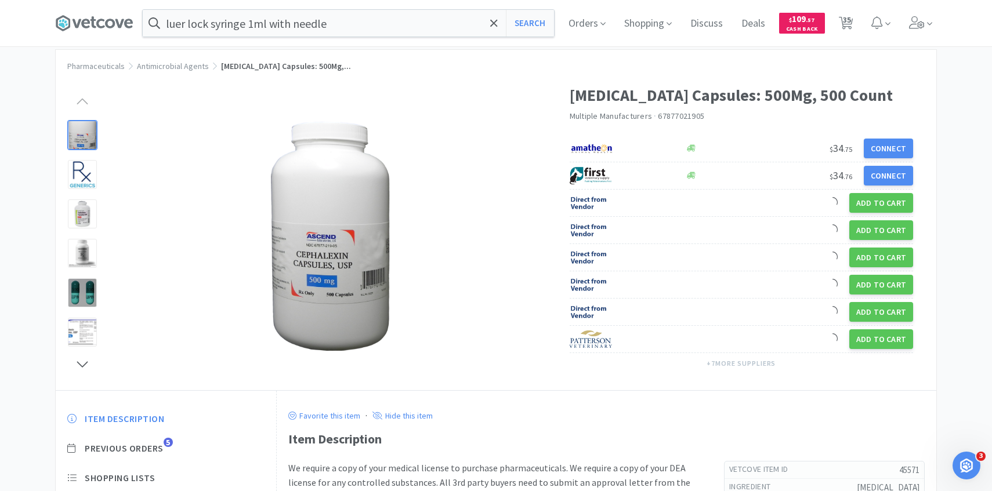
scroll to position [43, 0]
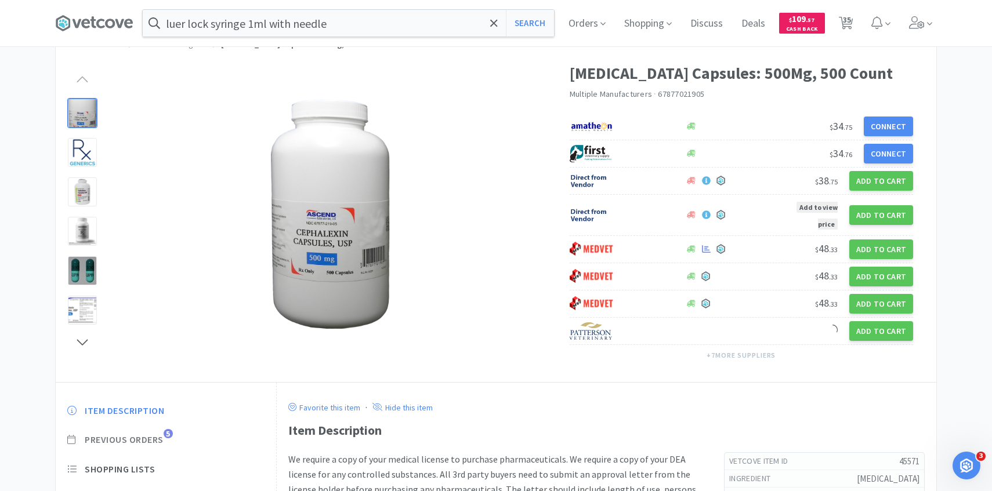
click at [154, 445] on span "Previous Orders" at bounding box center [124, 440] width 79 height 12
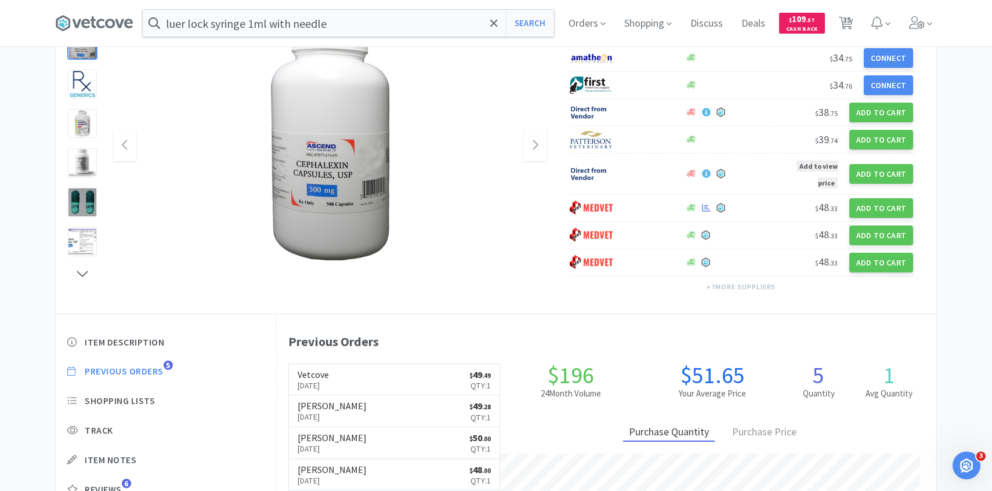
scroll to position [116, 0]
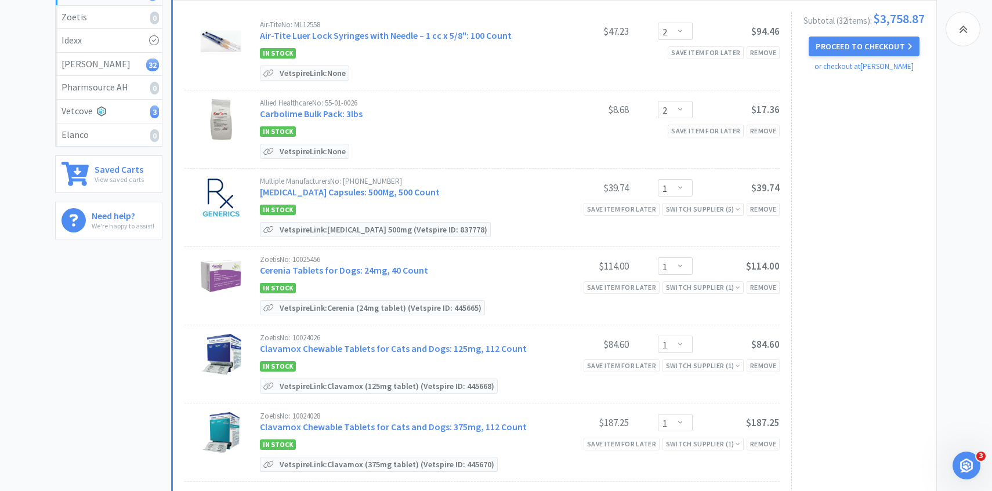
scroll to position [179, 0]
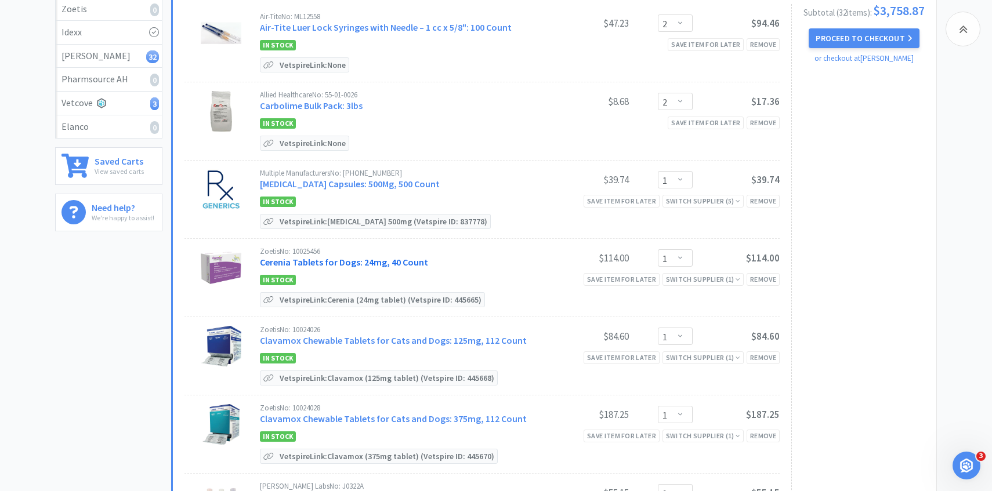
click at [363, 257] on link "Cerenia Tablets for Dogs: 24mg, 40 Count" at bounding box center [344, 262] width 168 height 12
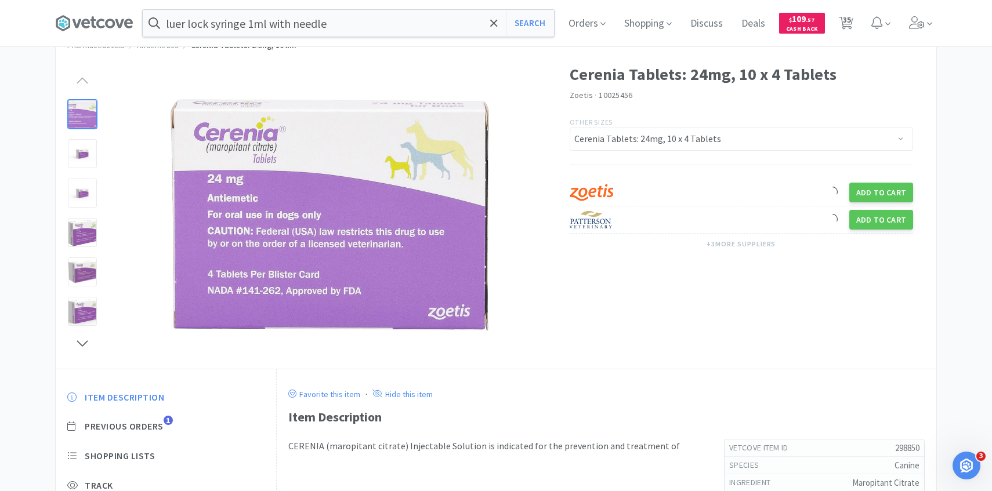
scroll to position [56, 0]
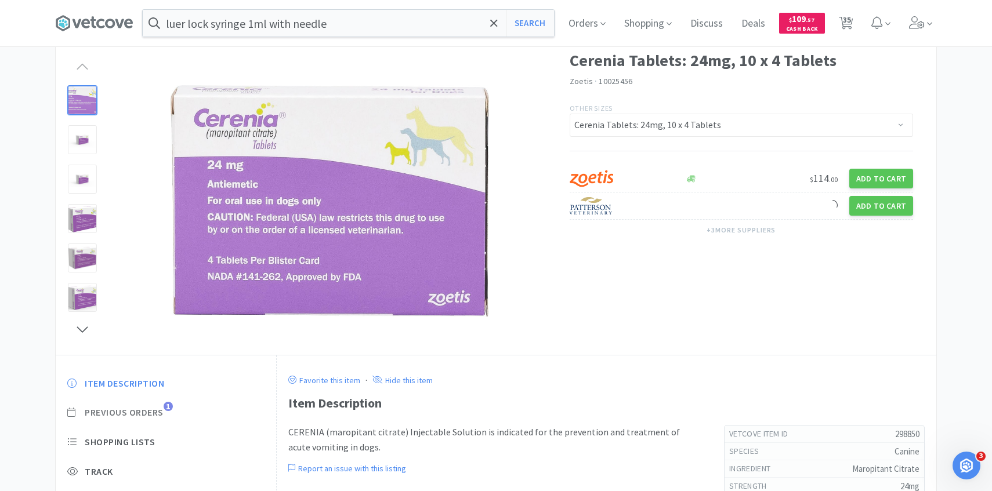
click at [157, 413] on span "Previous Orders" at bounding box center [124, 412] width 79 height 12
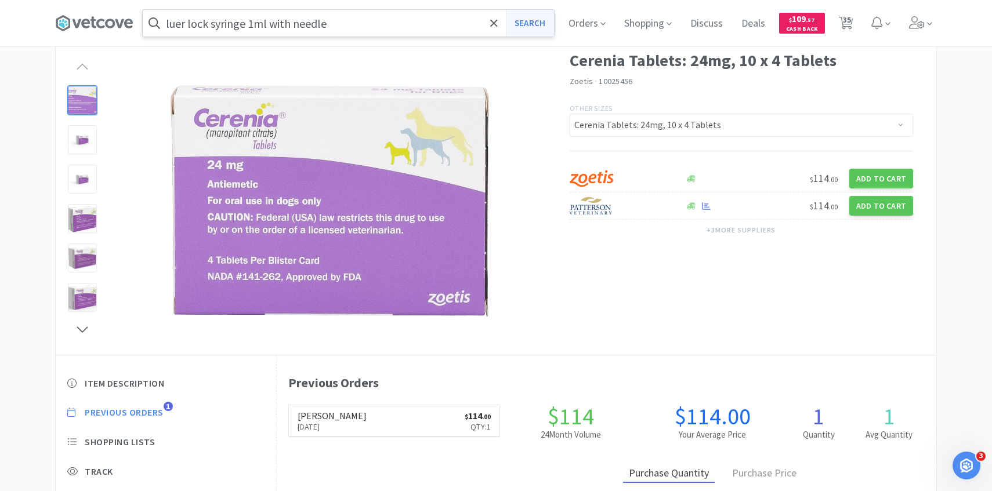
scroll to position [318, 659]
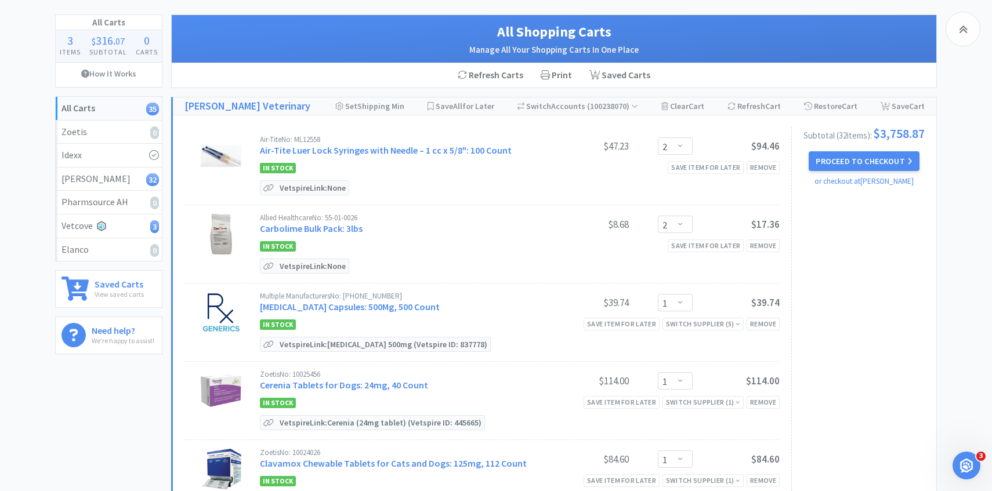
scroll to position [179, 0]
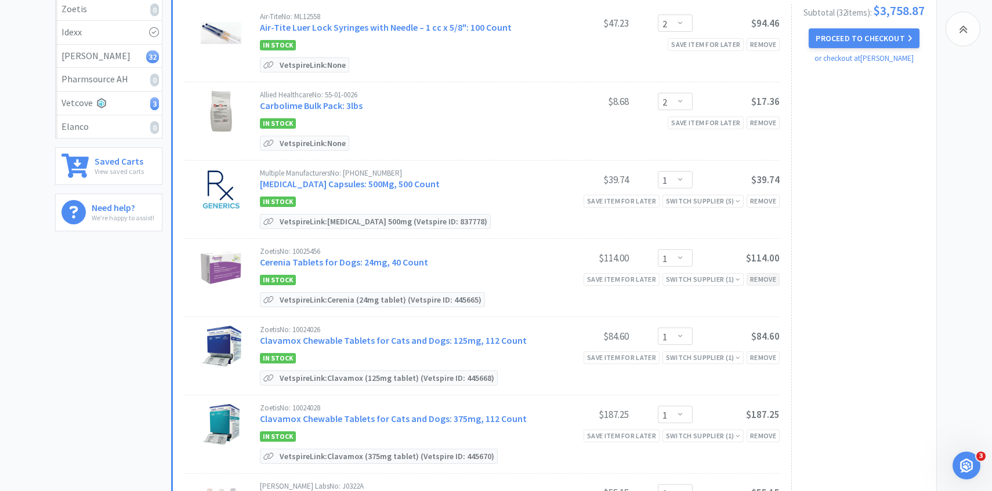
click at [761, 274] on div "Remove" at bounding box center [762, 279] width 33 height 12
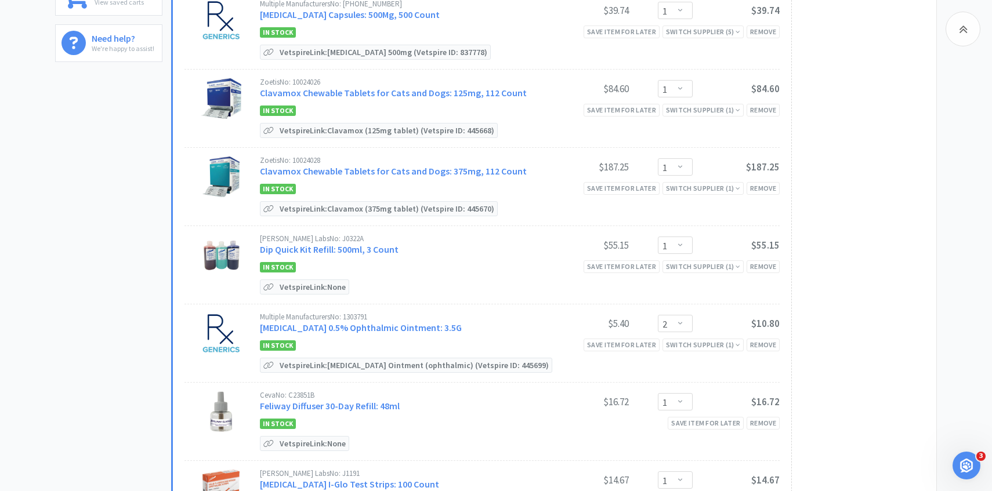
scroll to position [351, 0]
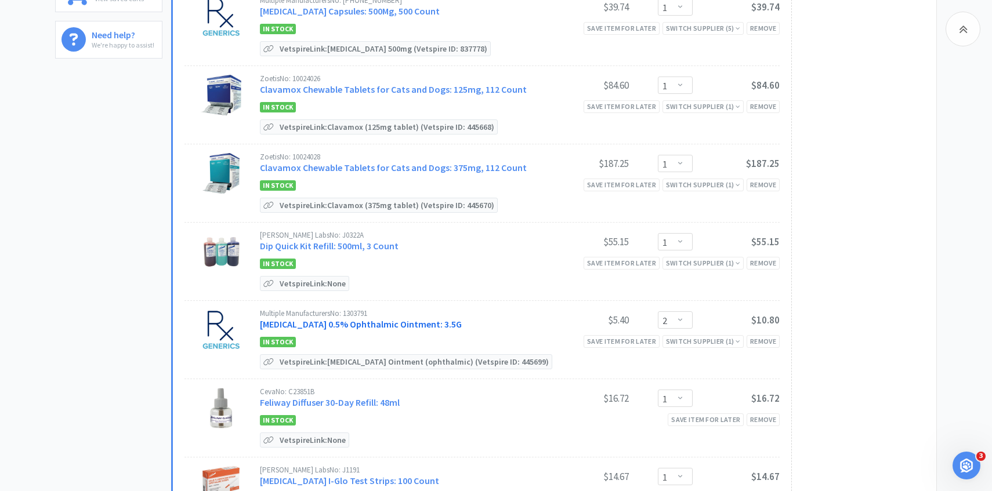
click at [376, 318] on link "[MEDICAL_DATA] 0.5% Ophthalmic Ointment: 3.5G" at bounding box center [361, 324] width 202 height 12
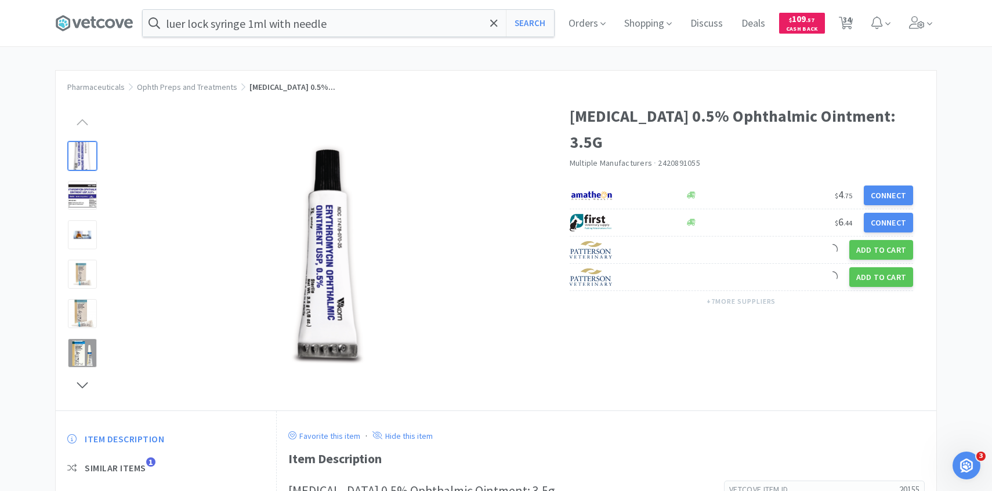
scroll to position [64, 0]
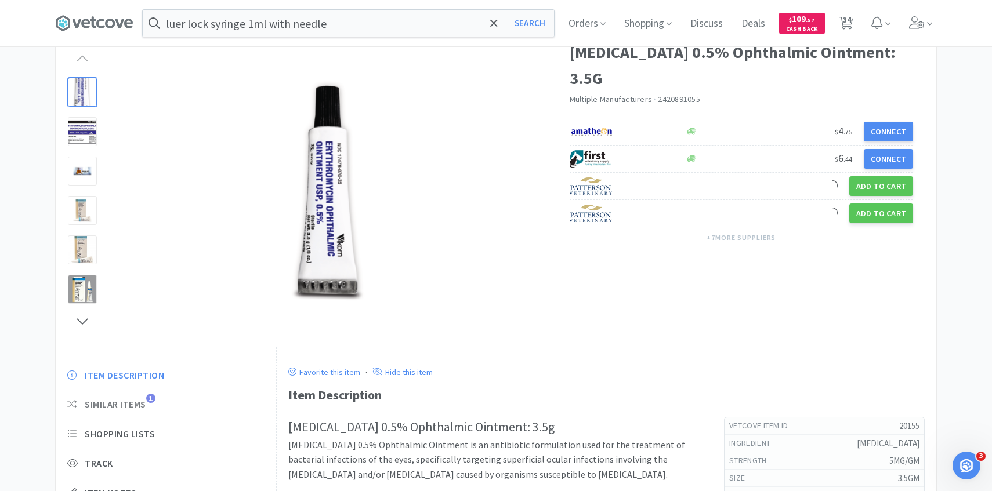
click at [147, 401] on span "Similar Items 1" at bounding box center [165, 404] width 197 height 12
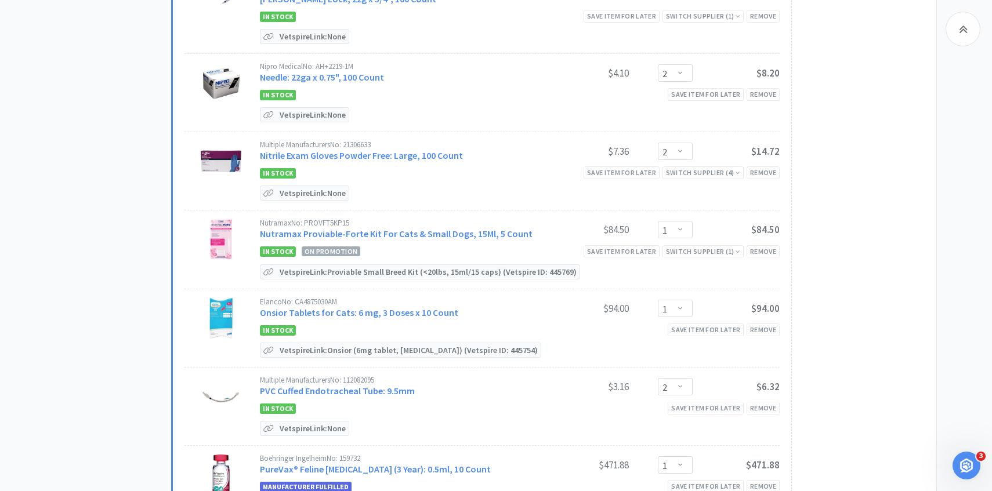
scroll to position [1344, 0]
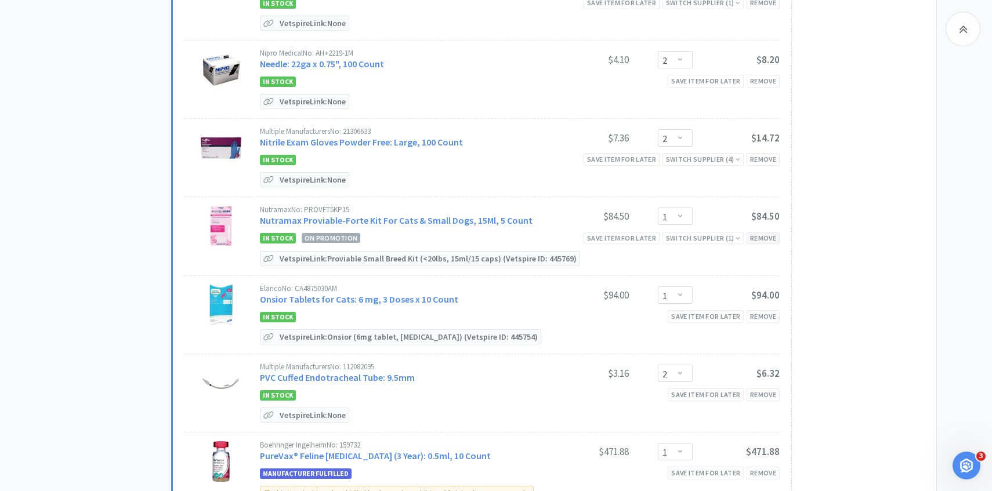
click at [774, 232] on div "Remove" at bounding box center [762, 238] width 33 height 12
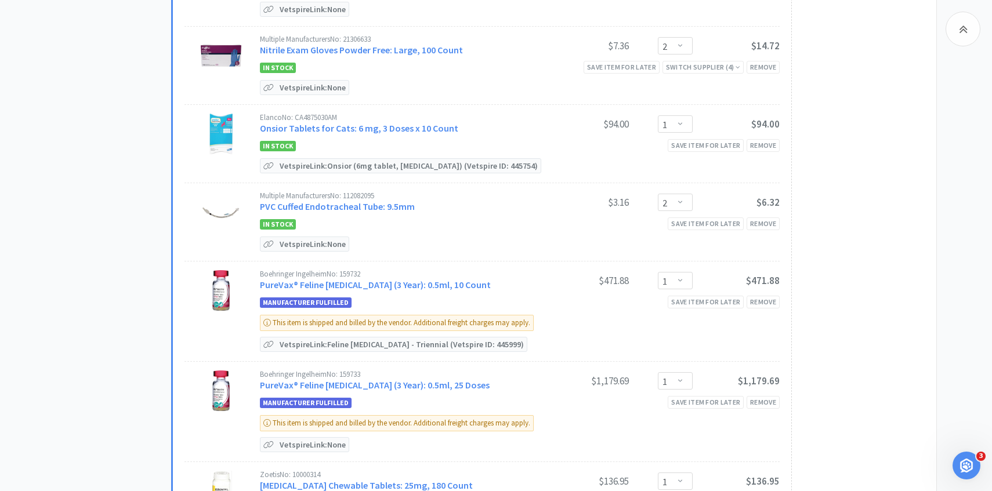
scroll to position [1454, 0]
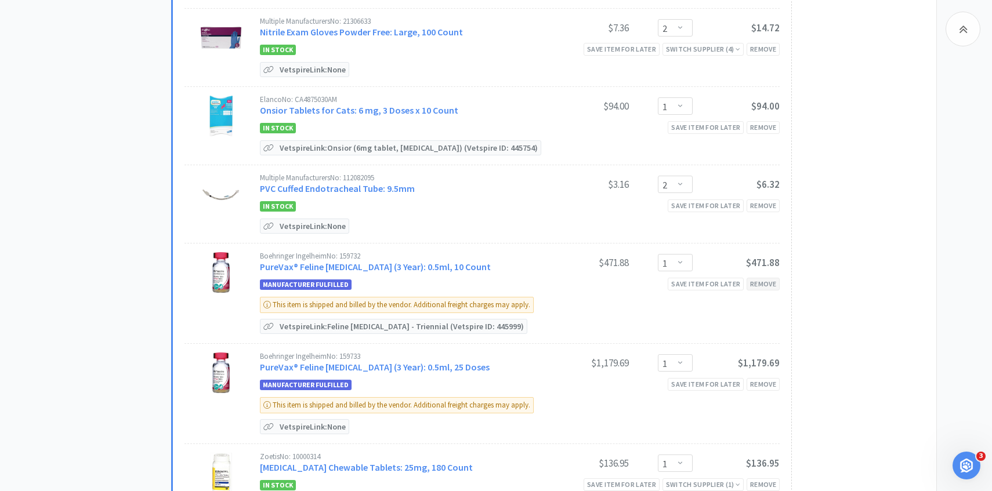
click at [772, 279] on div "Remove" at bounding box center [762, 284] width 33 height 12
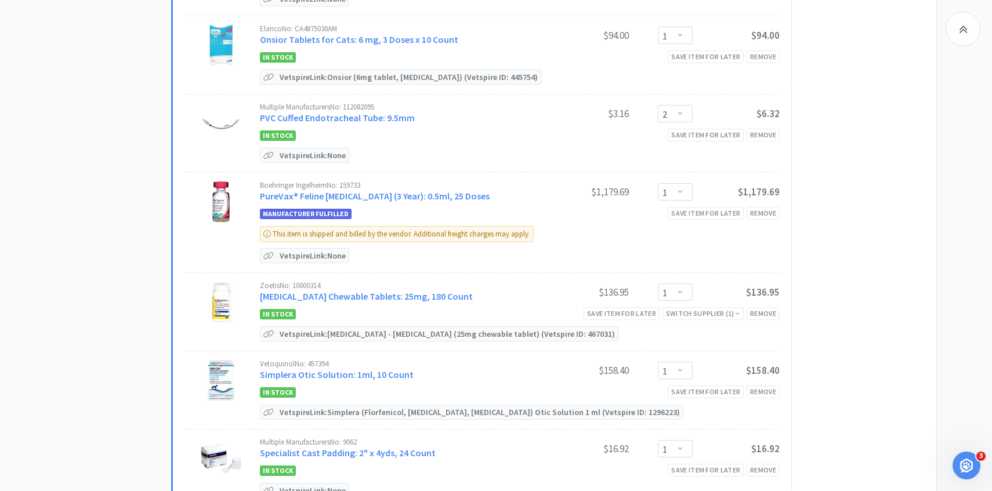
scroll to position [1530, 0]
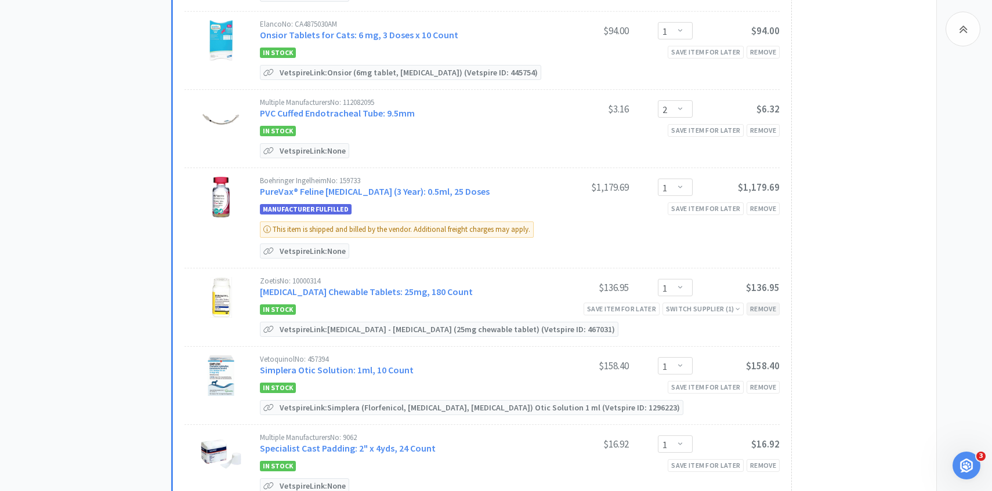
click at [756, 307] on div "Remove" at bounding box center [762, 309] width 33 height 12
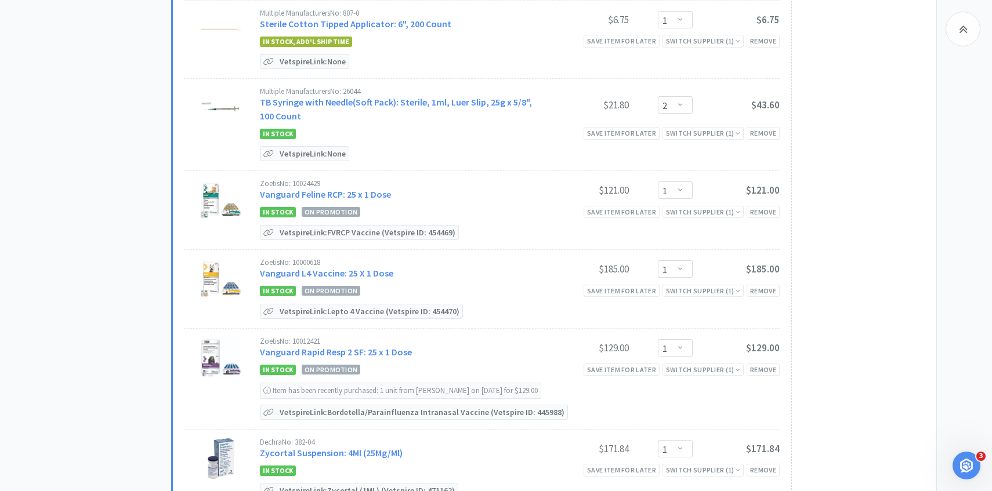
scroll to position [1973, 0]
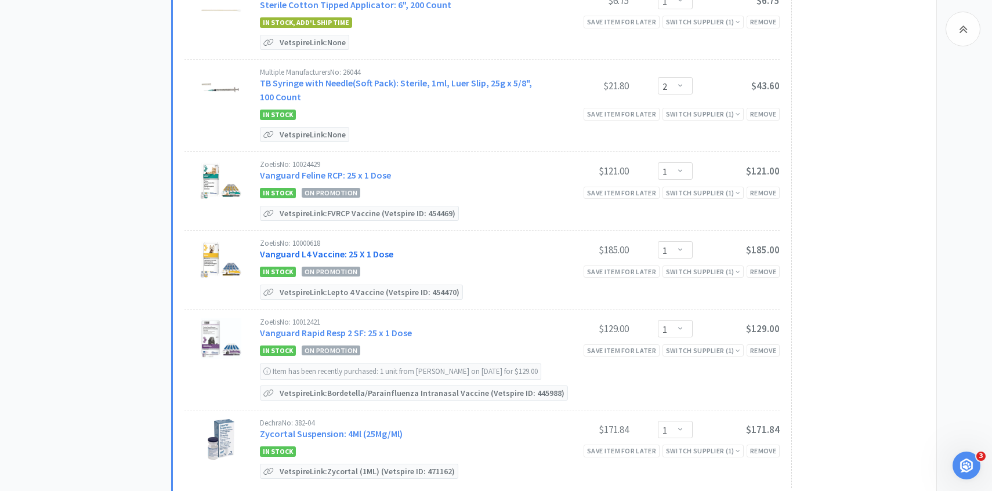
click at [364, 248] on link "Vanguard L4 Vaccine: 25 X 1 Dose" at bounding box center [326, 254] width 133 height 12
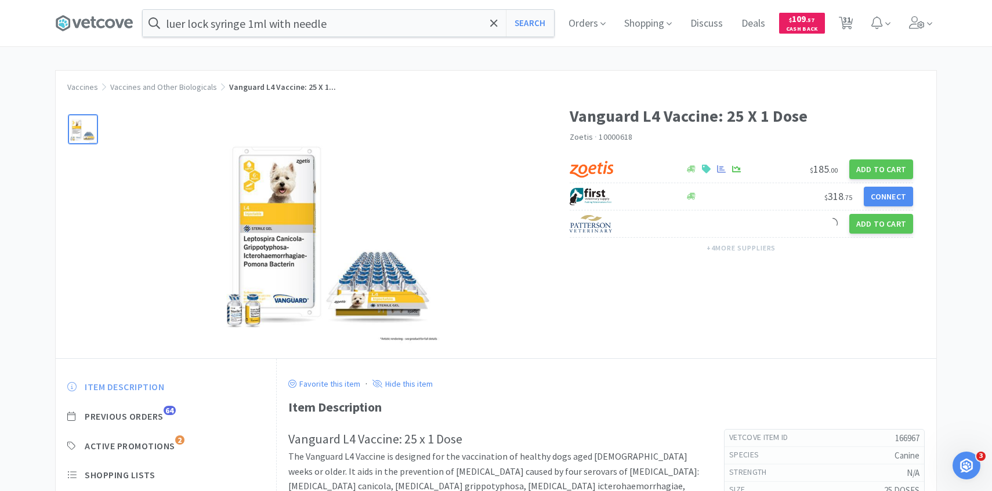
scroll to position [65, 0]
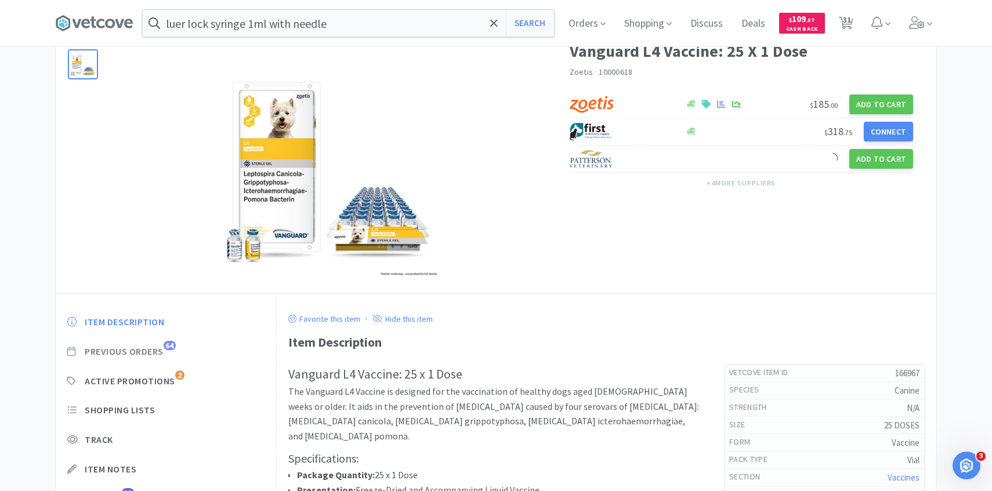
click at [154, 352] on span "Previous Orders" at bounding box center [124, 352] width 79 height 12
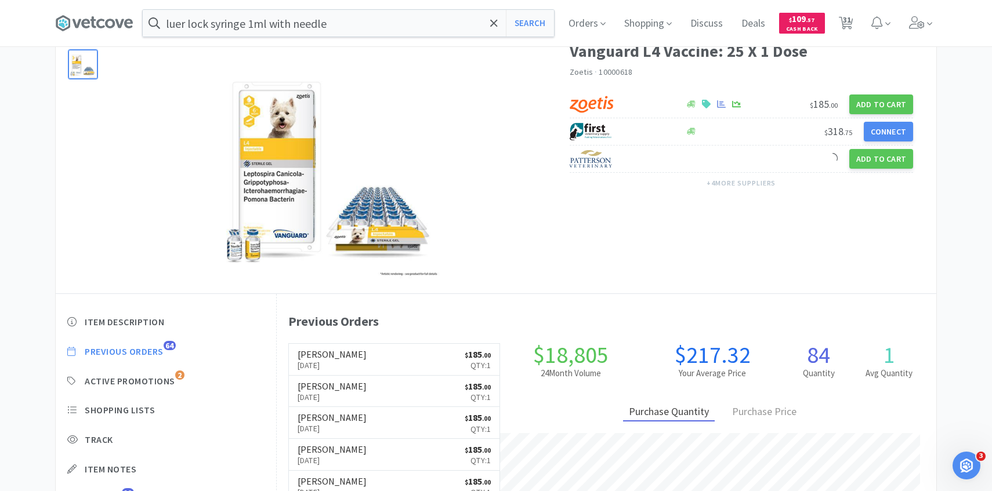
scroll to position [318, 659]
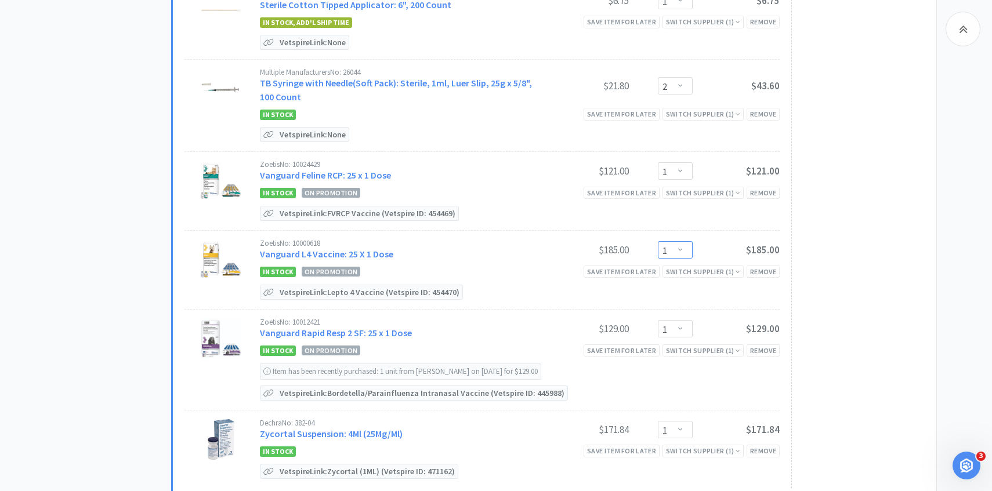
click at [683, 242] on select "Enter Quantity 1 2 3 4 5 6 7 8 9 10 11 12 13 14 15 16 17 18 19 20 Enter Quantity" at bounding box center [675, 249] width 35 height 17
click at [658, 241] on select "Enter Quantity 1 2 3 4 5 6 7 8 9 10 11 12 13 14 15 16 17 18 19 20 Enter Quantity" at bounding box center [675, 249] width 35 height 17
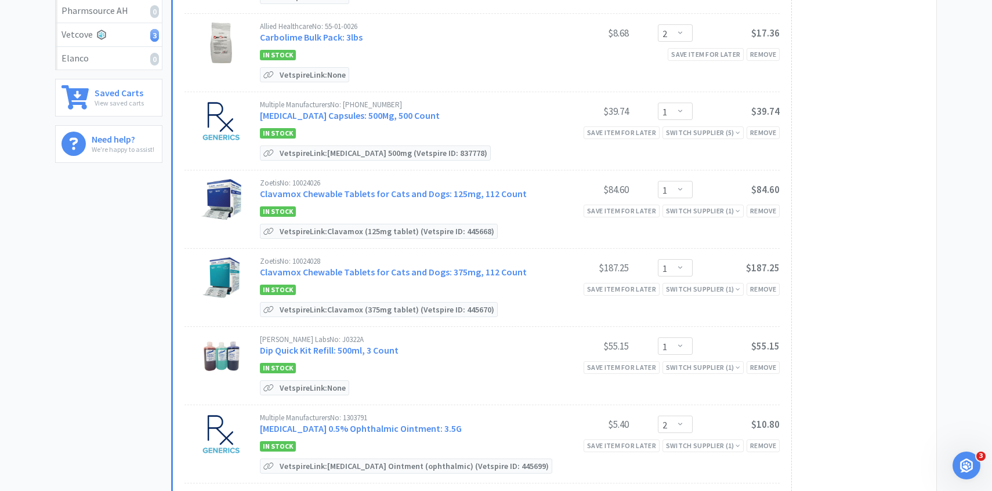
scroll to position [0, 0]
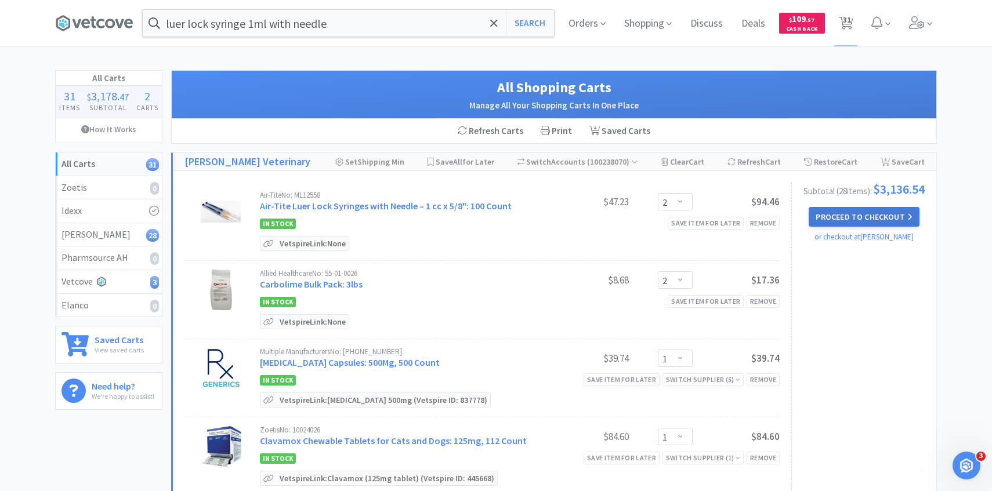
click at [885, 222] on button "Proceed to Checkout" at bounding box center [863, 217] width 110 height 20
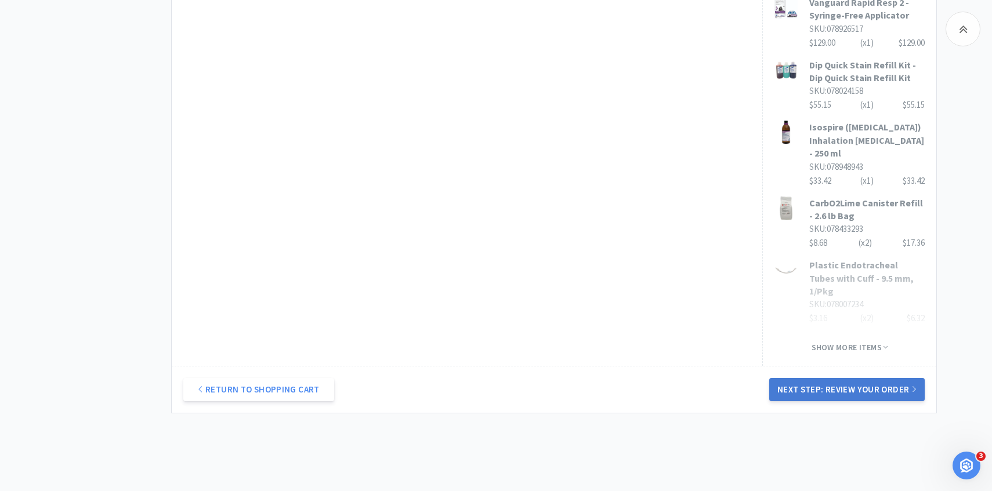
click at [797, 378] on button "Next Step: Review Your Order" at bounding box center [846, 389] width 155 height 23
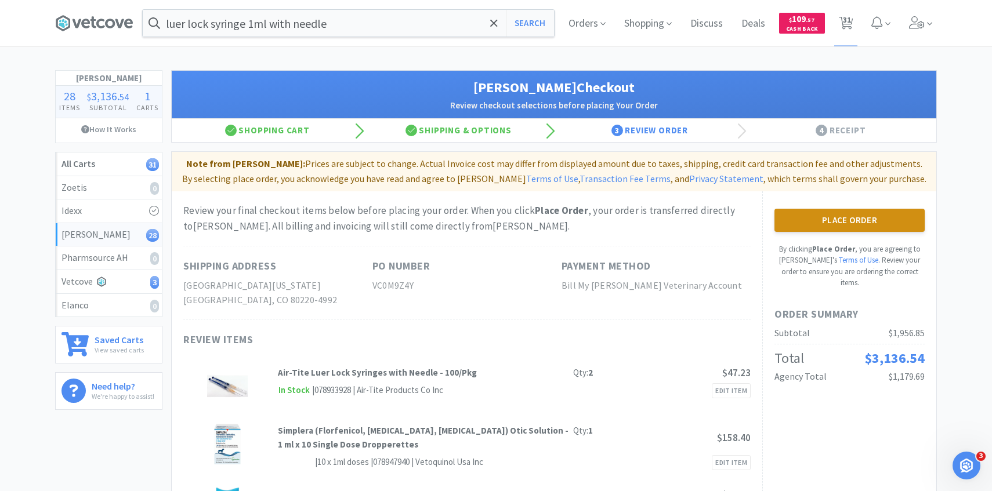
click at [841, 221] on button "Place Order" at bounding box center [849, 220] width 150 height 23
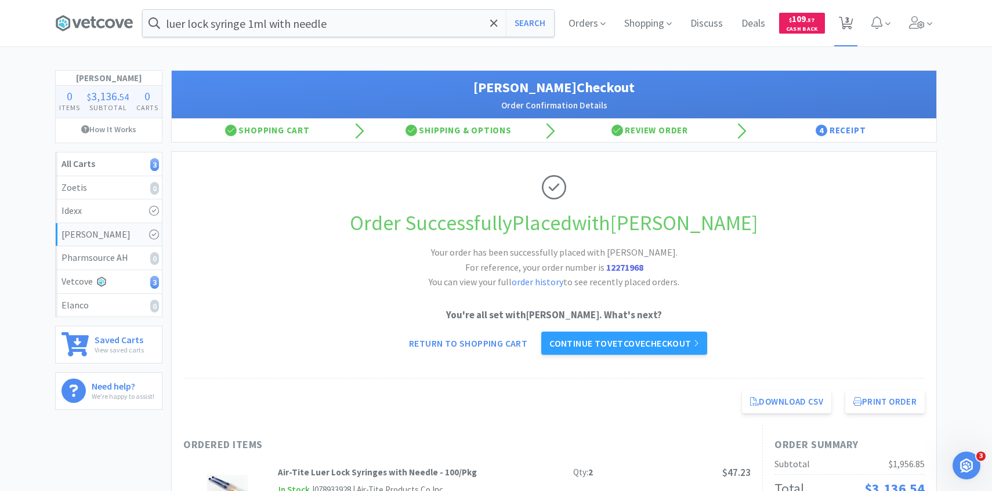
click at [848, 14] on span "3" at bounding box center [847, 20] width 4 height 46
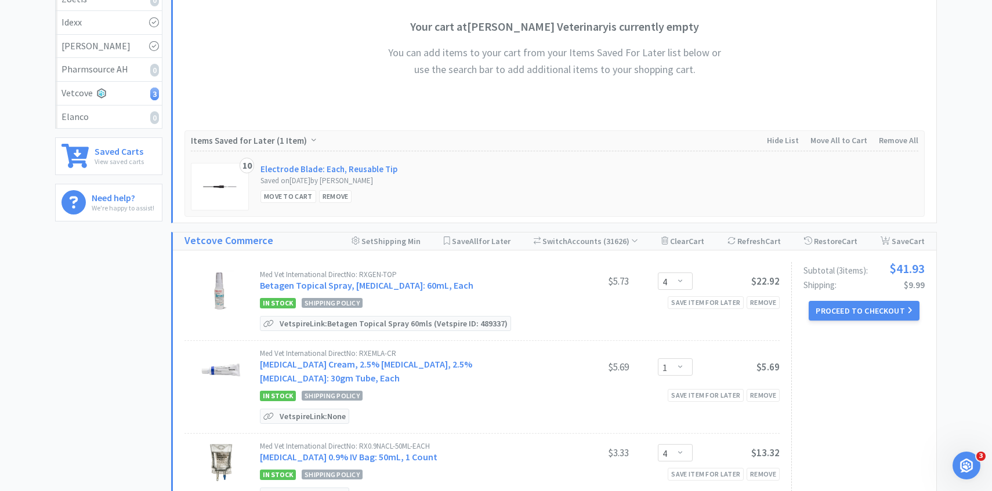
scroll to position [332, 0]
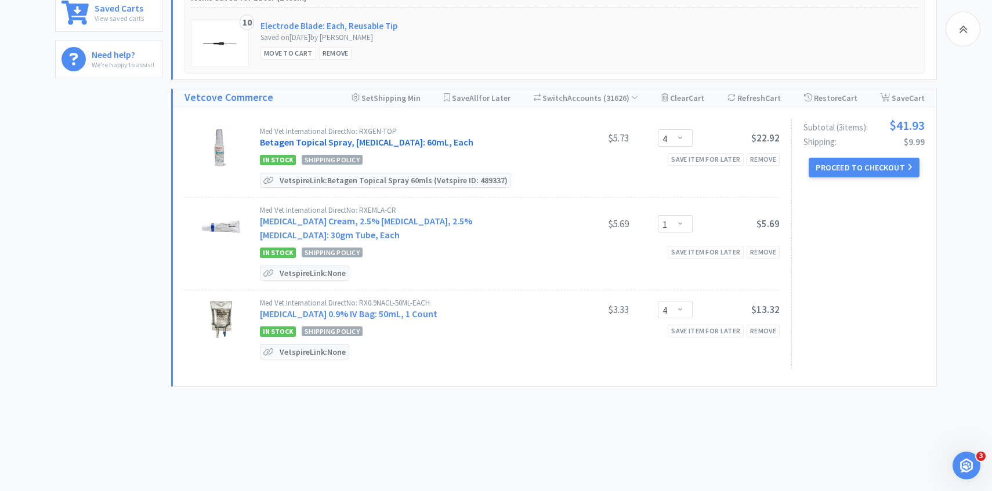
click at [410, 140] on link "Betagen Topical Spray, [MEDICAL_DATA]: 60mL, Each" at bounding box center [366, 142] width 213 height 12
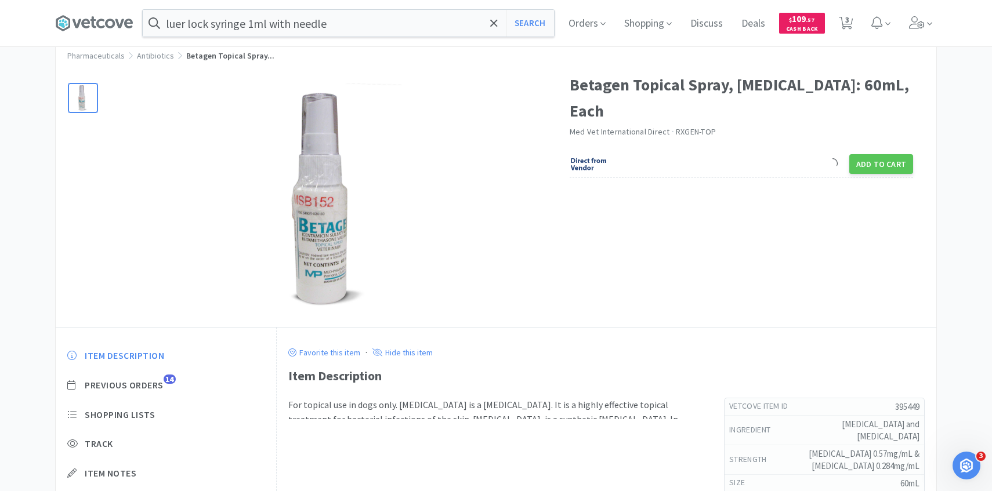
scroll to position [41, 0]
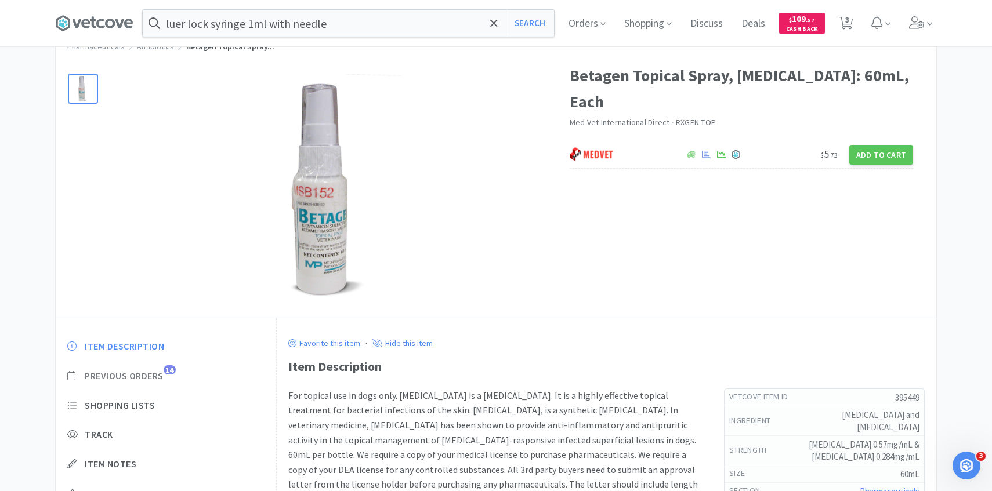
click at [149, 372] on span "Previous Orders" at bounding box center [124, 376] width 79 height 12
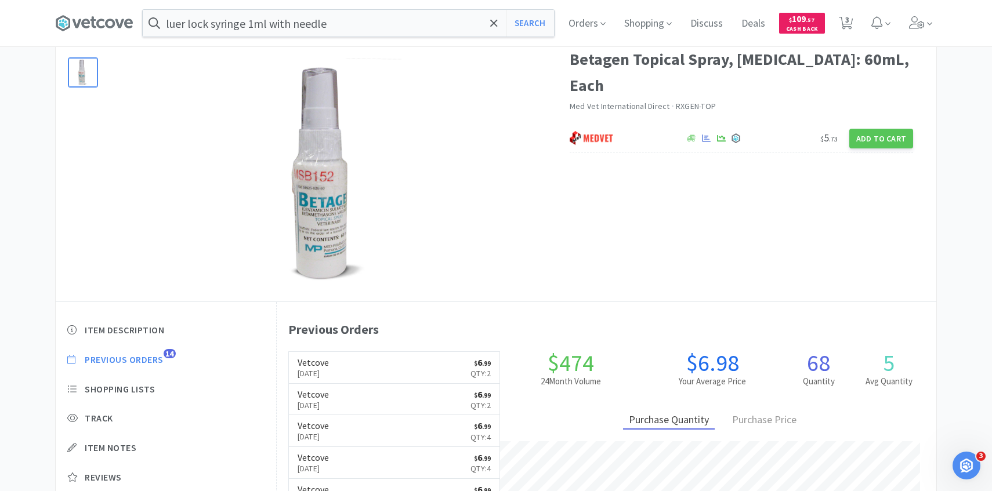
scroll to position [60, 0]
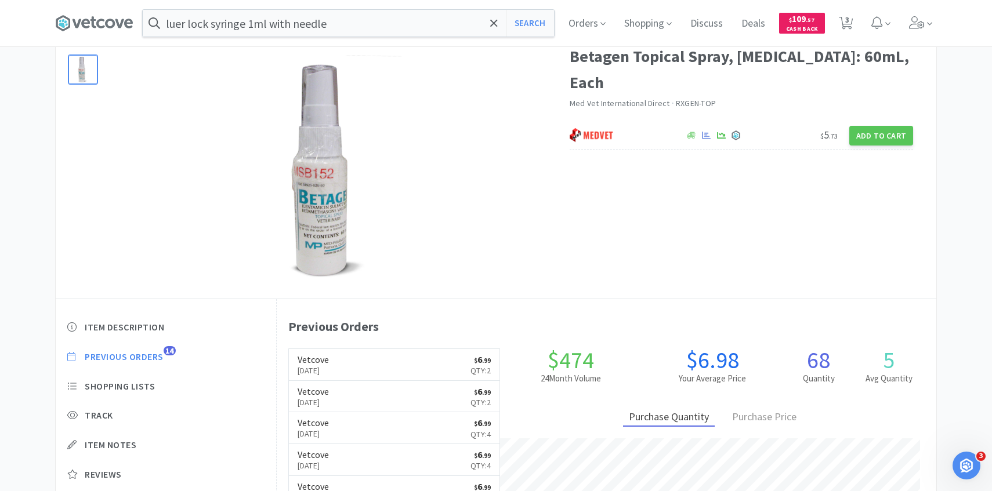
scroll to position [332, 0]
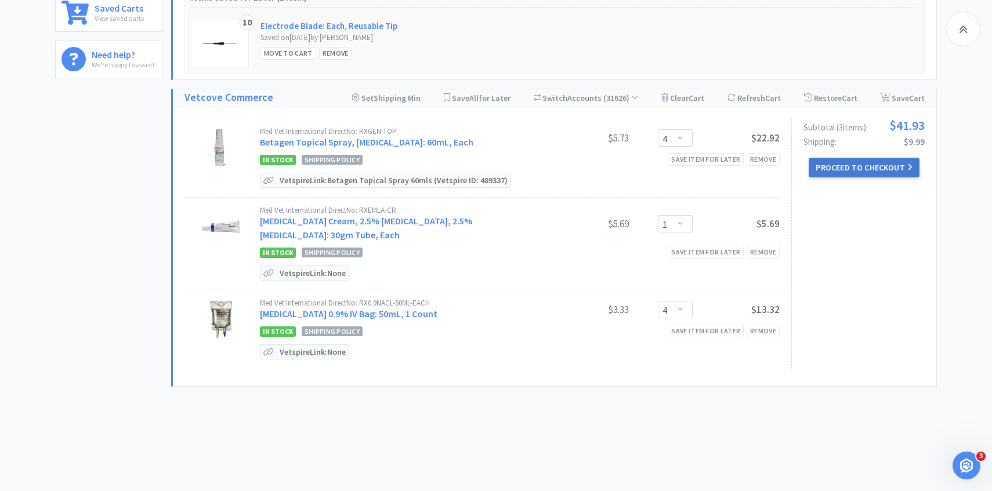
click at [885, 168] on button "Proceed to Checkout" at bounding box center [863, 168] width 110 height 20
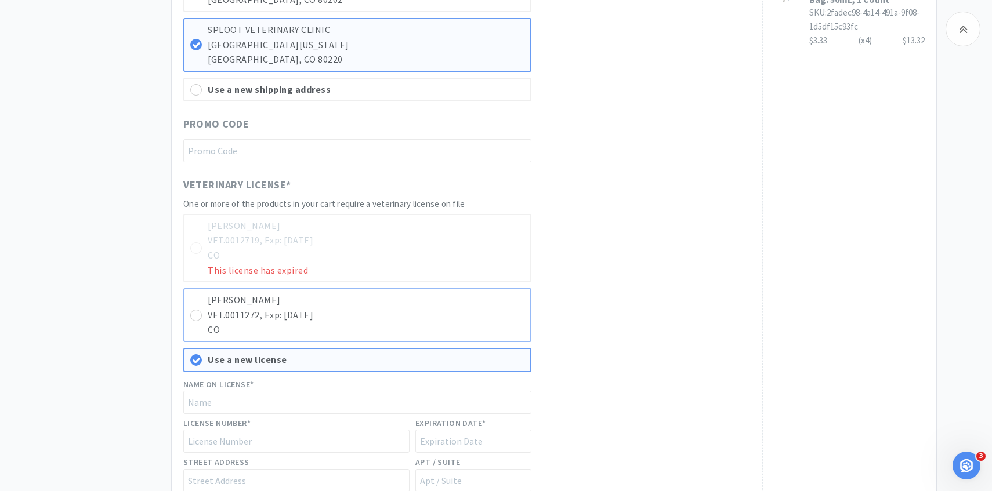
click at [460, 315] on p "VET.0011272, Exp: 10/31/2026" at bounding box center [366, 315] width 317 height 15
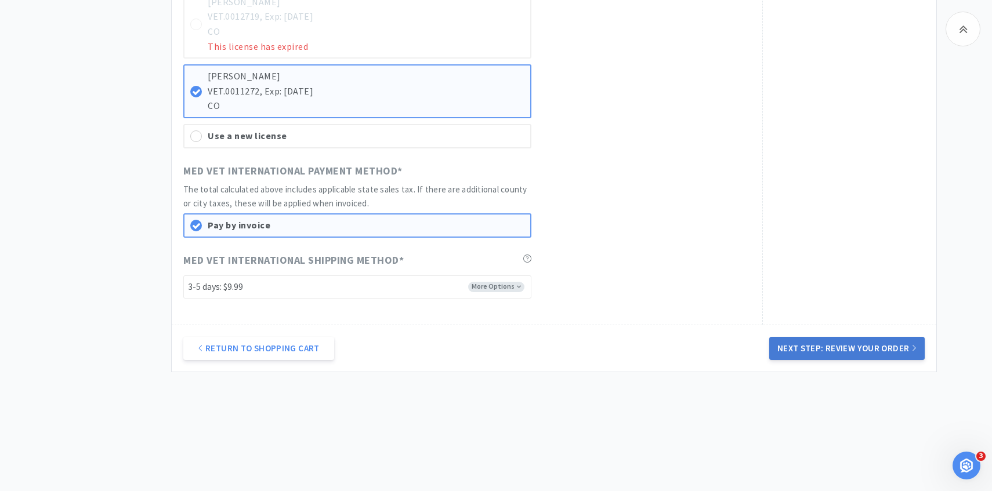
click at [840, 353] on button "Next Step: Review Your Order" at bounding box center [846, 348] width 155 height 23
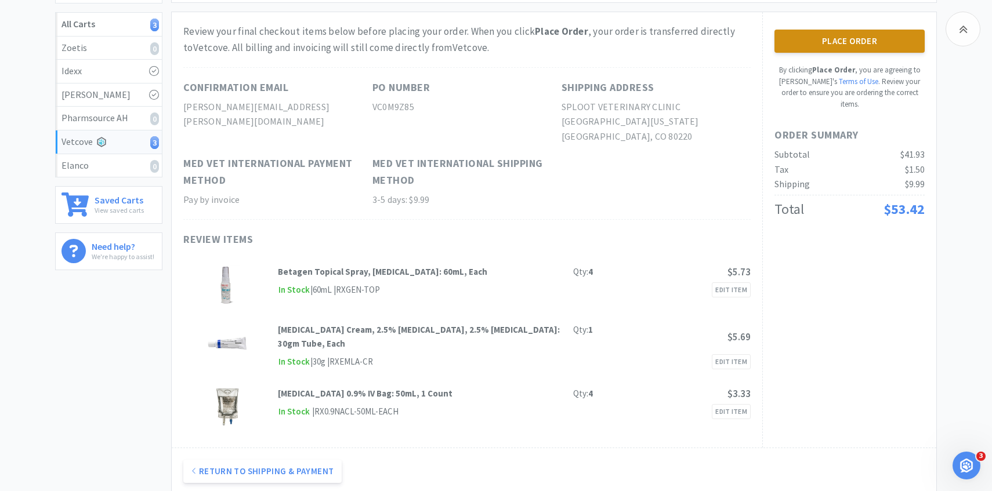
click at [839, 39] on button "Place Order" at bounding box center [849, 41] width 150 height 23
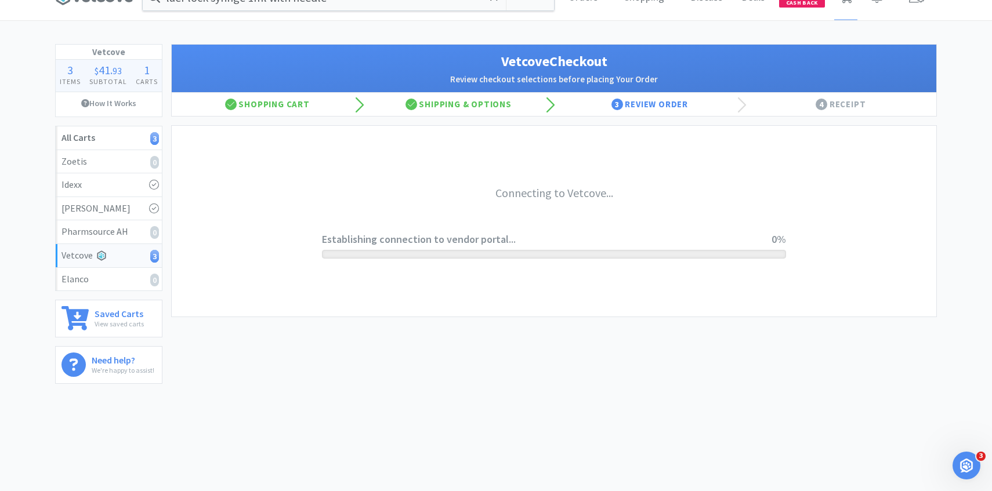
scroll to position [26, 0]
